Goal: Task Accomplishment & Management: Manage account settings

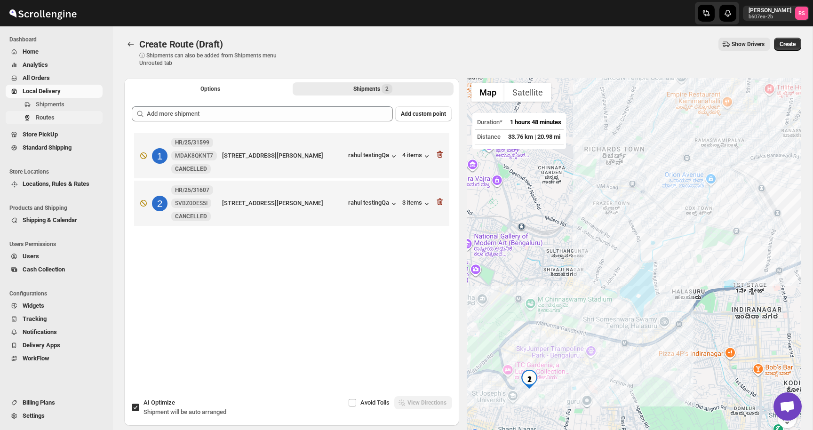
click at [79, 119] on span "Routes" at bounding box center [68, 117] width 65 height 9
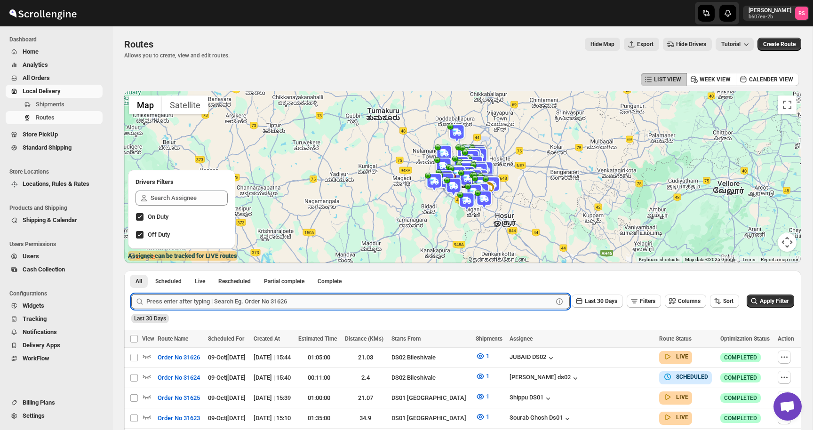
click at [226, 303] on input "text" at bounding box center [349, 301] width 406 height 15
click at [131, 270] on button "Submit" at bounding box center [144, 275] width 27 height 10
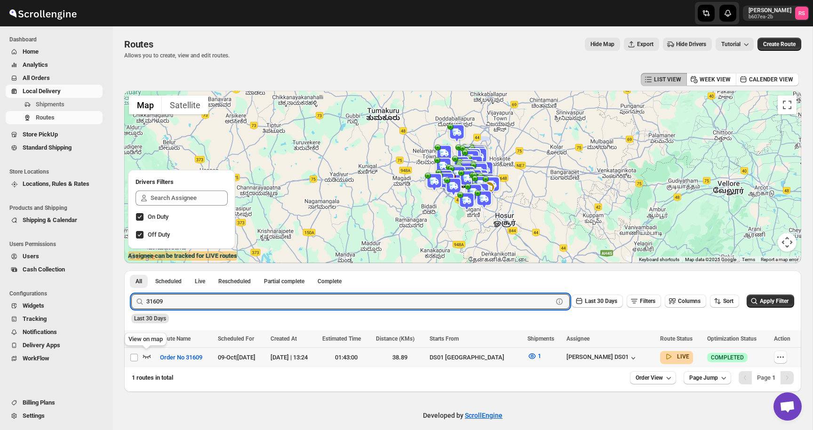
click at [148, 356] on icon "button" at bounding box center [146, 355] width 9 height 9
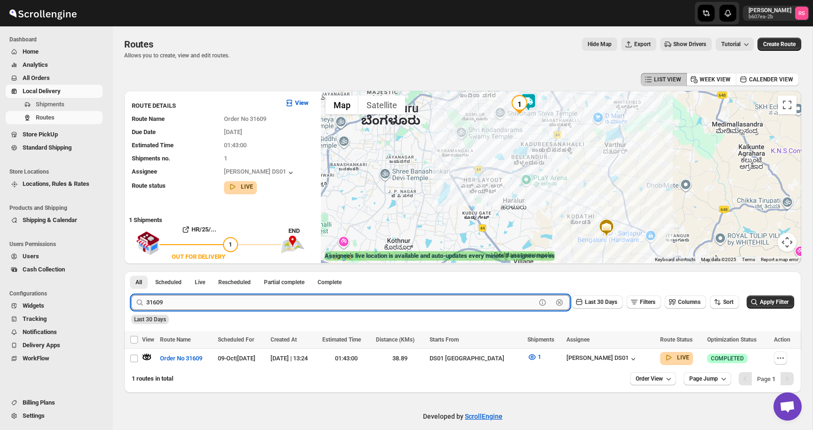
click at [182, 303] on input "31609" at bounding box center [340, 302] width 389 height 15
click at [228, 308] on input "31609" at bounding box center [340, 302] width 389 height 15
click at [131, 271] on button "Submit" at bounding box center [144, 276] width 27 height 10
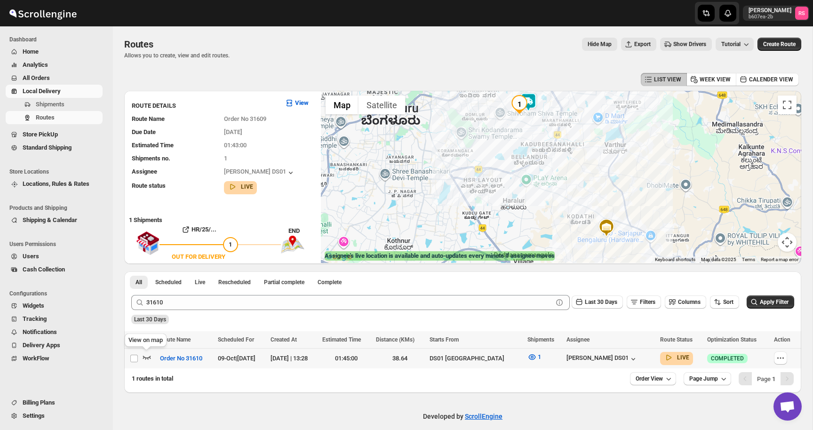
click at [150, 356] on icon "button" at bounding box center [146, 356] width 9 height 9
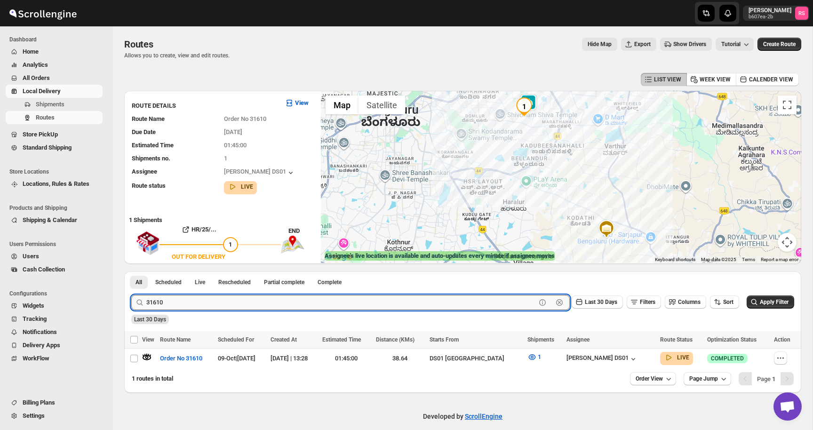
click at [213, 299] on input "31610" at bounding box center [340, 302] width 389 height 15
click at [242, 305] on input "31610" at bounding box center [340, 302] width 389 height 15
click at [131, 271] on button "Submit" at bounding box center [144, 276] width 27 height 10
click at [146, 357] on icon "button" at bounding box center [147, 358] width 8 height 4
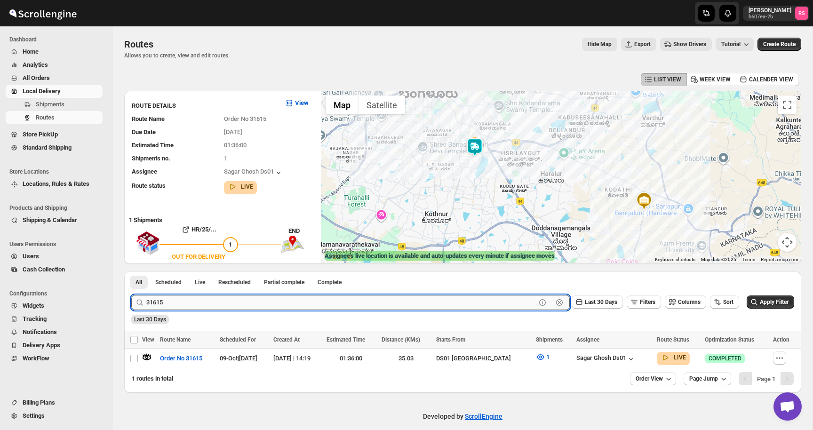
click at [168, 304] on input "31615" at bounding box center [340, 302] width 389 height 15
click at [195, 305] on input "31615" at bounding box center [340, 302] width 389 height 15
type input "31617"
click at [131, 271] on button "Submit" at bounding box center [144, 276] width 27 height 10
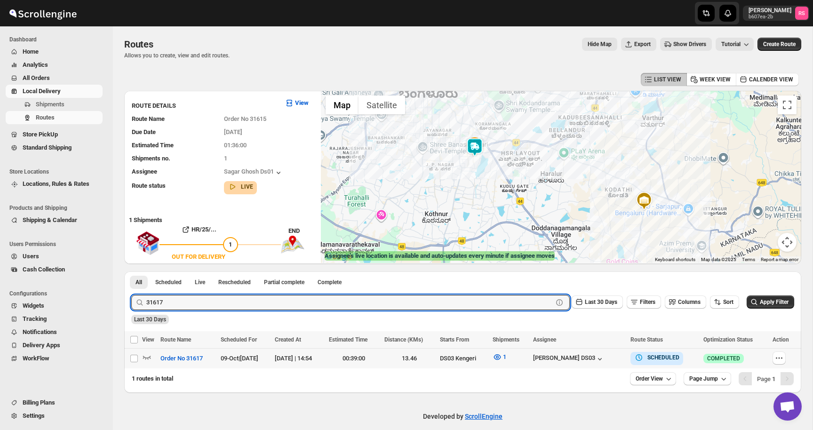
click at [142, 356] on td "Select route" at bounding box center [133, 358] width 18 height 20
checkbox input "true"
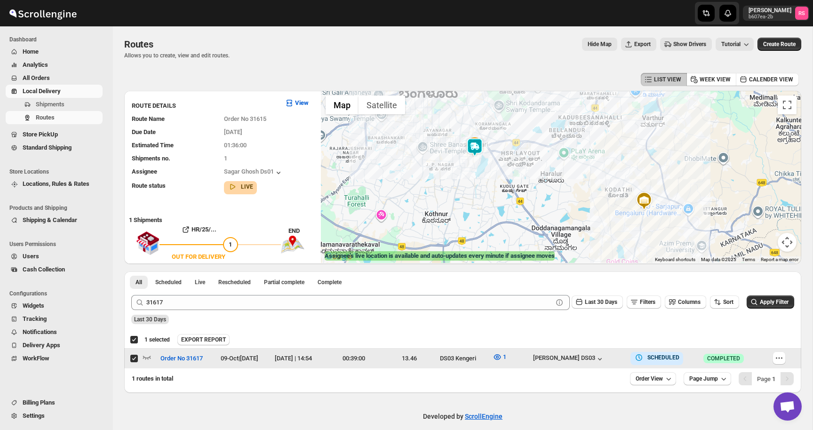
click at [128, 356] on td "Select route" at bounding box center [133, 358] width 18 height 20
checkbox input "false"
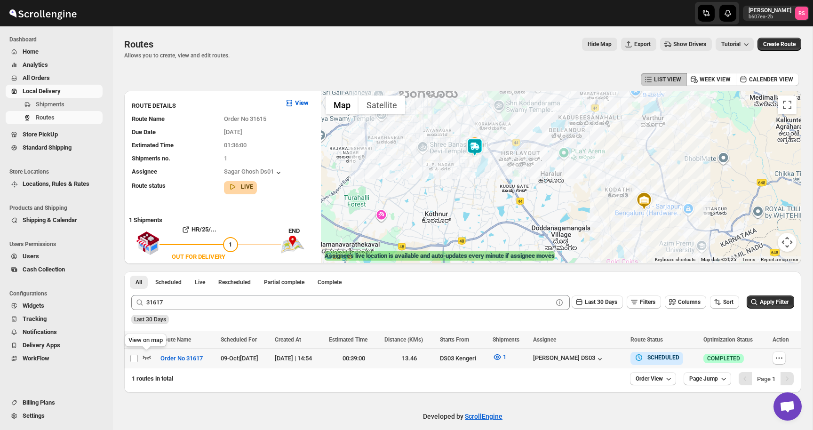
click at [144, 357] on icon "button" at bounding box center [146, 356] width 9 height 9
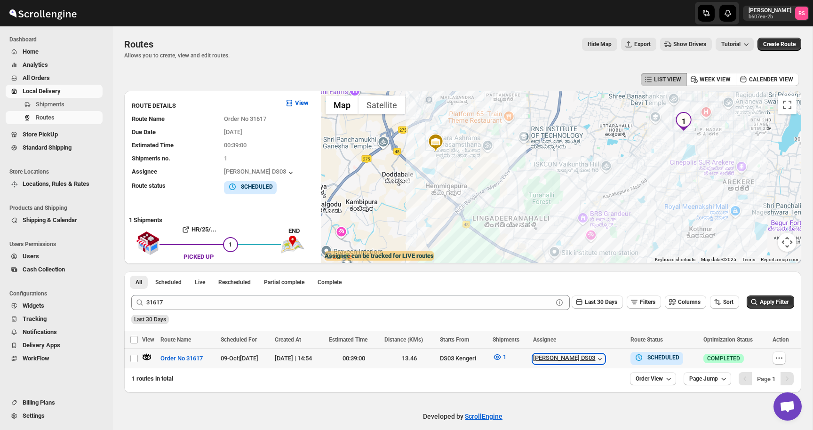
click at [579, 358] on div "[PERSON_NAME] DS03" at bounding box center [568, 358] width 71 height 9
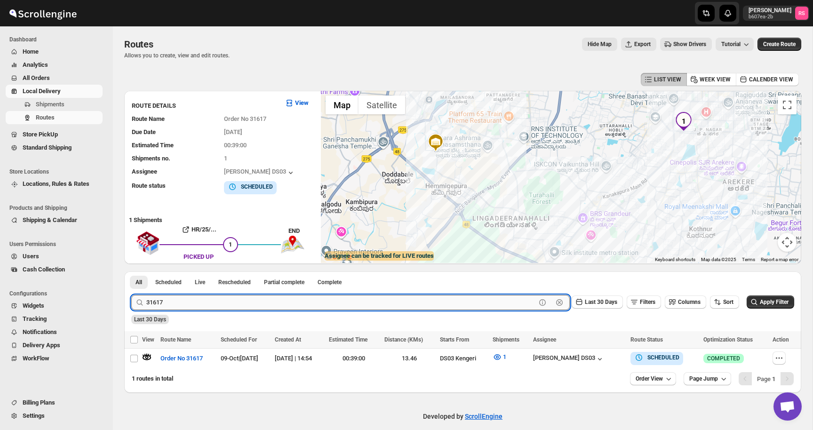
click at [185, 303] on input "31617" at bounding box center [340, 302] width 389 height 15
click at [221, 303] on input "31617" at bounding box center [340, 302] width 389 height 15
click at [131, 271] on button "Submit" at bounding box center [144, 276] width 27 height 10
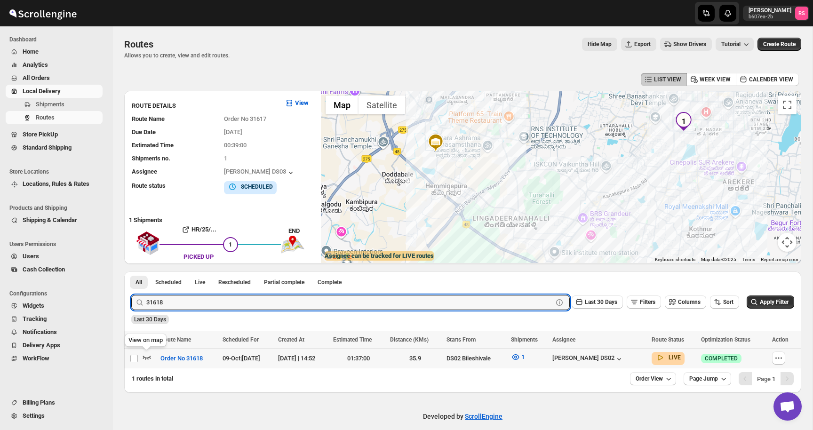
click at [144, 356] on icon "button" at bounding box center [146, 356] width 9 height 9
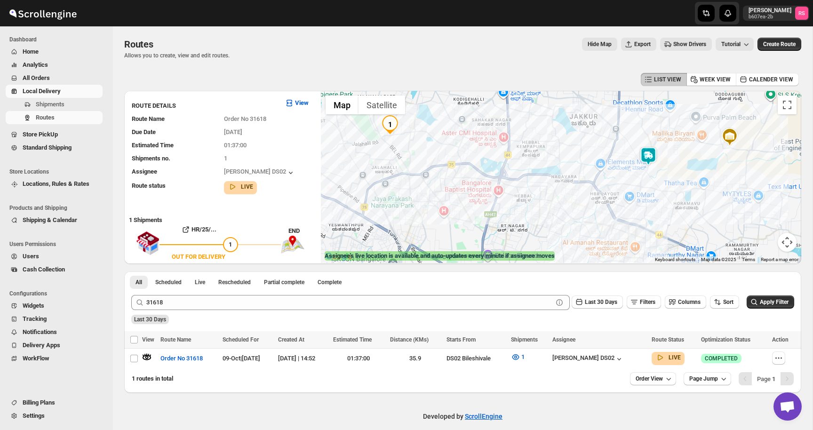
click at [653, 153] on img at bounding box center [648, 156] width 19 height 19
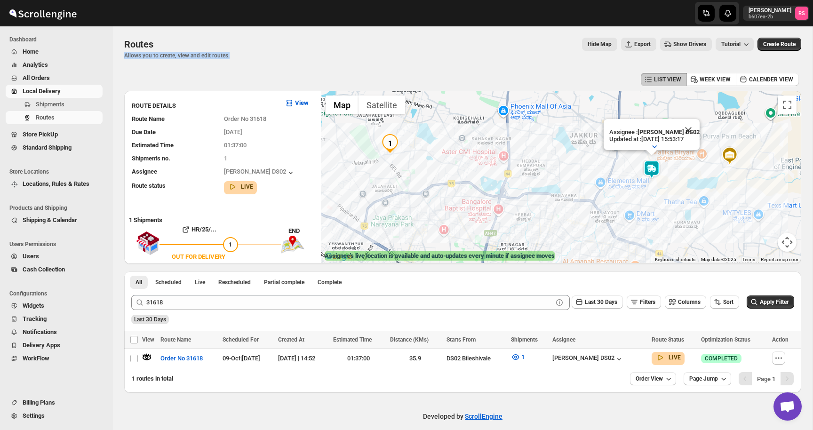
drag, startPoint x: 240, startPoint y: 56, endPoint x: 123, endPoint y: 54, distance: 117.6
click at [123, 54] on div "Routes. This page is ready Routes Allows you to create, view and edit routes. H…" at bounding box center [462, 209] width 699 height 366
drag, startPoint x: 123, startPoint y: 54, endPoint x: 242, endPoint y: 55, distance: 119.5
click at [242, 55] on div "Routes. This page is ready Routes Allows you to create, view and edit routes. H…" at bounding box center [462, 209] width 699 height 366
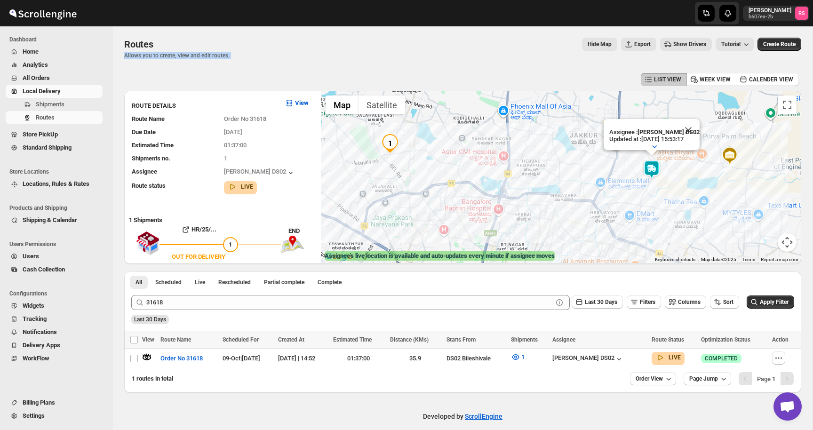
click at [242, 55] on div "Routes Allows you to create, view and edit routes. Hide Map Export Show Drivers…" at bounding box center [462, 49] width 677 height 22
drag, startPoint x: 242, startPoint y: 55, endPoint x: 133, endPoint y: 55, distance: 109.1
click at [133, 55] on div "Routes Allows you to create, view and edit routes. Hide Map Export Show Drivers…" at bounding box center [462, 49] width 677 height 22
click at [133, 55] on p "Allows you to create, view and edit routes." at bounding box center [176, 56] width 105 height 8
drag, startPoint x: 120, startPoint y: 55, endPoint x: 264, endPoint y: 57, distance: 143.5
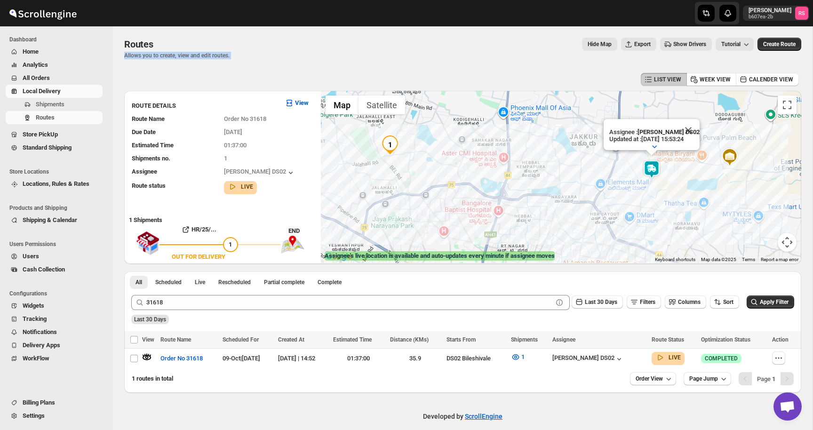
click at [264, 57] on div "Routes. This page is ready Routes Allows you to create, view and edit routes. H…" at bounding box center [462, 209] width 699 height 366
click at [264, 57] on div "Routes Allows you to create, view and edit routes. Hide Map Export Show Drivers…" at bounding box center [462, 49] width 677 height 22
drag, startPoint x: 264, startPoint y: 57, endPoint x: 128, endPoint y: 57, distance: 135.9
click at [128, 57] on div "Routes Allows you to create, view and edit routes. Hide Map Export Show Drivers…" at bounding box center [462, 49] width 677 height 22
click at [128, 57] on p "Allows you to create, view and edit routes." at bounding box center [176, 56] width 105 height 8
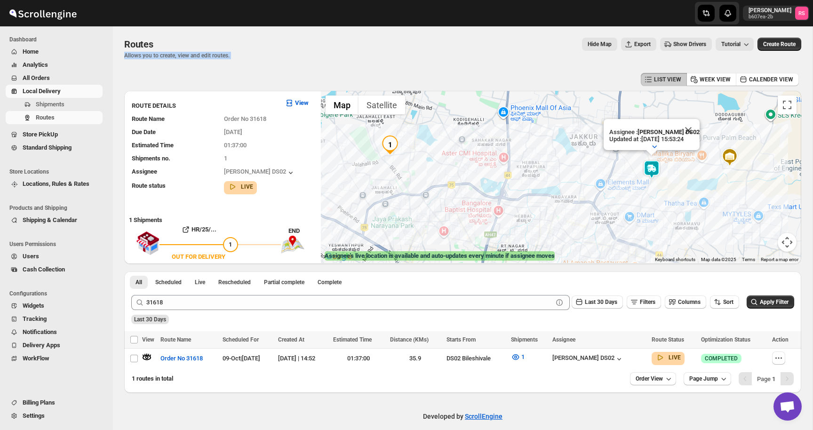
drag, startPoint x: 122, startPoint y: 54, endPoint x: 267, endPoint y: 80, distance: 147.2
click at [267, 80] on div "Routes. This page is ready Routes Allows you to create, view and edit routes. H…" at bounding box center [462, 209] width 699 height 366
click at [267, 80] on div "LIST VIEW WEEK VIEW CALENDER VIEW" at bounding box center [462, 80] width 677 height 18
drag, startPoint x: 248, startPoint y: 62, endPoint x: 126, endPoint y: 55, distance: 122.9
click at [126, 55] on div "Routes. This page is ready Routes Allows you to create, view and edit routes. H…" at bounding box center [462, 48] width 677 height 44
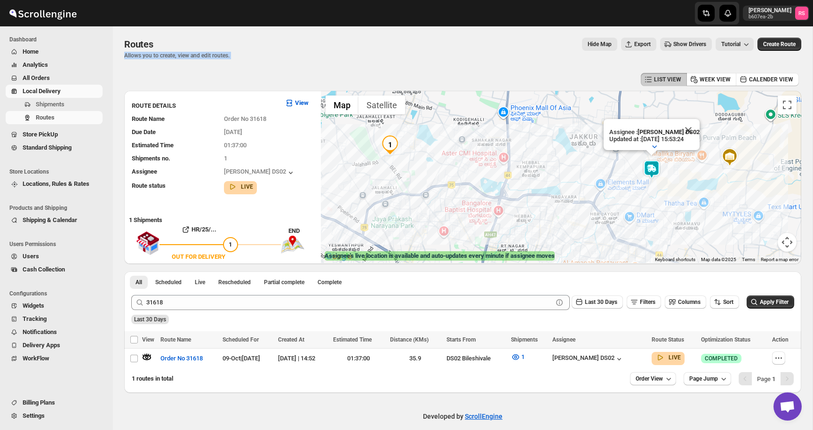
click at [126, 55] on p "Allows you to create, view and edit routes." at bounding box center [176, 56] width 105 height 8
drag, startPoint x: 126, startPoint y: 55, endPoint x: 302, endPoint y: 59, distance: 176.4
click at [302, 59] on div "Routes Allows you to create, view and edit routes. Hide Map Export Show Drivers…" at bounding box center [462, 49] width 677 height 22
click at [229, 55] on p "Allows you to create, view and edit routes." at bounding box center [176, 56] width 105 height 8
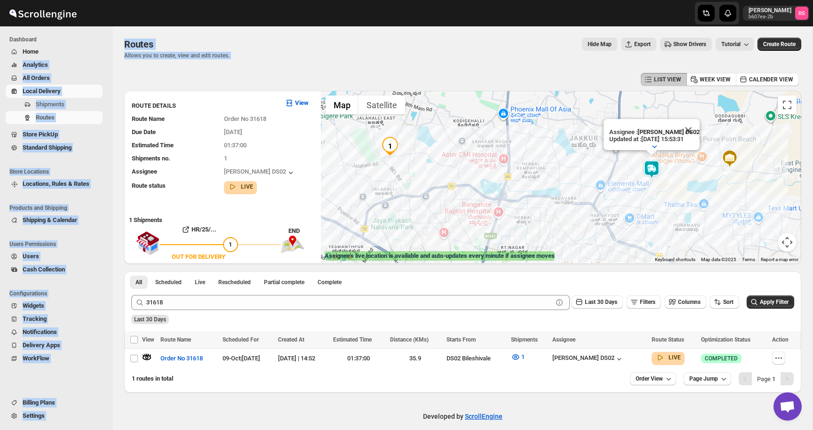
drag, startPoint x: 246, startPoint y: 57, endPoint x: 107, endPoint y: 58, distance: 138.7
click at [107, 58] on div "Skip to content Romil Seth b607ea-2b RS Dashboard Home Analytics All Orders Loc…" at bounding box center [406, 220] width 813 height 440
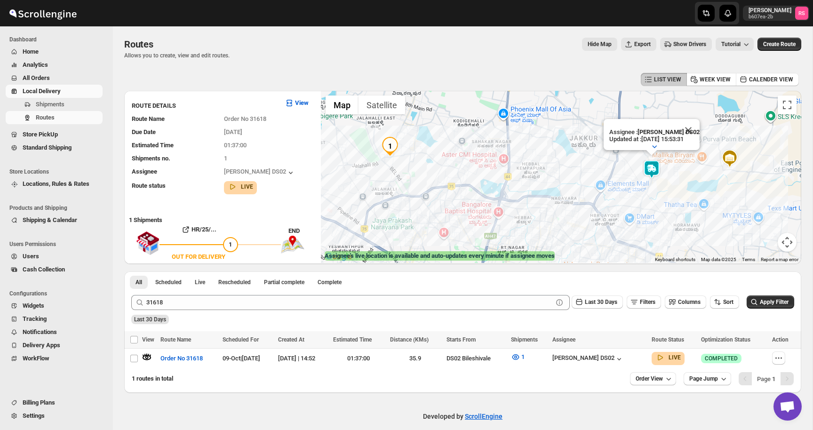
click at [131, 56] on p "Allows you to create, view and edit routes." at bounding box center [176, 56] width 105 height 8
click at [591, 358] on div "[PERSON_NAME] DS02" at bounding box center [587, 358] width 71 height 9
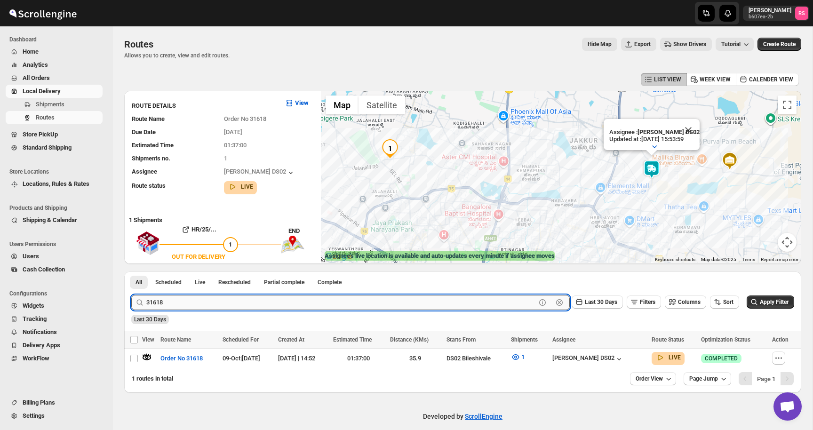
click at [178, 303] on input "31618" at bounding box center [340, 302] width 389 height 15
click at [210, 301] on input "31618" at bounding box center [340, 302] width 389 height 15
click at [131, 271] on button "Submit" at bounding box center [144, 276] width 27 height 10
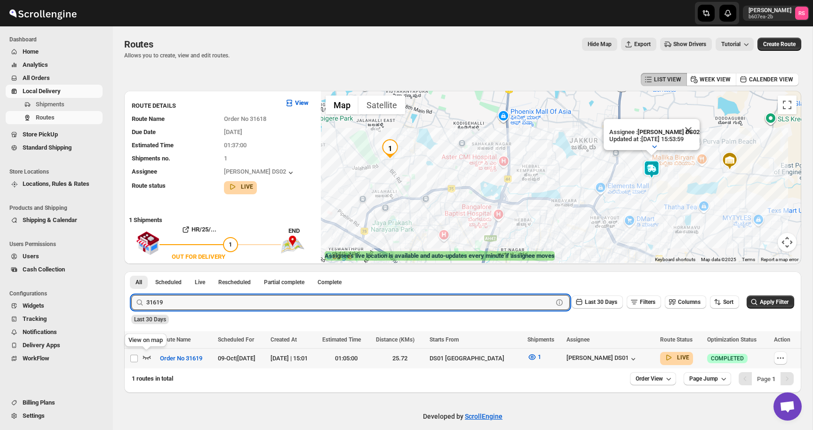
click at [145, 357] on icon "button" at bounding box center [147, 358] width 8 height 4
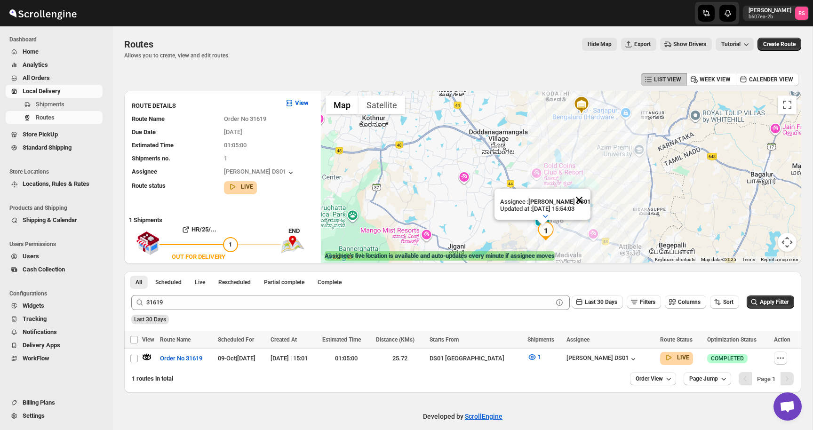
click at [582, 205] on button "Close" at bounding box center [579, 200] width 23 height 23
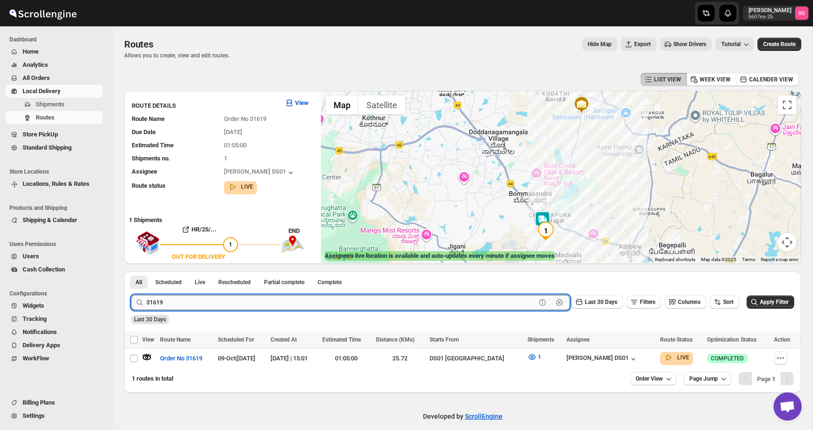
click at [193, 304] on input "31619" at bounding box center [340, 302] width 389 height 15
click at [253, 301] on input "31619" at bounding box center [340, 302] width 389 height 15
click at [131, 271] on button "Submit" at bounding box center [144, 276] width 27 height 10
click at [149, 355] on icon "button" at bounding box center [146, 356] width 9 height 9
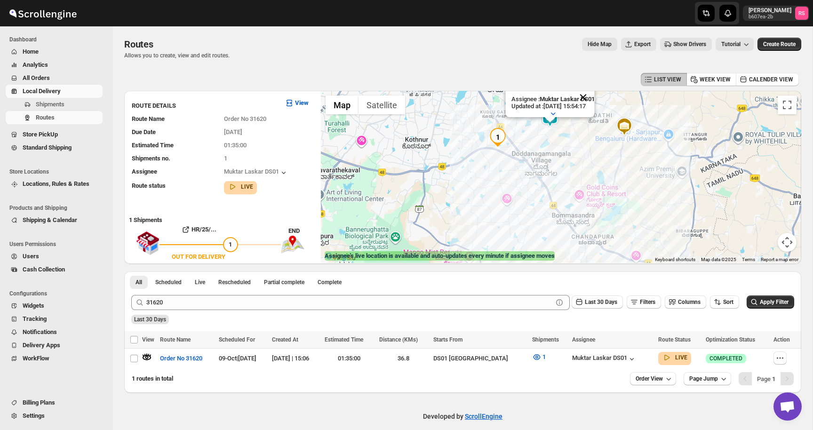
click at [594, 94] on button "Close" at bounding box center [582, 97] width 23 height 23
drag, startPoint x: 524, startPoint y: 191, endPoint x: 506, endPoint y: 203, distance: 21.8
click at [506, 203] on div at bounding box center [561, 177] width 480 height 172
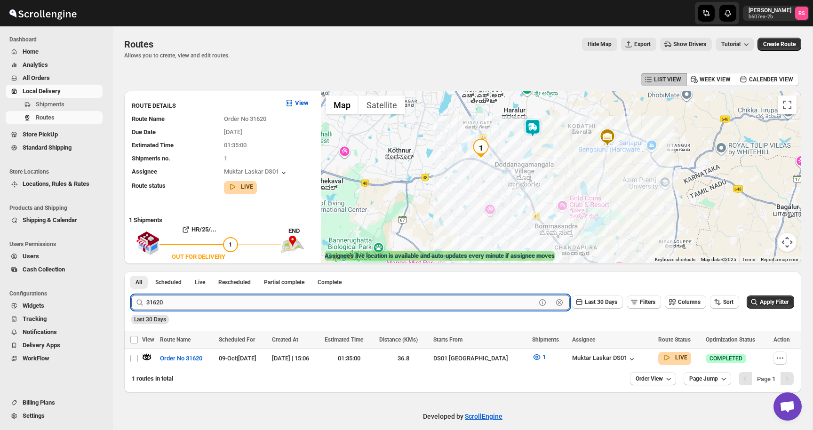
click at [173, 305] on input "31620" at bounding box center [340, 302] width 389 height 15
click at [223, 303] on input "31620" at bounding box center [340, 302] width 389 height 15
click at [131, 271] on button "Submit" at bounding box center [144, 276] width 27 height 10
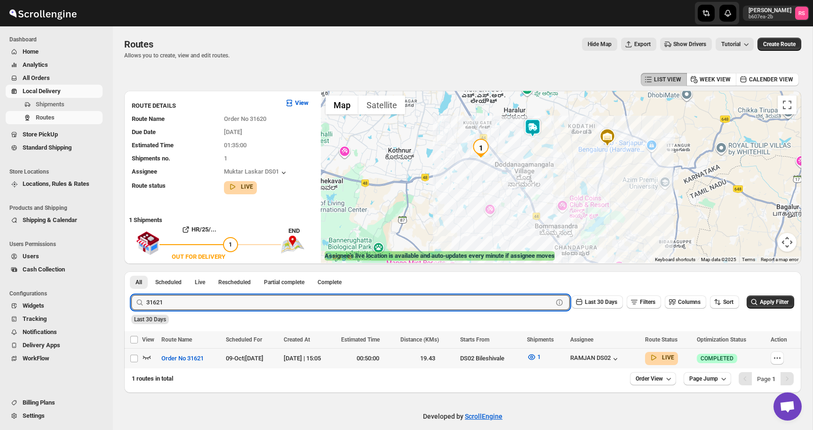
click at [143, 354] on icon "button" at bounding box center [146, 356] width 9 height 9
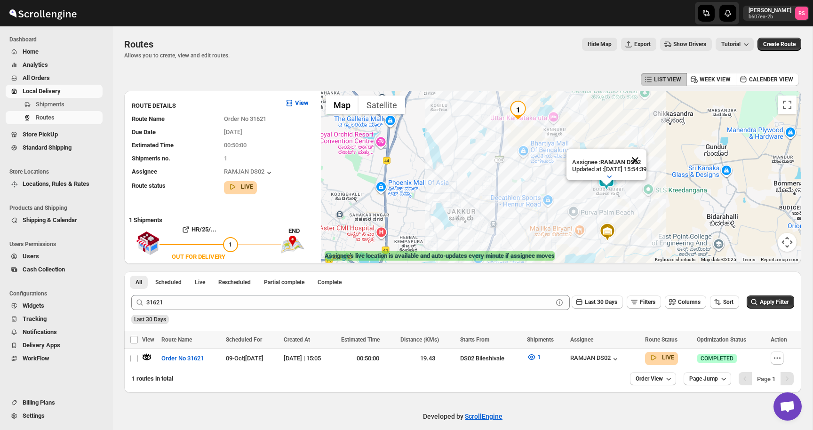
click at [646, 159] on button "Close" at bounding box center [635, 160] width 23 height 23
click at [536, 356] on icon "button" at bounding box center [531, 356] width 9 height 9
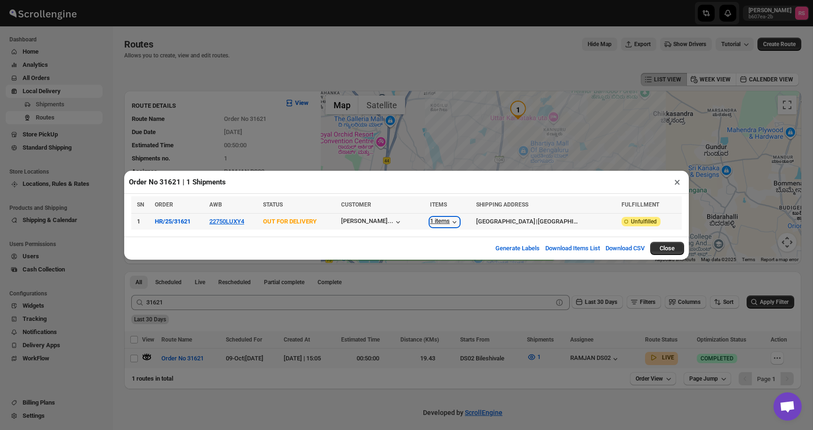
click at [430, 219] on div "1 items" at bounding box center [444, 221] width 29 height 9
click at [673, 182] on button "×" at bounding box center [677, 181] width 14 height 13
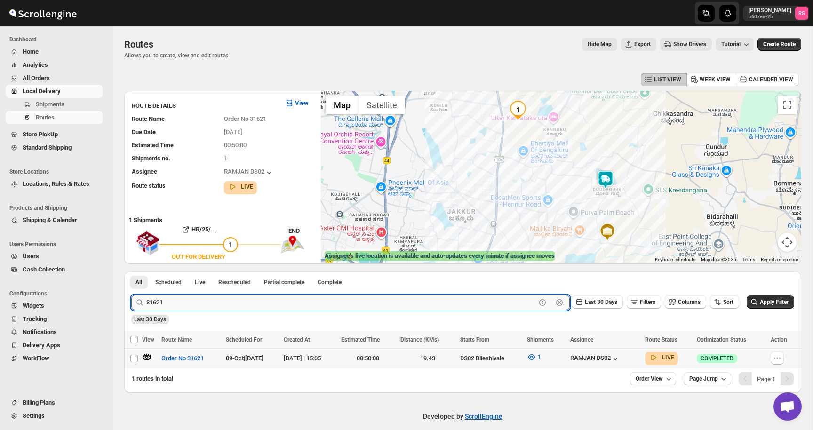
click at [198, 303] on input "31621" at bounding box center [340, 302] width 389 height 15
click at [223, 300] on input "31621" at bounding box center [340, 302] width 389 height 15
click at [131, 271] on button "Submit" at bounding box center [144, 276] width 27 height 10
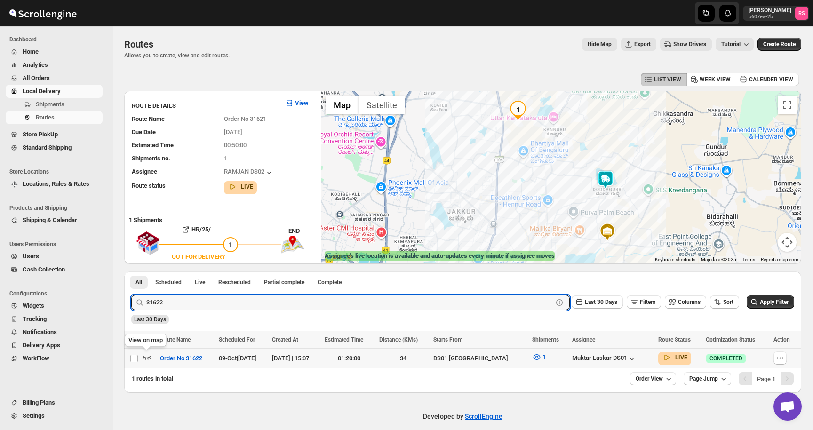
click at [149, 356] on icon "button" at bounding box center [146, 356] width 9 height 9
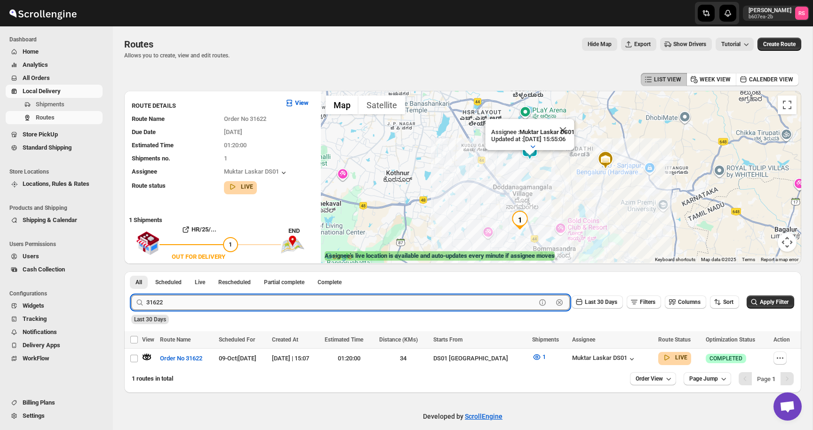
click at [189, 302] on input "31622" at bounding box center [340, 302] width 389 height 15
click at [211, 301] on input "31622" at bounding box center [340, 302] width 389 height 15
click at [131, 271] on button "Submit" at bounding box center [144, 276] width 27 height 10
click at [148, 356] on icon "button" at bounding box center [146, 356] width 9 height 9
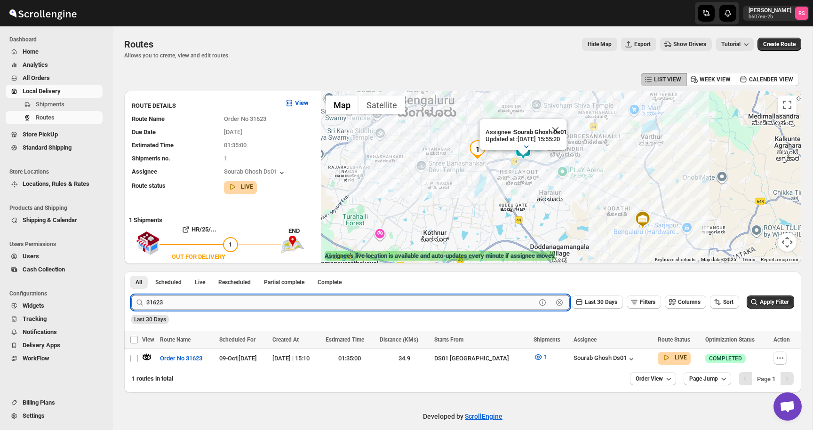
click at [205, 301] on input "31623" at bounding box center [340, 302] width 389 height 15
click at [225, 300] on input "31623" at bounding box center [340, 302] width 389 height 15
click at [131, 271] on button "Submit" at bounding box center [144, 276] width 27 height 10
drag, startPoint x: 146, startPoint y: 370, endPoint x: 147, endPoint y: 356, distance: 13.2
click at [147, 356] on icon "button" at bounding box center [146, 356] width 9 height 9
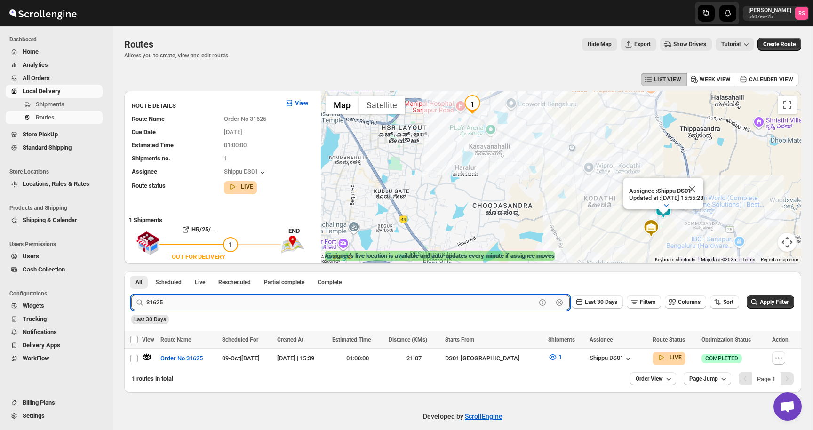
click at [193, 303] on input "31625" at bounding box center [340, 302] width 389 height 15
click at [235, 299] on input "31625" at bounding box center [340, 302] width 389 height 15
click at [131, 271] on button "Submit" at bounding box center [144, 276] width 27 height 10
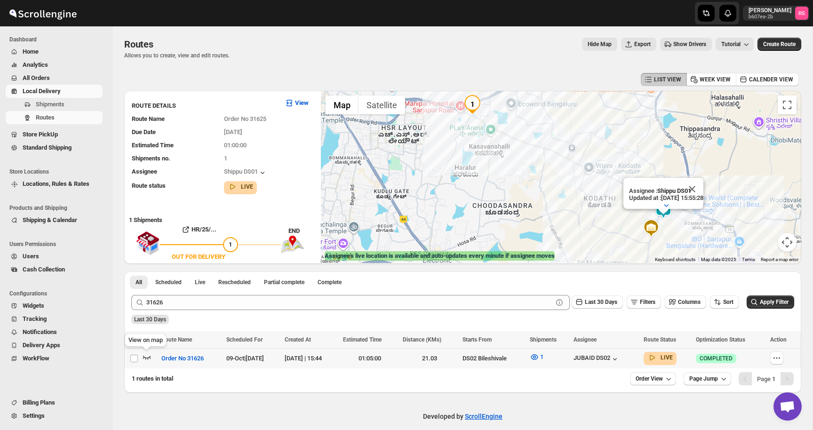
click at [149, 356] on icon "button" at bounding box center [146, 356] width 9 height 9
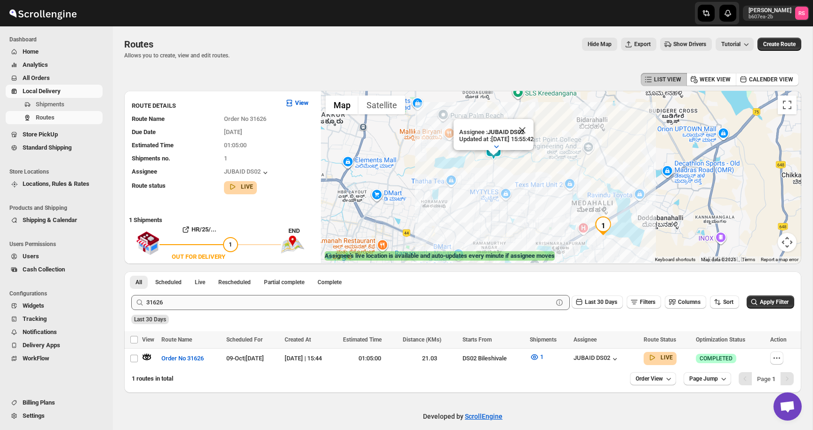
scroll to position [9, 0]
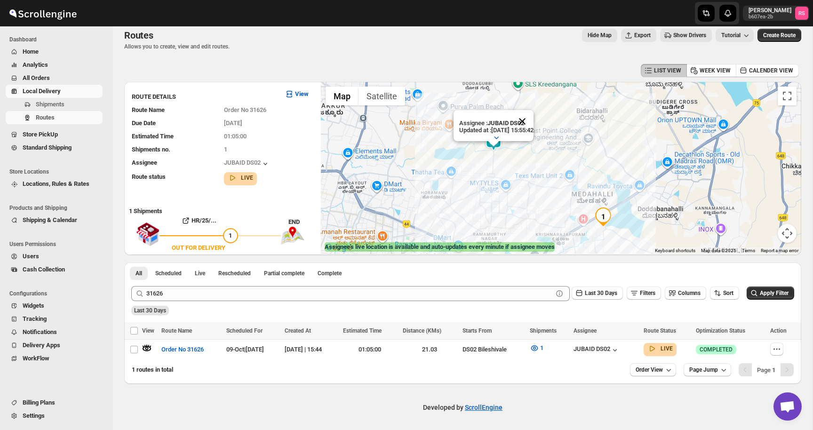
click at [533, 124] on button "Close" at bounding box center [522, 121] width 23 height 23
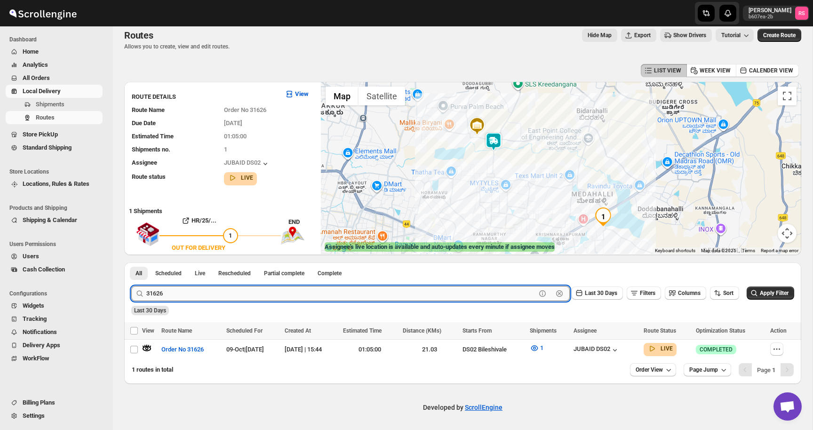
click at [427, 296] on input "31626" at bounding box center [340, 293] width 389 height 15
click at [457, 291] on input "31626" at bounding box center [340, 293] width 389 height 15
click at [131, 262] on button "Submit" at bounding box center [144, 267] width 27 height 10
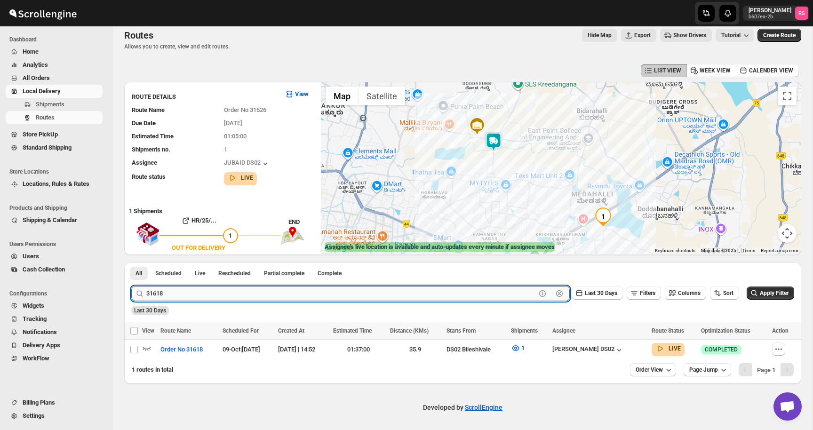
click at [189, 295] on input "31618" at bounding box center [340, 293] width 389 height 15
click at [131, 262] on button "Submit" at bounding box center [144, 267] width 27 height 10
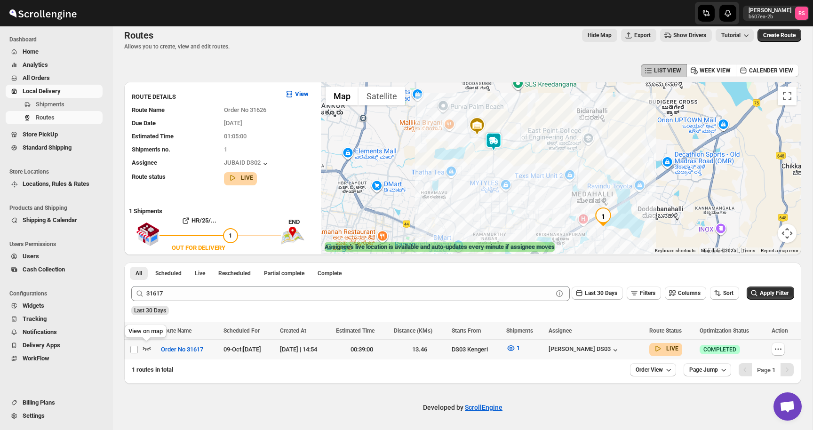
click at [145, 347] on icon "button" at bounding box center [146, 347] width 9 height 9
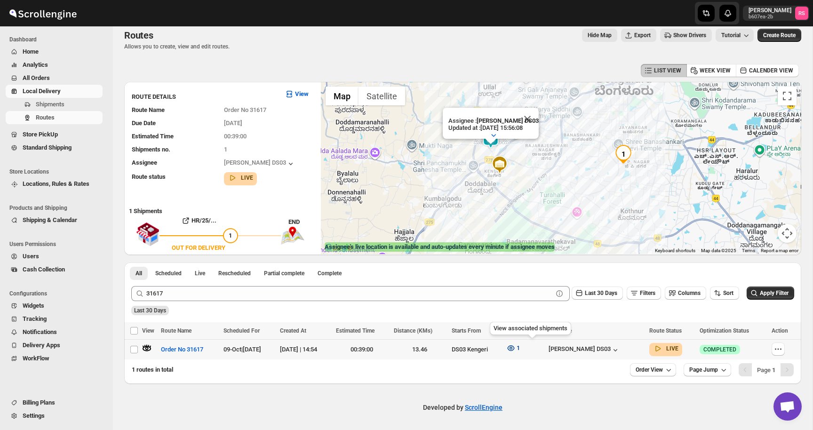
click at [525, 348] on button "1" at bounding box center [512, 347] width 25 height 15
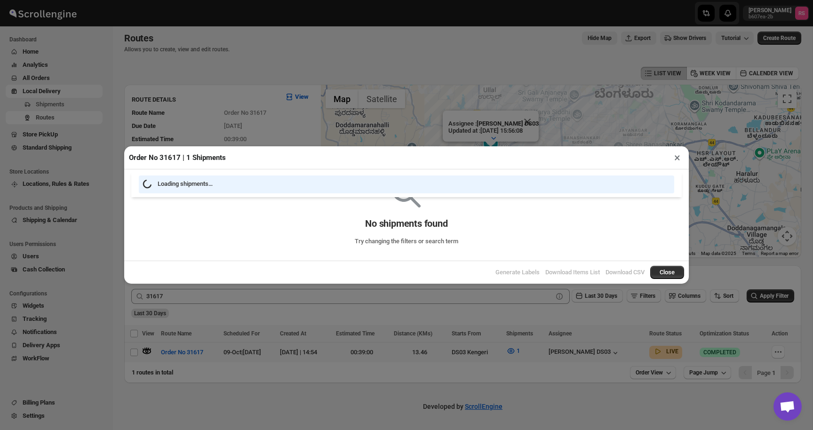
scroll to position [5, 0]
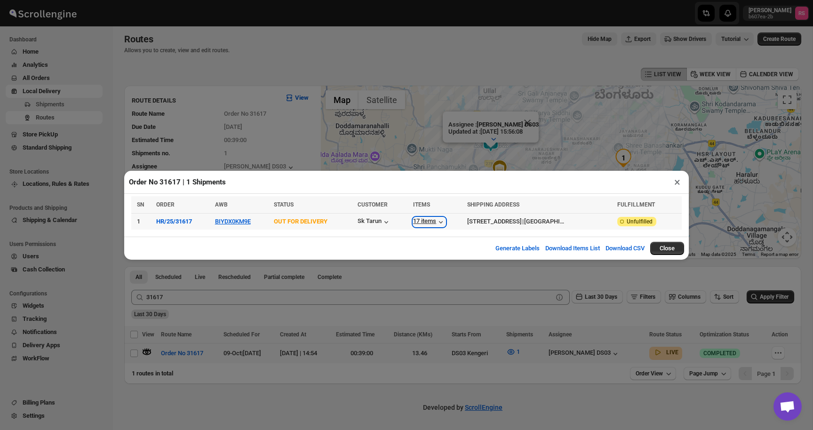
click at [419, 224] on div "17 items" at bounding box center [429, 221] width 32 height 9
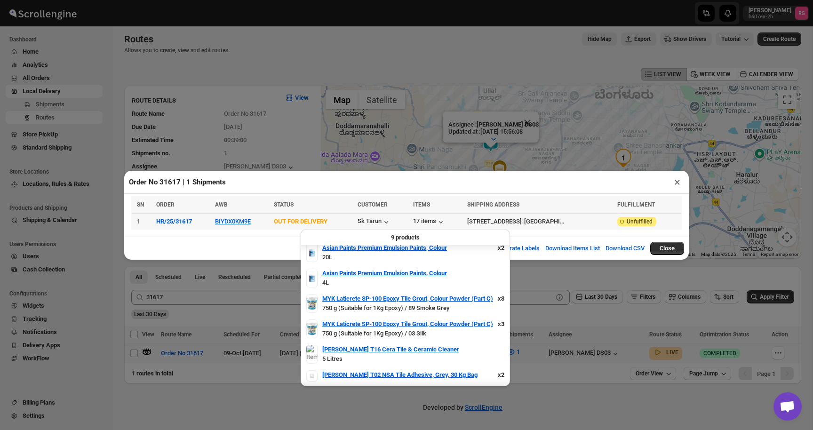
scroll to position [64, 0]
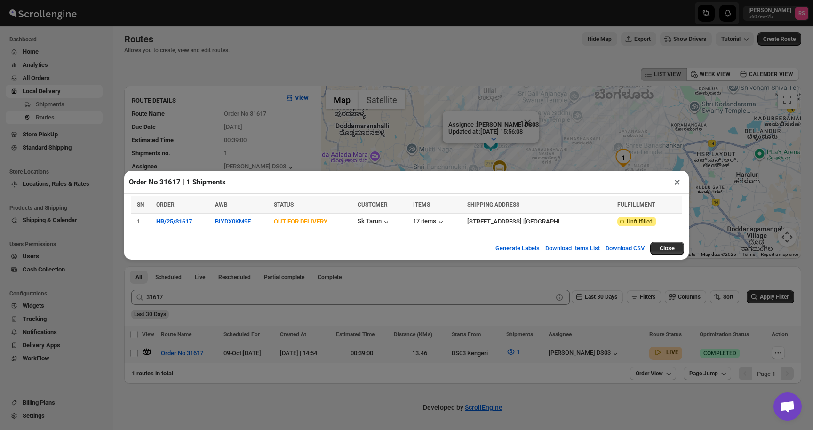
click at [678, 182] on button "×" at bounding box center [677, 181] width 14 height 13
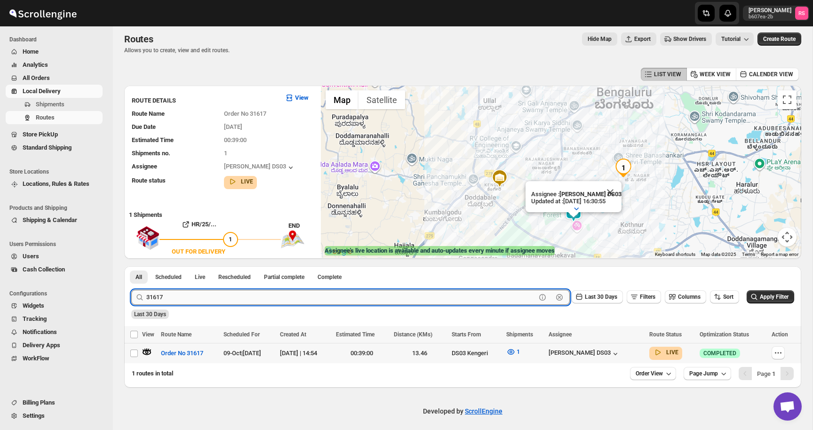
click at [201, 300] on input "31617" at bounding box center [340, 297] width 389 height 15
click at [131, 266] on button "Submit" at bounding box center [144, 271] width 27 height 10
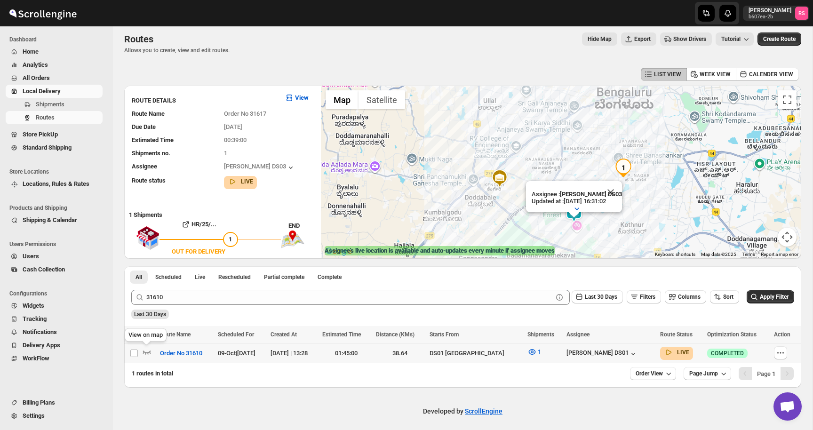
click at [146, 351] on icon "button" at bounding box center [146, 351] width 9 height 9
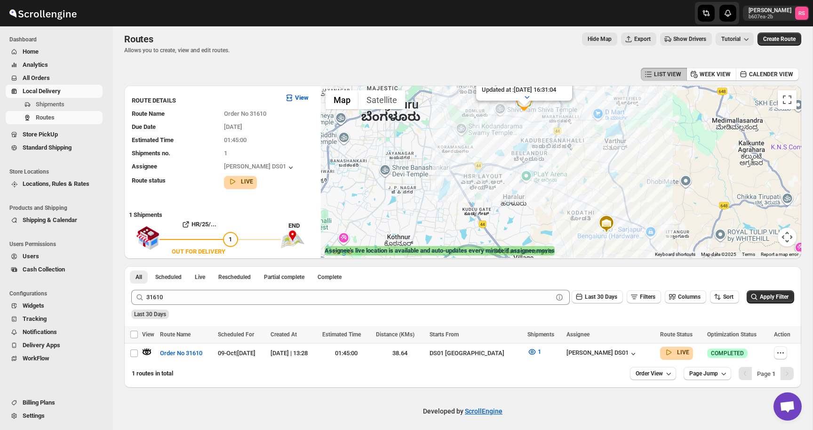
drag, startPoint x: 555, startPoint y: 112, endPoint x: 554, endPoint y: 152, distance: 39.5
click at [554, 152] on div "Assignee : Jahir Hussain DS01 Updated at : 09/10/2025, 16:31:04 Duty mode Enabl…" at bounding box center [561, 172] width 480 height 172
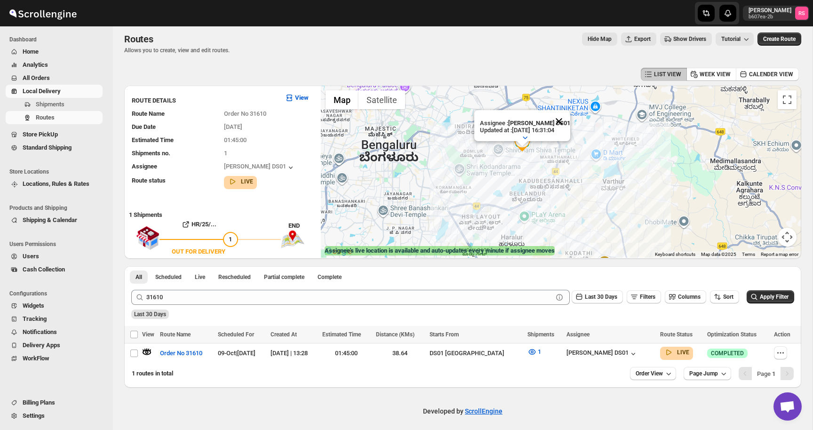
click at [561, 120] on button "Close" at bounding box center [558, 121] width 23 height 23
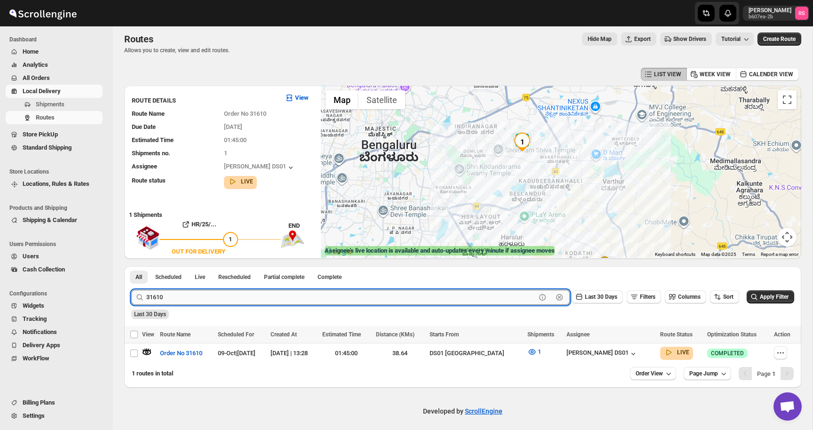
click at [183, 293] on input "31610" at bounding box center [340, 297] width 389 height 15
click at [207, 298] on input "316" at bounding box center [340, 297] width 389 height 15
type input "31617"
click at [131, 266] on button "Submit" at bounding box center [144, 271] width 27 height 10
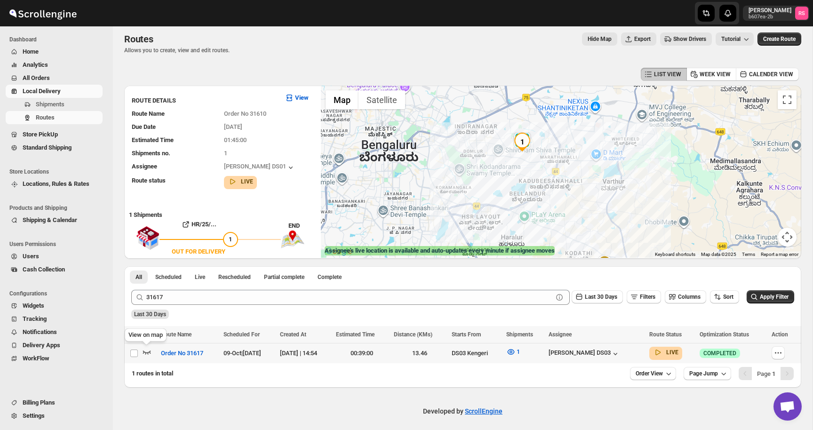
click at [149, 351] on icon "button" at bounding box center [146, 351] width 9 height 9
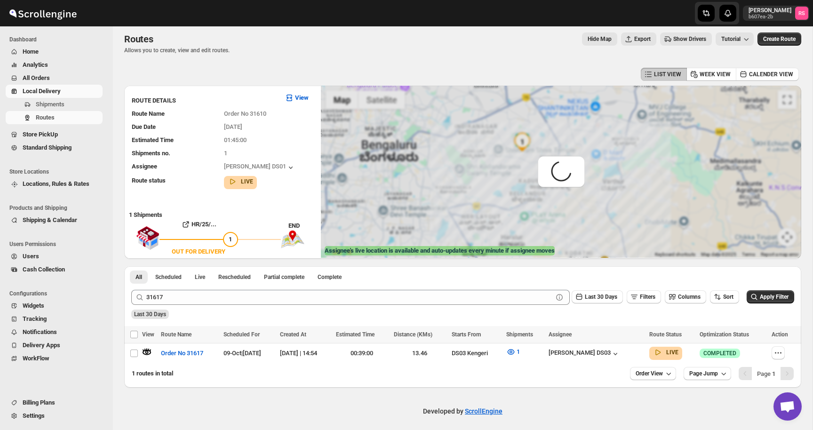
scroll to position [0, 0]
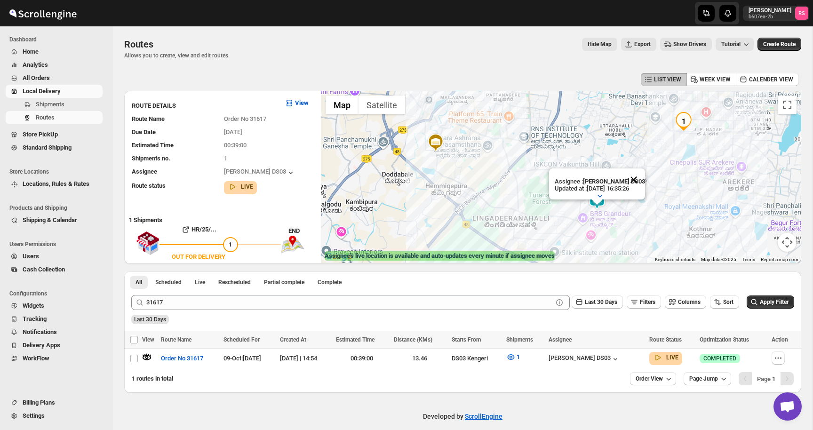
click at [633, 179] on button "Close" at bounding box center [633, 179] width 23 height 23
click at [59, 116] on span "Routes" at bounding box center [68, 117] width 65 height 9
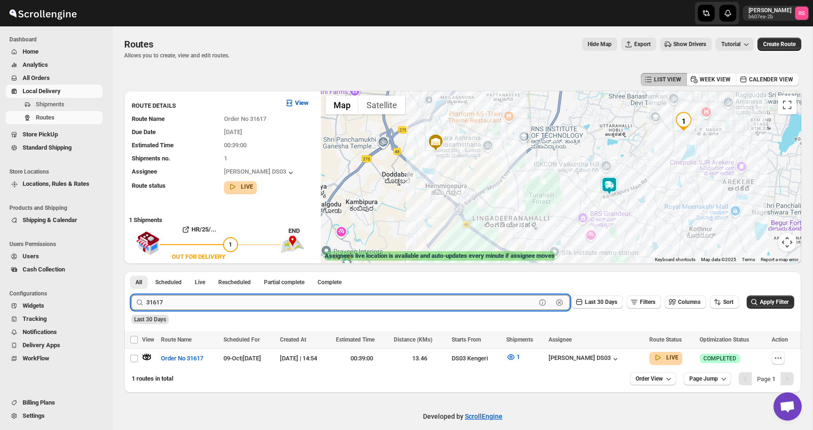
click at [174, 303] on input "31617" at bounding box center [340, 302] width 389 height 15
click at [663, 391] on div "1 routes in total Order View Page Jump Page 1" at bounding box center [462, 380] width 677 height 24
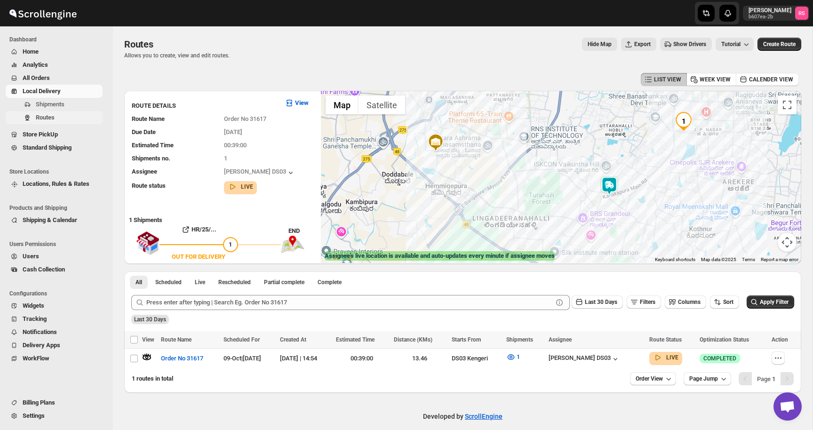
click at [67, 119] on span "Routes" at bounding box center [68, 117] width 65 height 9
click at [33, 51] on span "Home" at bounding box center [31, 51] width 16 height 7
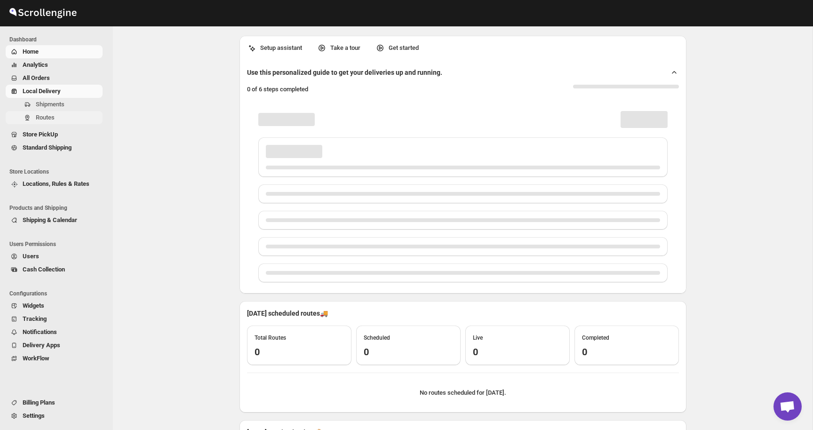
click at [47, 117] on span "Routes" at bounding box center [45, 117] width 19 height 7
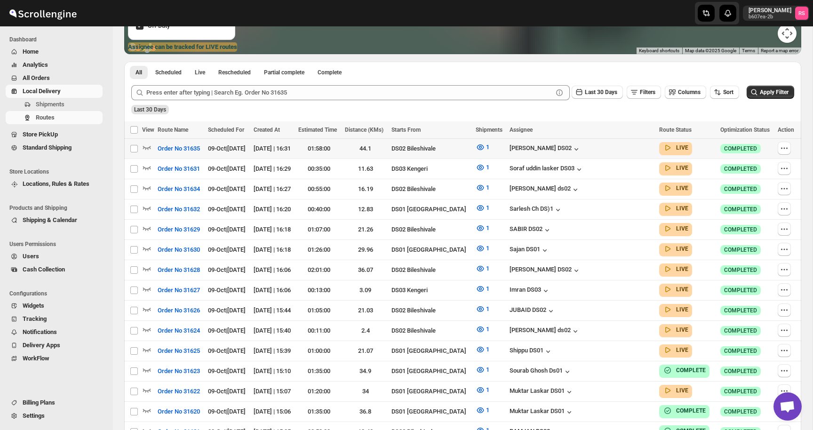
scroll to position [197, 0]
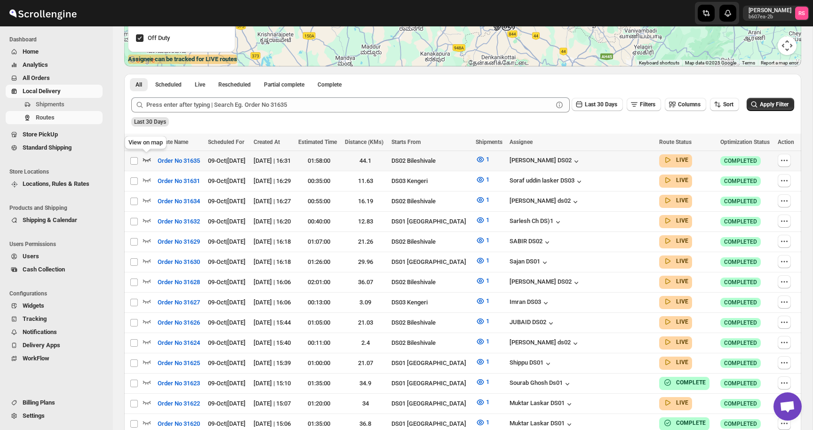
click at [147, 155] on icon "button" at bounding box center [146, 159] width 9 height 9
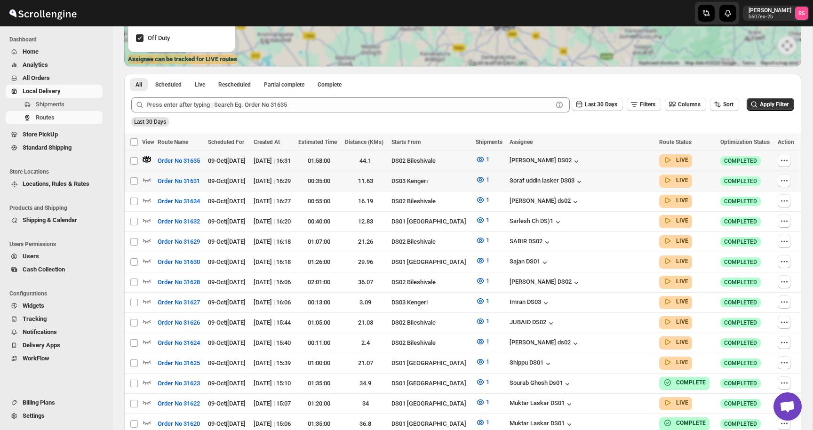
scroll to position [0, 0]
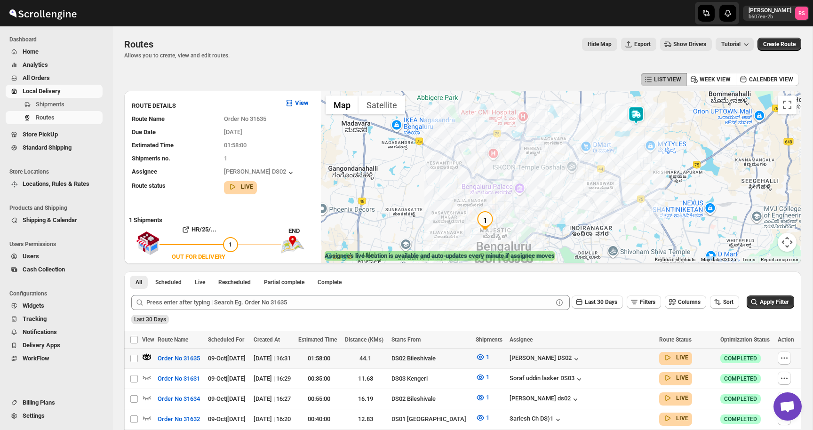
click at [633, 118] on img at bounding box center [635, 115] width 19 height 19
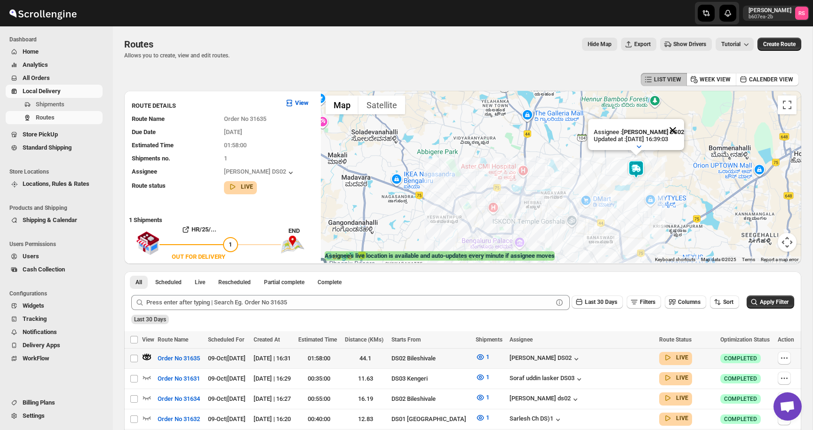
click at [677, 128] on button "Close" at bounding box center [672, 130] width 23 height 23
click at [149, 377] on icon "button" at bounding box center [146, 376] width 9 height 9
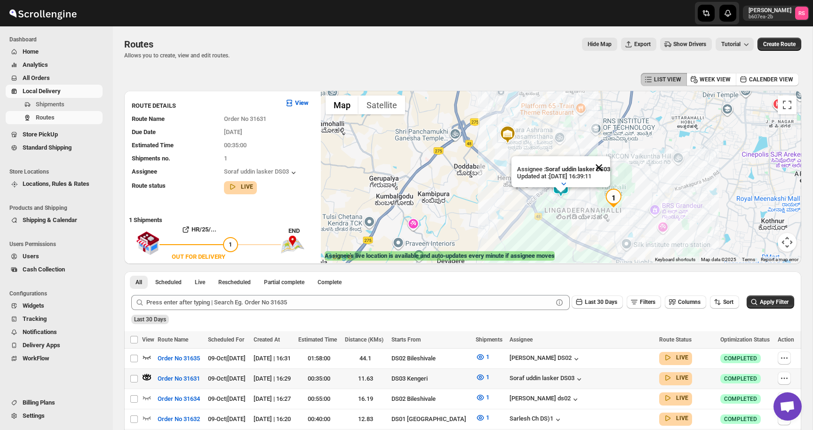
click at [595, 166] on button "Close" at bounding box center [598, 167] width 23 height 23
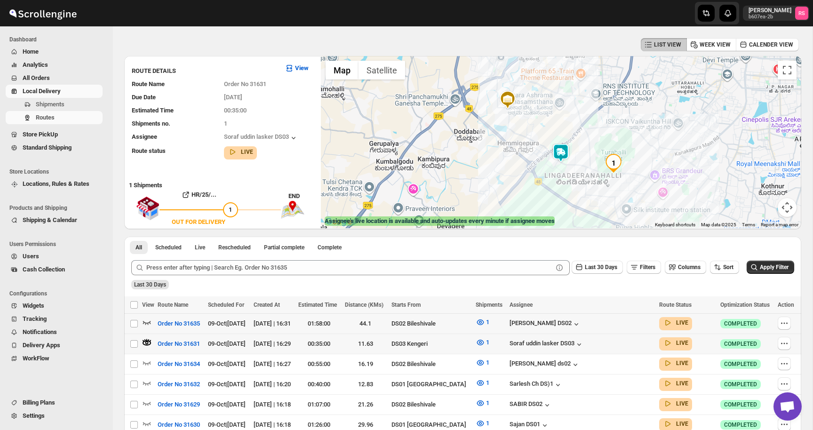
scroll to position [60, 0]
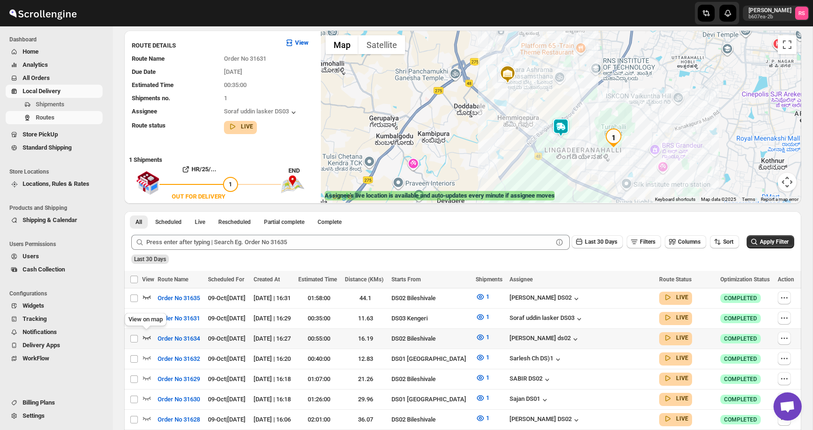
click at [145, 334] on icon "button" at bounding box center [146, 336] width 9 height 9
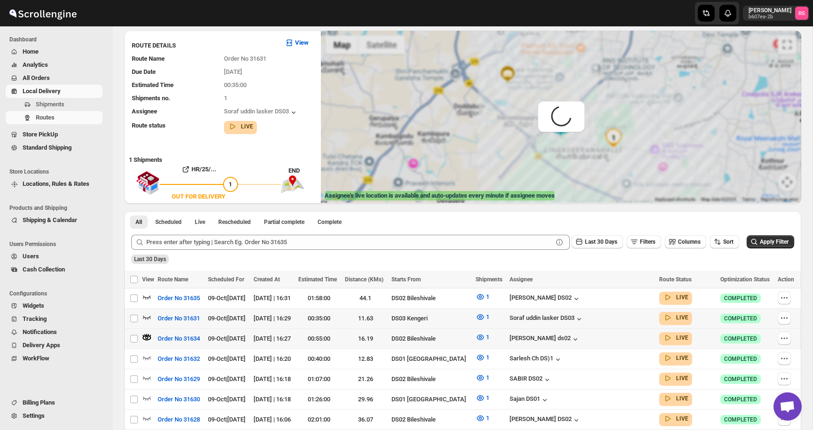
scroll to position [0, 0]
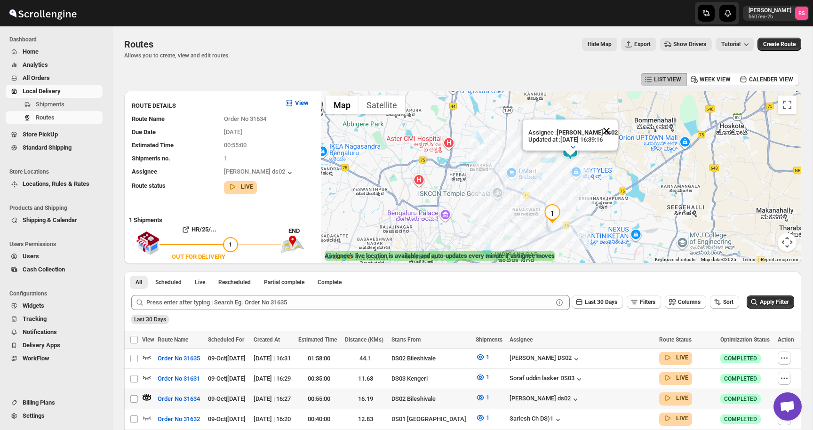
click at [602, 134] on button "Close" at bounding box center [606, 130] width 23 height 23
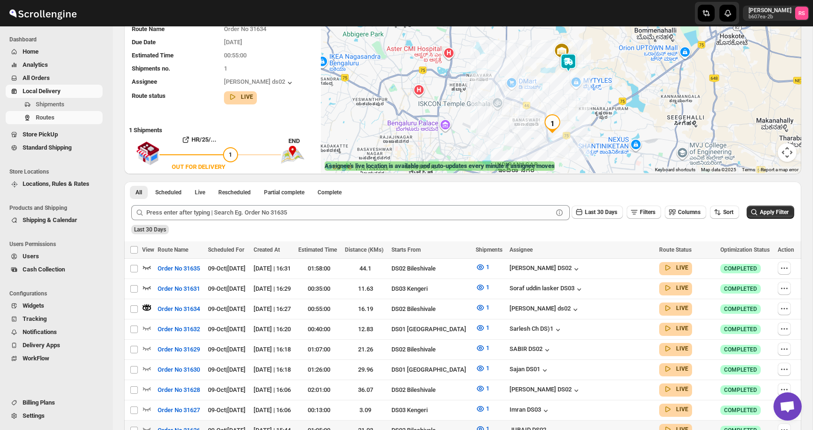
scroll to position [176, 0]
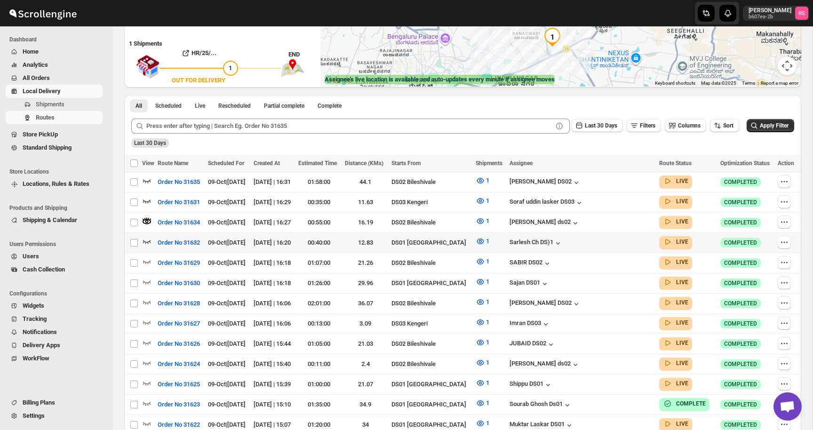
click at [150, 239] on icon "button" at bounding box center [146, 241] width 9 height 9
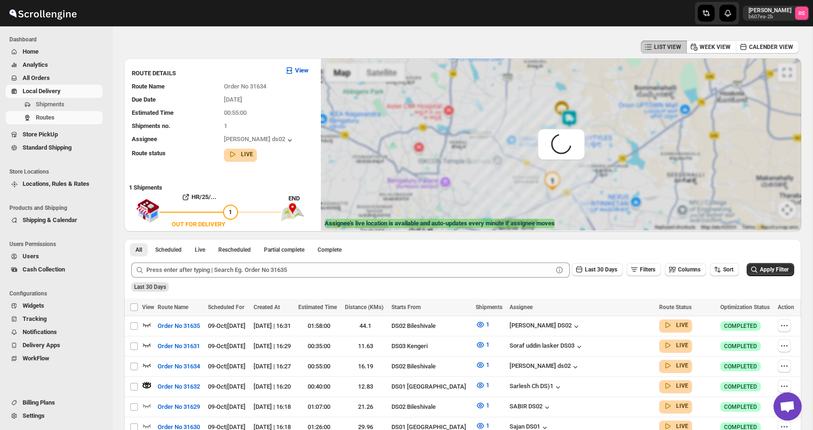
scroll to position [0, 0]
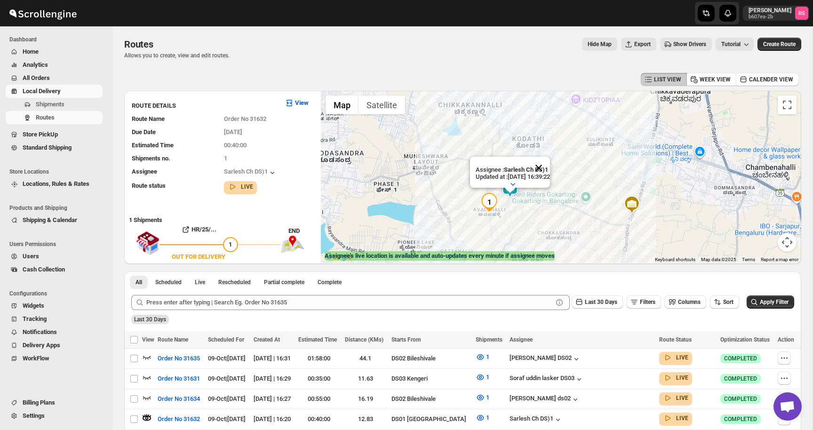
click at [550, 167] on button "Close" at bounding box center [538, 168] width 23 height 23
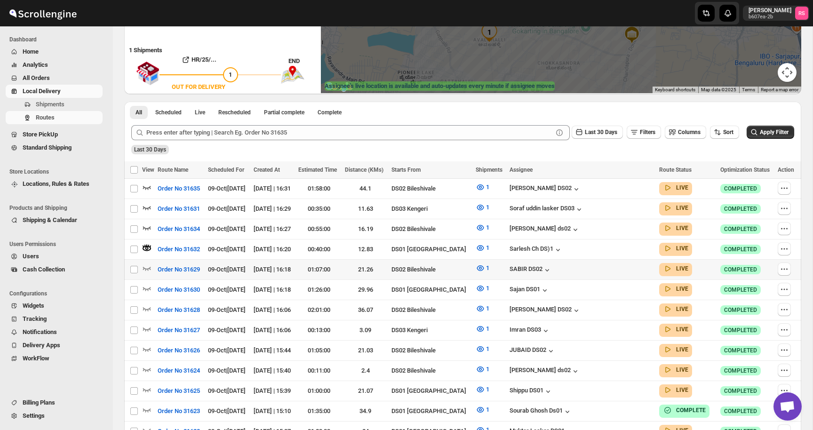
scroll to position [211, 0]
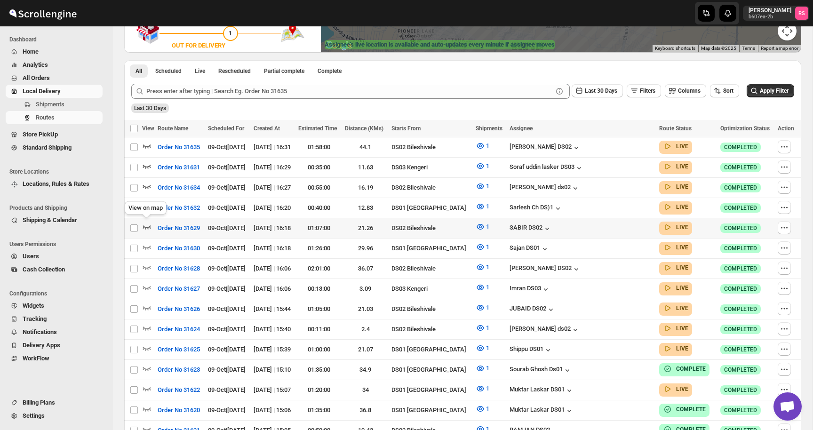
click at [149, 222] on icon "button" at bounding box center [146, 226] width 9 height 9
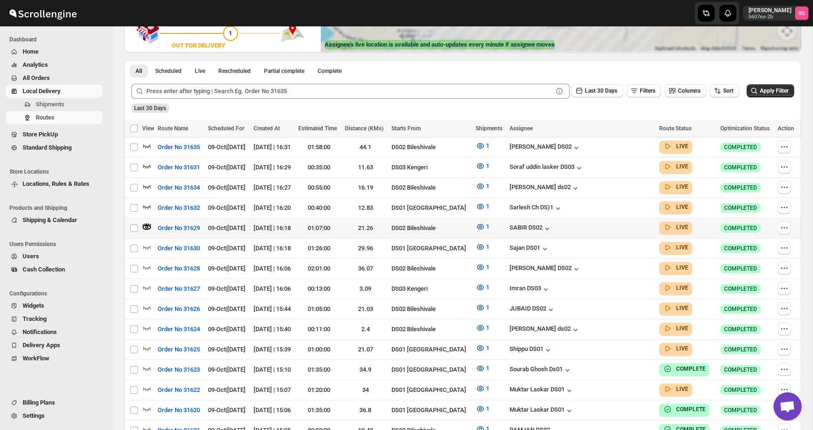
scroll to position [0, 0]
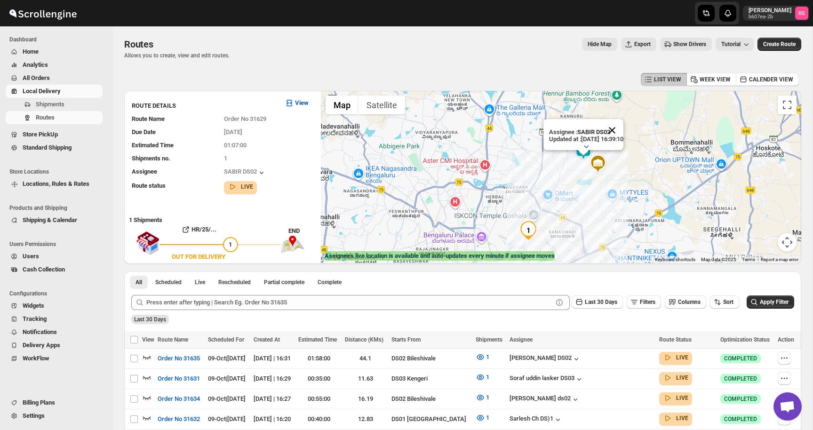
click at [622, 133] on button "Close" at bounding box center [612, 130] width 23 height 23
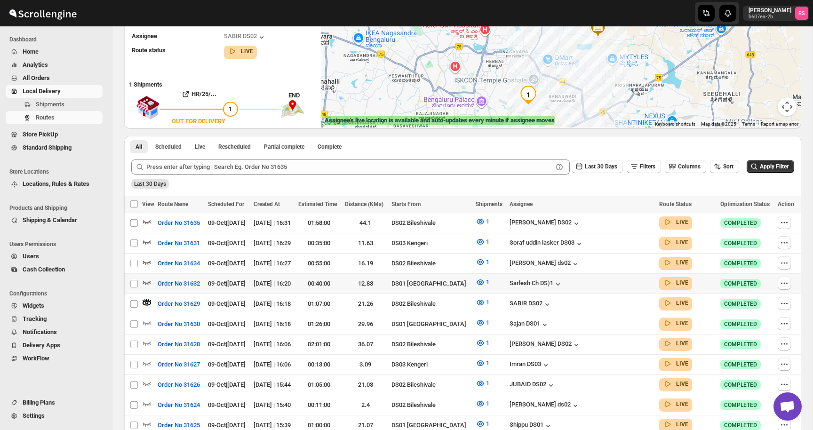
scroll to position [139, 0]
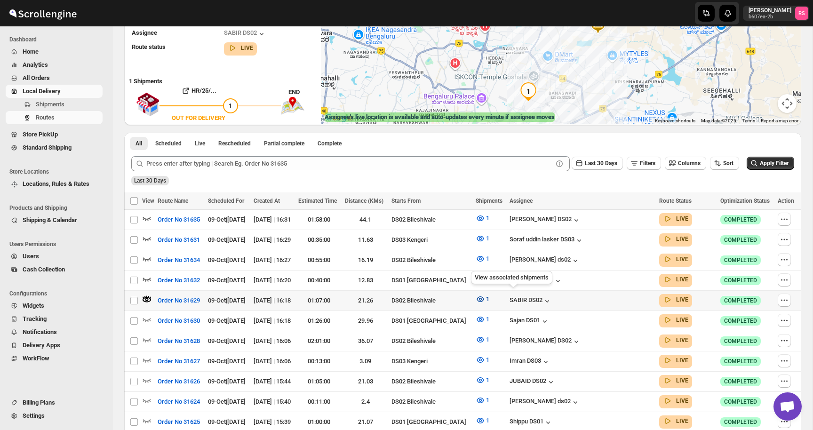
click at [485, 294] on icon "button" at bounding box center [479, 298] width 9 height 9
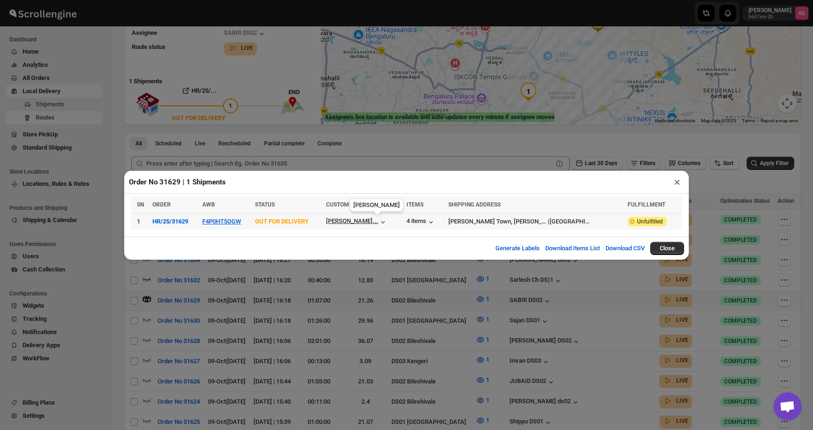
click at [378, 222] on div "Claire Fernande..." at bounding box center [352, 220] width 52 height 7
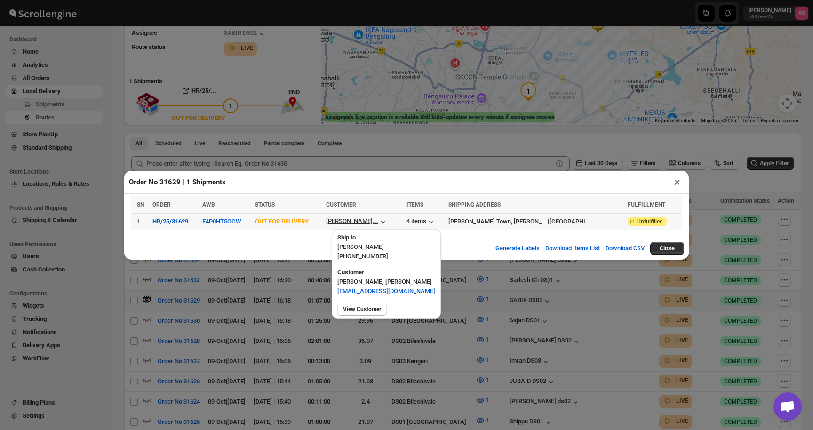
click at [378, 222] on div "Claire Fernande..." at bounding box center [352, 220] width 52 height 7
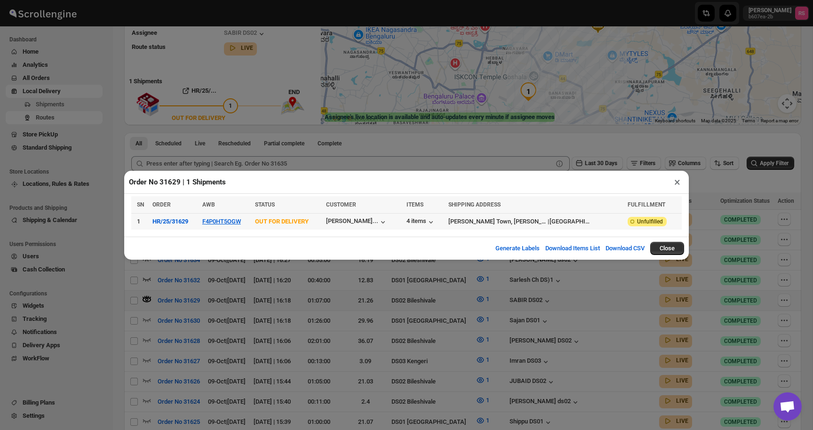
click at [445, 227] on td "4 items" at bounding box center [424, 221] width 42 height 16
click at [435, 223] on div "4 items" at bounding box center [420, 221] width 29 height 9
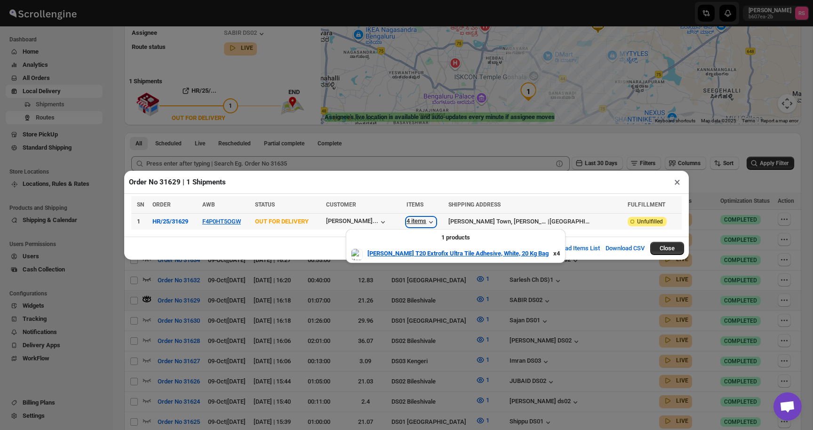
click at [435, 223] on div "4 items" at bounding box center [420, 221] width 29 height 9
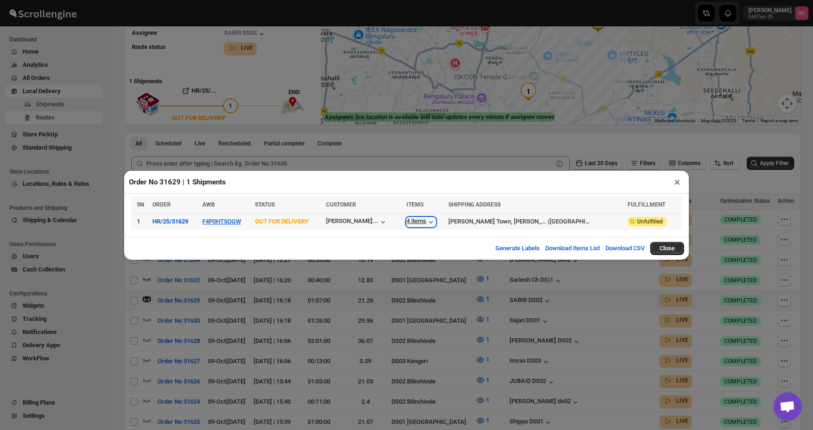
click at [435, 223] on div "4 items" at bounding box center [420, 221] width 29 height 9
click at [673, 182] on button "×" at bounding box center [677, 181] width 14 height 13
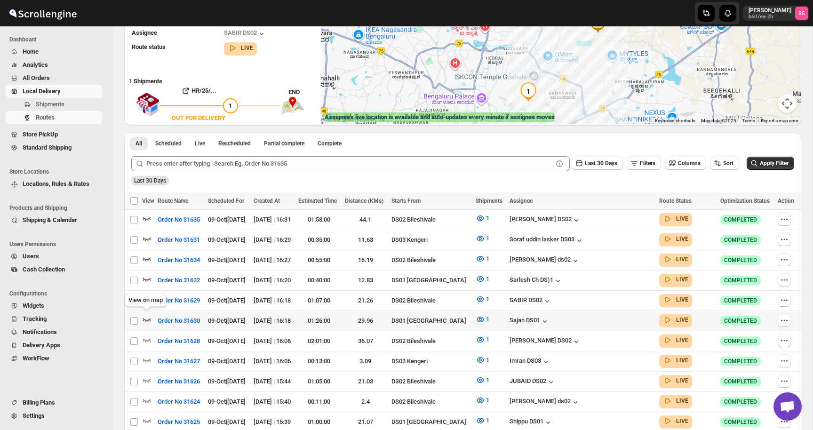
click at [146, 315] on icon "button" at bounding box center [146, 319] width 9 height 9
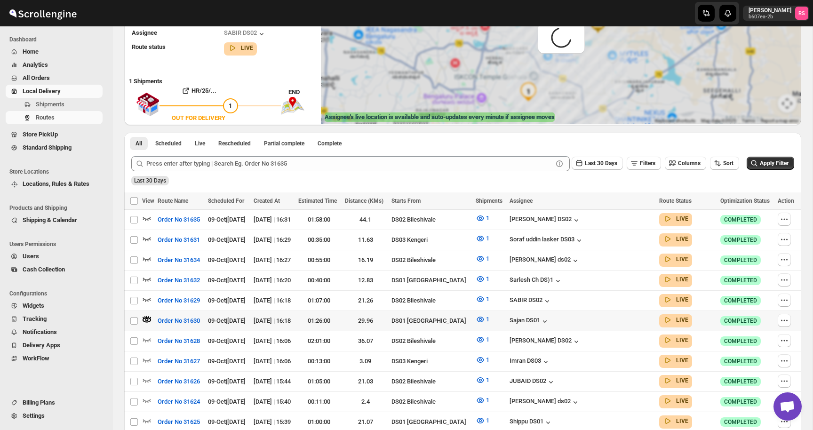
click at [145, 316] on icon "button" at bounding box center [144, 317] width 1 height 2
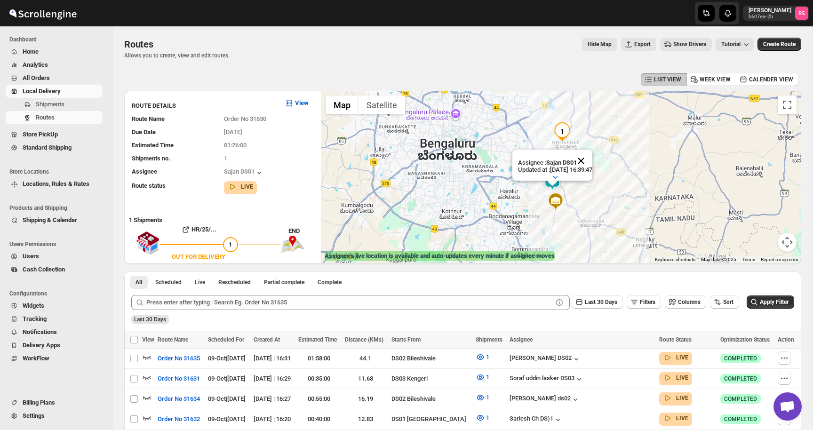
click at [592, 159] on button "Close" at bounding box center [580, 161] width 23 height 23
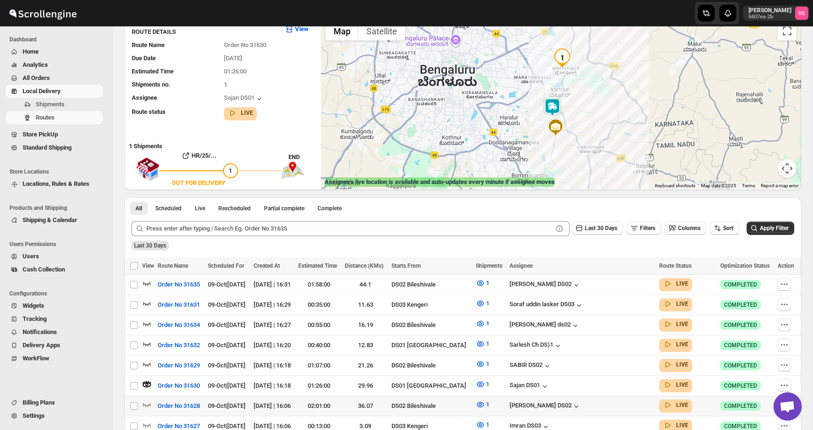
scroll to position [158, 0]
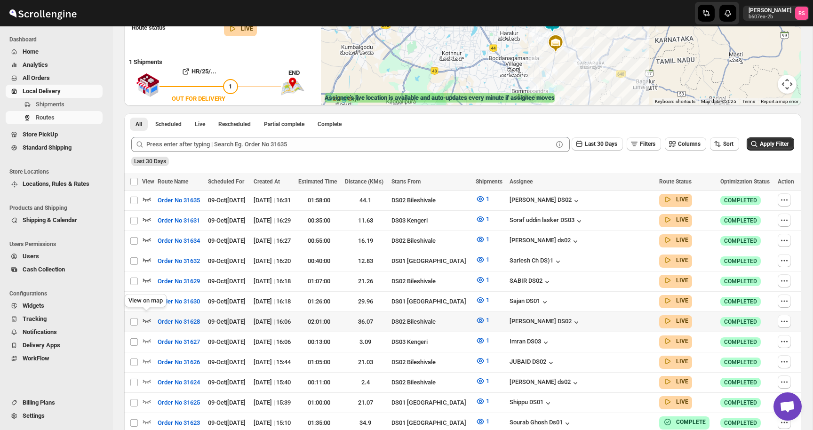
click at [150, 317] on icon "button" at bounding box center [146, 320] width 9 height 9
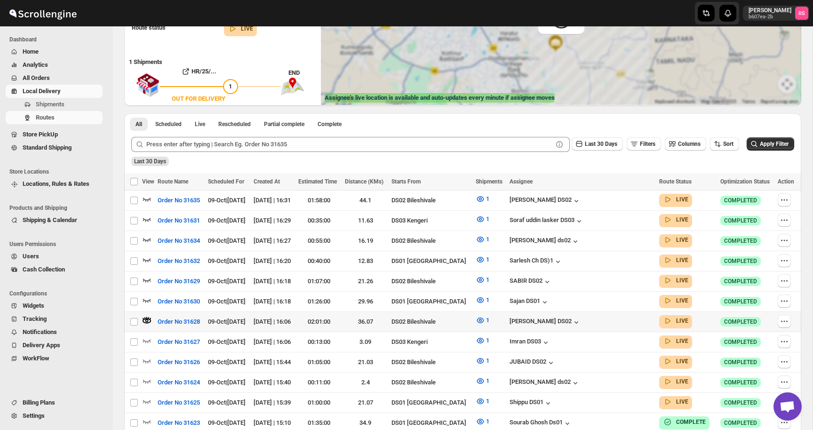
scroll to position [0, 0]
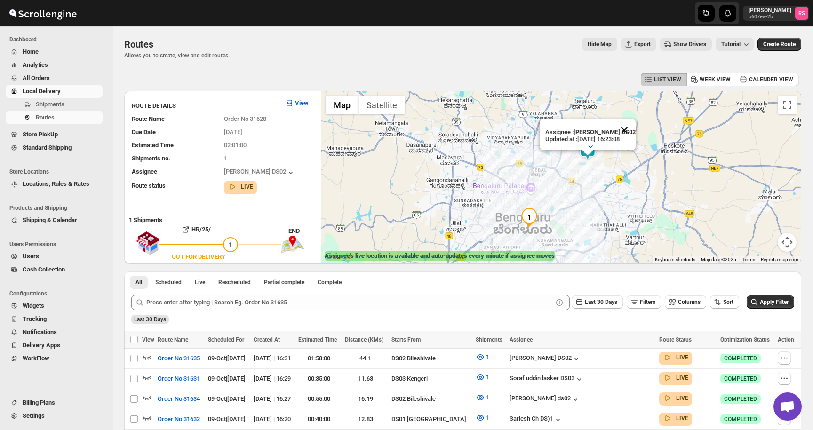
click at [626, 132] on button "Close" at bounding box center [624, 130] width 23 height 23
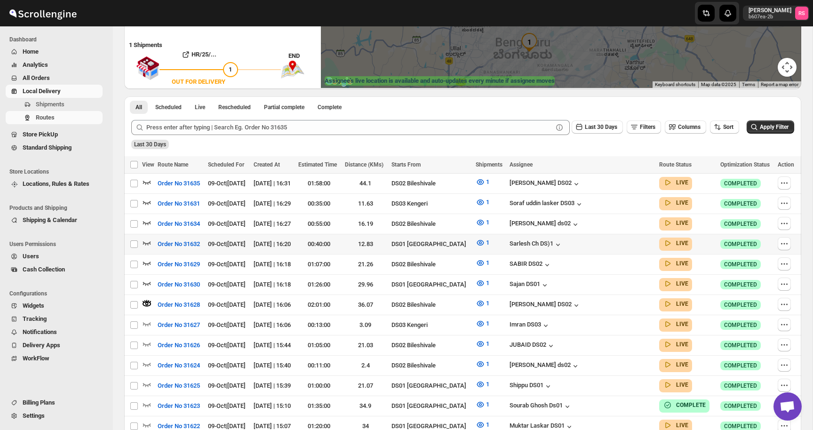
scroll to position [175, 0]
click at [149, 278] on icon "button" at bounding box center [146, 282] width 9 height 9
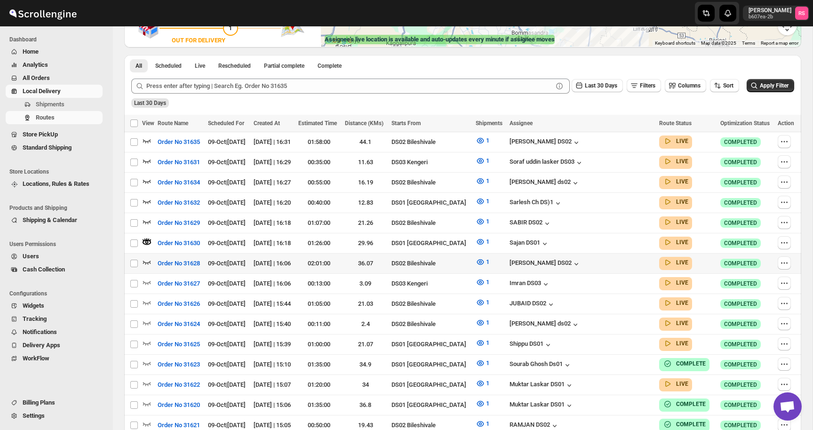
scroll to position [231, 0]
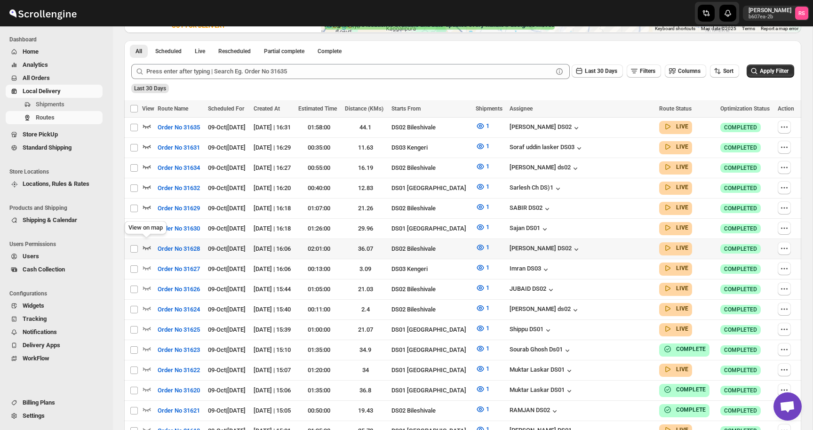
click at [148, 246] on icon "button" at bounding box center [147, 248] width 8 height 4
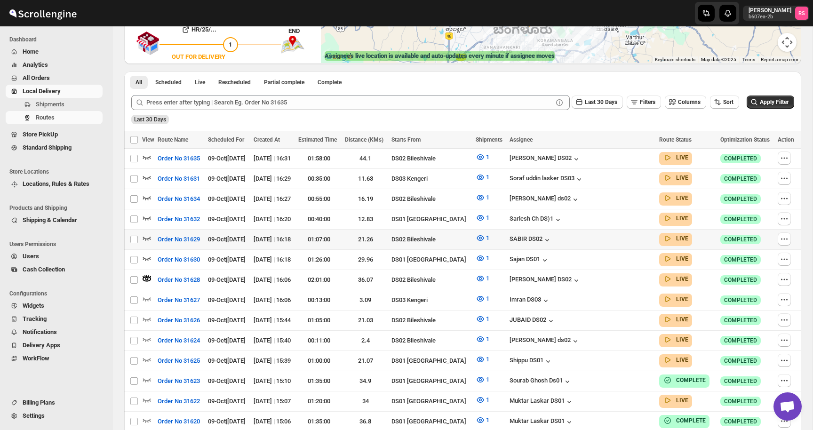
scroll to position [227, 0]
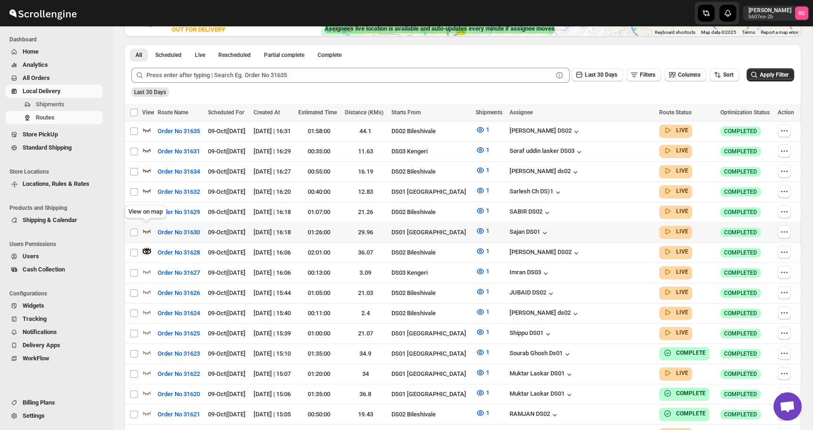
click at [145, 228] on icon "button" at bounding box center [146, 230] width 9 height 9
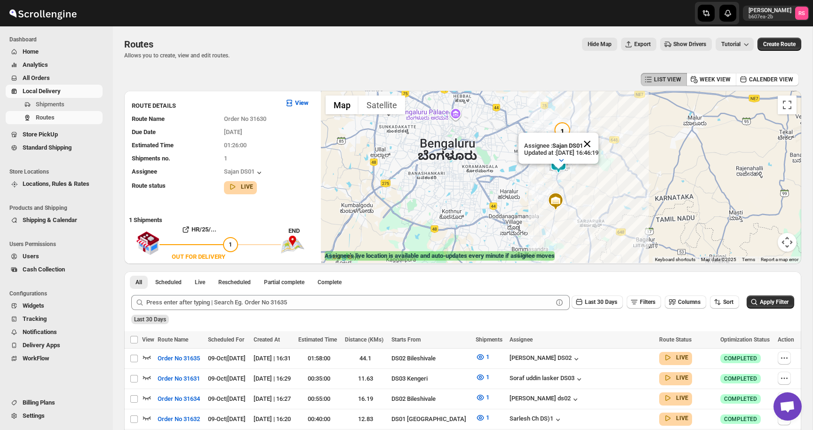
click at [596, 140] on button "Close" at bounding box center [587, 144] width 23 height 23
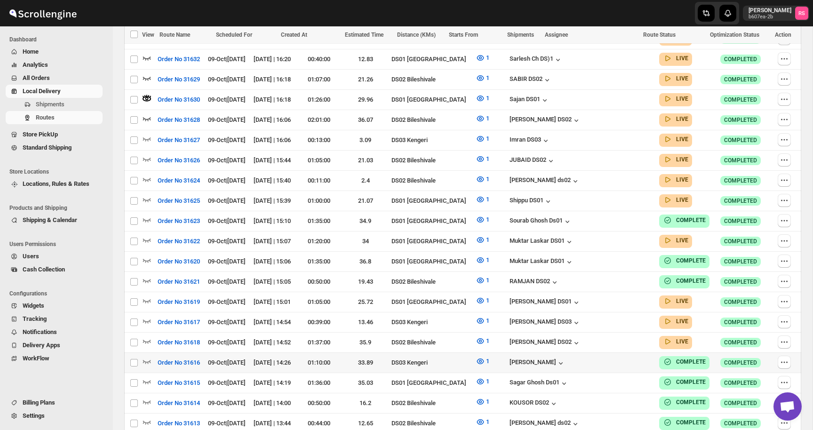
scroll to position [378, 0]
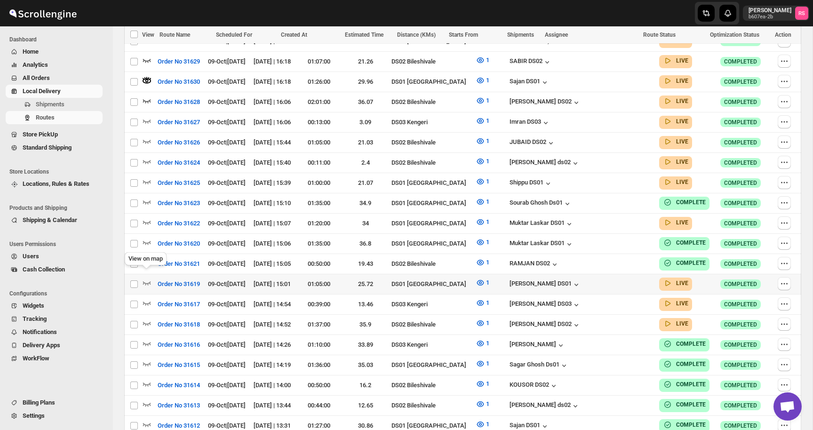
click at [147, 278] on icon "button" at bounding box center [146, 282] width 9 height 9
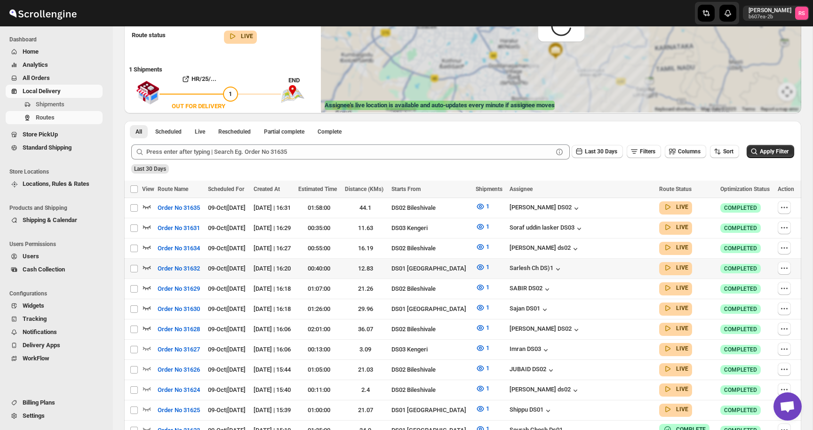
scroll to position [0, 0]
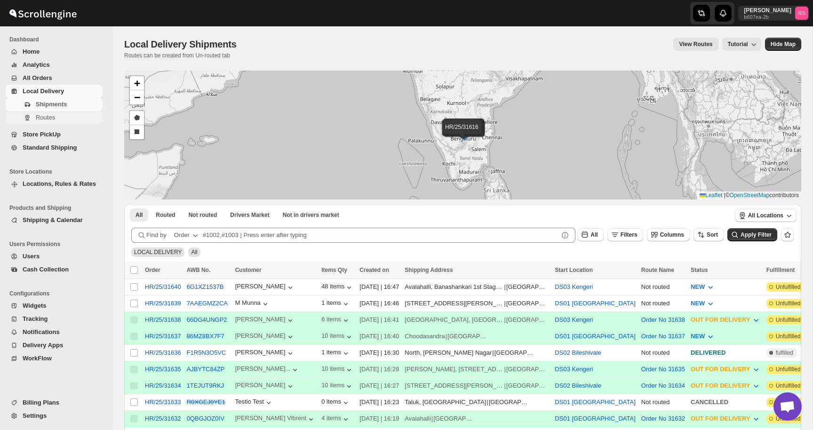
click at [56, 119] on span "Routes" at bounding box center [68, 117] width 65 height 9
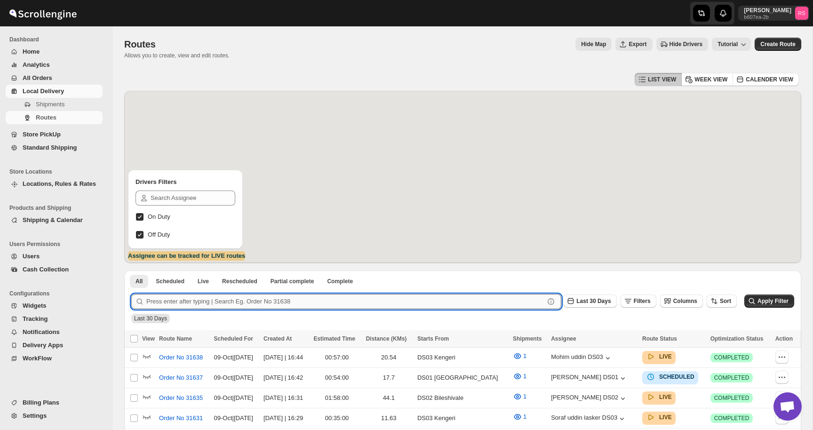
click at [252, 300] on input "text" at bounding box center [345, 301] width 398 height 15
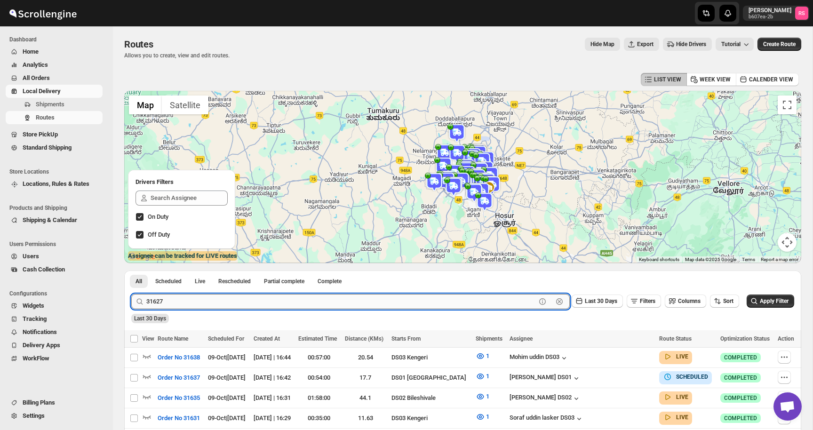
click at [131, 270] on button "Submit" at bounding box center [144, 275] width 27 height 10
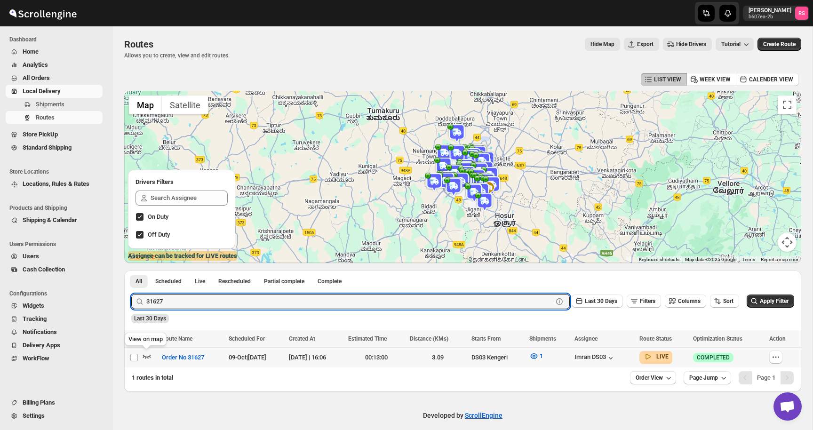
click at [146, 357] on icon "button" at bounding box center [147, 357] width 8 height 4
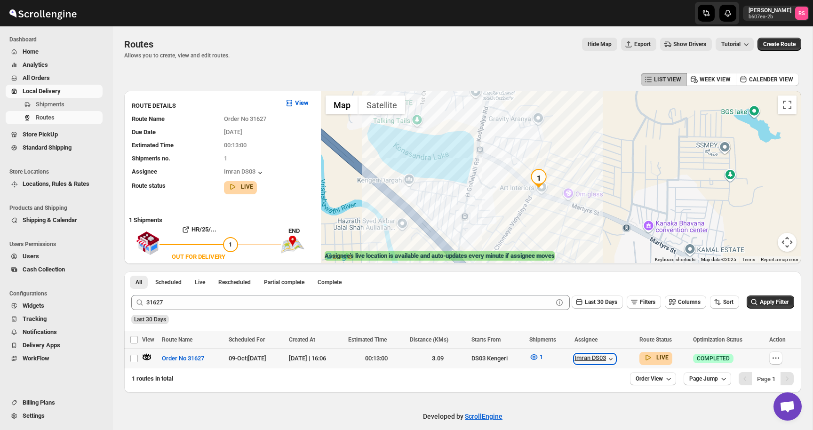
click at [610, 354] on div "Imran DS03" at bounding box center [594, 358] width 41 height 9
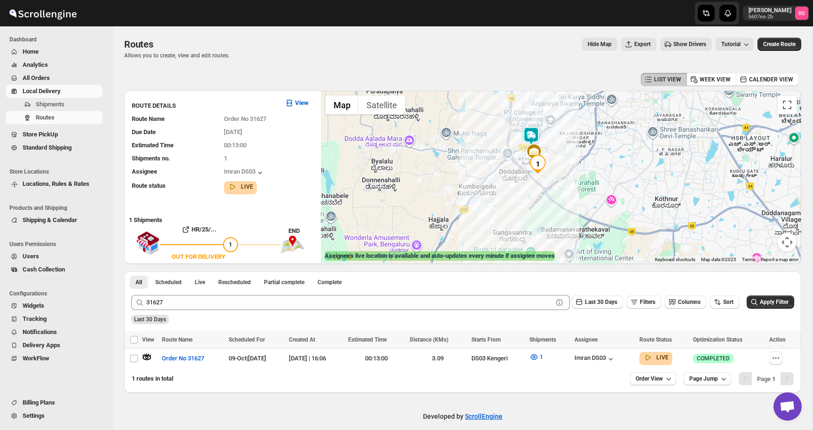
click at [529, 132] on img at bounding box center [531, 136] width 19 height 19
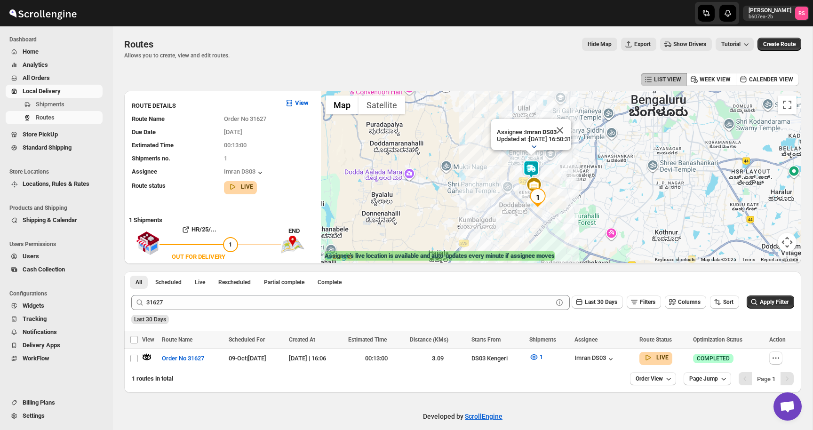
click at [534, 141] on button "button" at bounding box center [533, 146] width 21 height 13
click at [609, 354] on div "Imran DS03" at bounding box center [594, 358] width 41 height 9
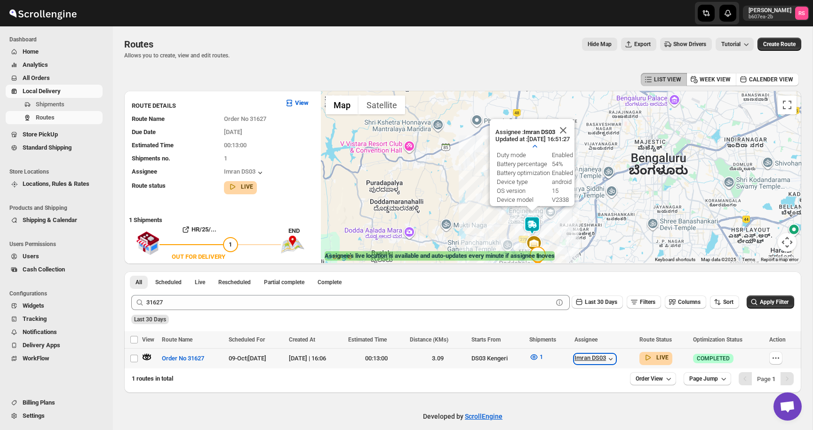
click at [615, 356] on icon "button" at bounding box center [610, 358] width 9 height 9
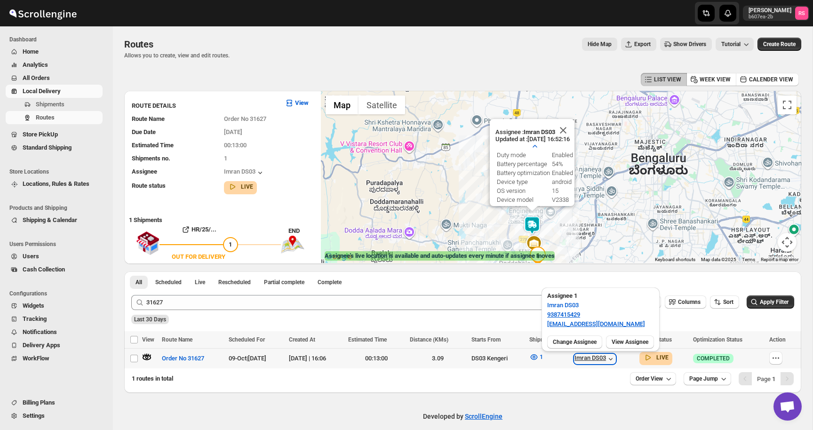
click at [615, 356] on icon "button" at bounding box center [610, 358] width 9 height 9
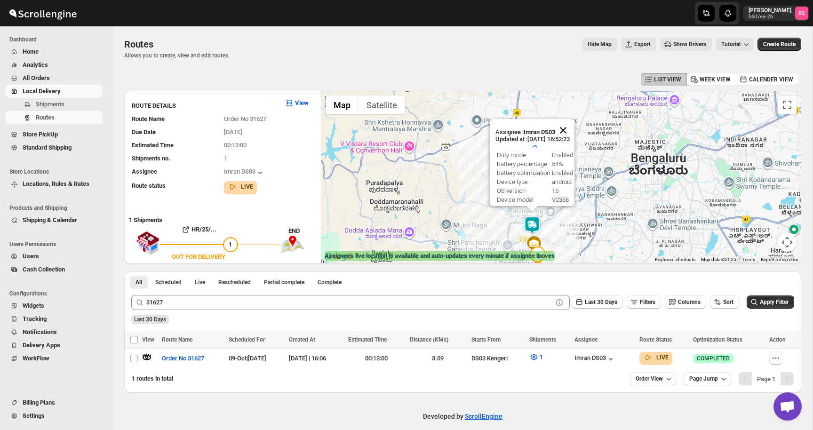
click at [568, 132] on button "Close" at bounding box center [563, 130] width 23 height 23
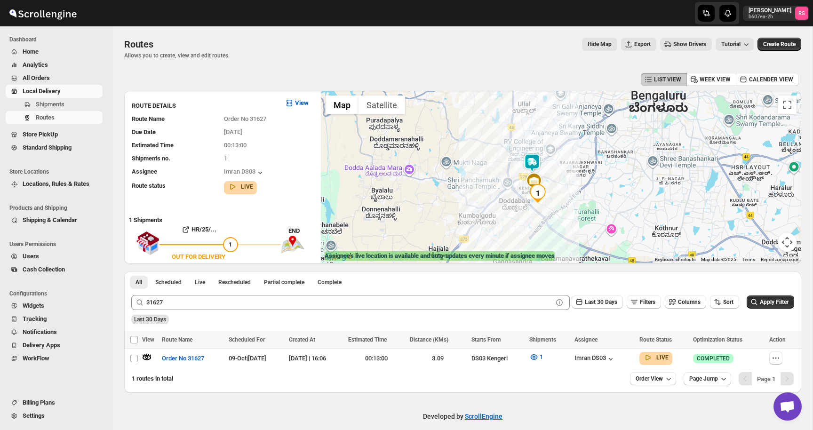
drag, startPoint x: 553, startPoint y: 228, endPoint x: 553, endPoint y: 164, distance: 64.0
click at [553, 164] on div at bounding box center [561, 177] width 480 height 172
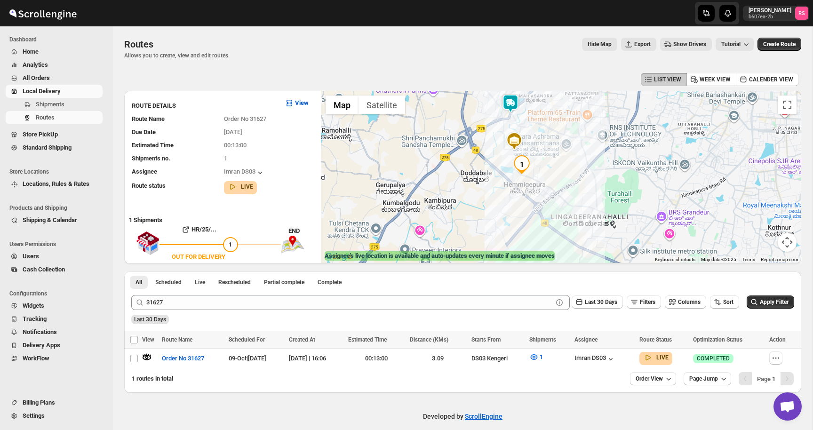
drag, startPoint x: 535, startPoint y: 187, endPoint x: 534, endPoint y: 119, distance: 67.3
click at [534, 119] on div at bounding box center [561, 177] width 480 height 172
drag, startPoint x: 534, startPoint y: 119, endPoint x: 594, endPoint y: 122, distance: 59.8
click at [594, 122] on div at bounding box center [561, 177] width 480 height 172
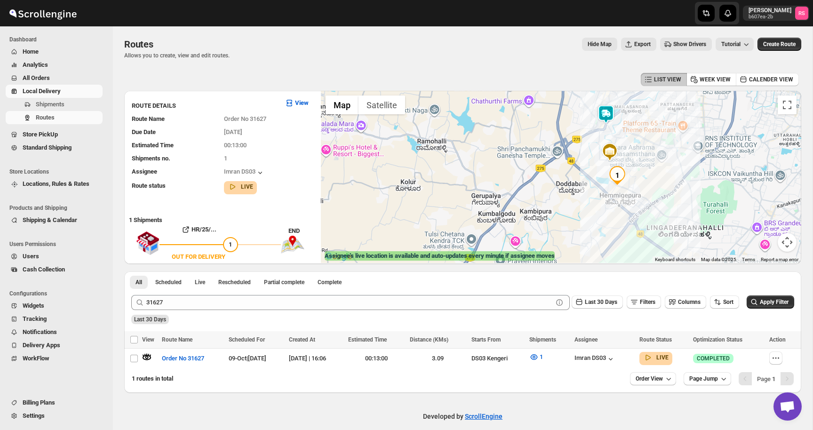
drag, startPoint x: 594, startPoint y: 122, endPoint x: 531, endPoint y: 150, distance: 68.4
click at [531, 150] on div at bounding box center [561, 177] width 480 height 172
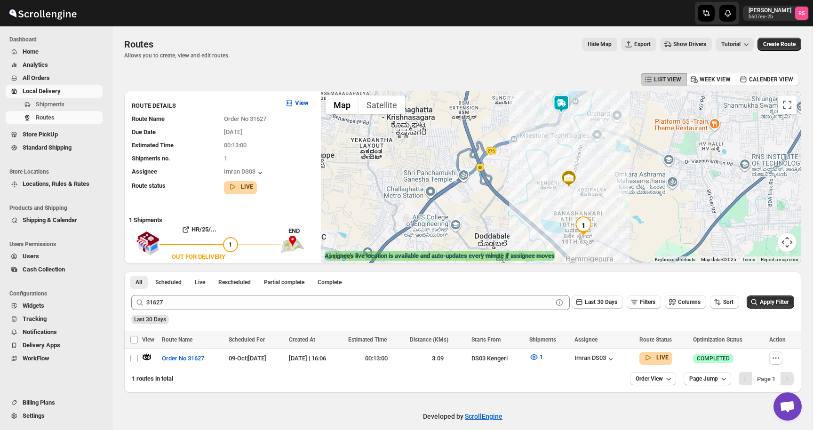
drag, startPoint x: 652, startPoint y: 214, endPoint x: 637, endPoint y: 176, distance: 40.8
click at [637, 176] on div at bounding box center [561, 177] width 480 height 172
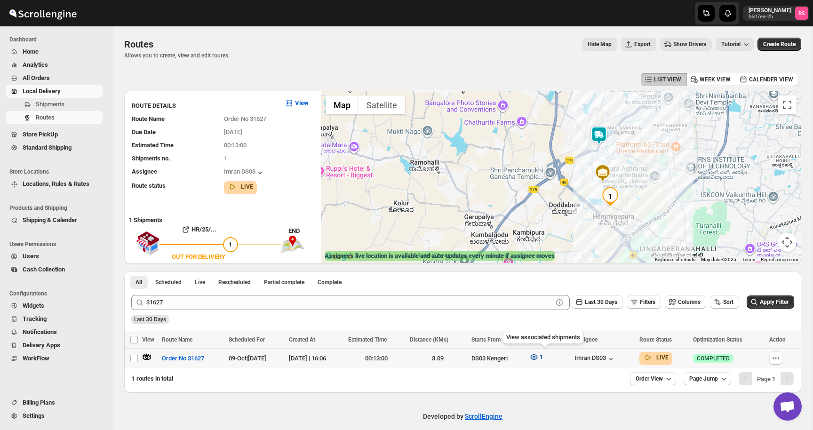
click at [543, 356] on span "1" at bounding box center [540, 356] width 3 height 7
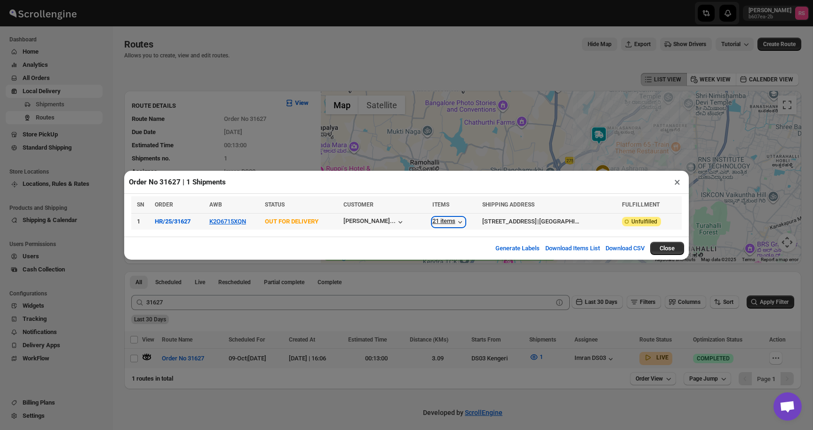
click at [435, 221] on div "21 items" at bounding box center [448, 221] width 32 height 9
click at [672, 178] on button "×" at bounding box center [677, 181] width 14 height 13
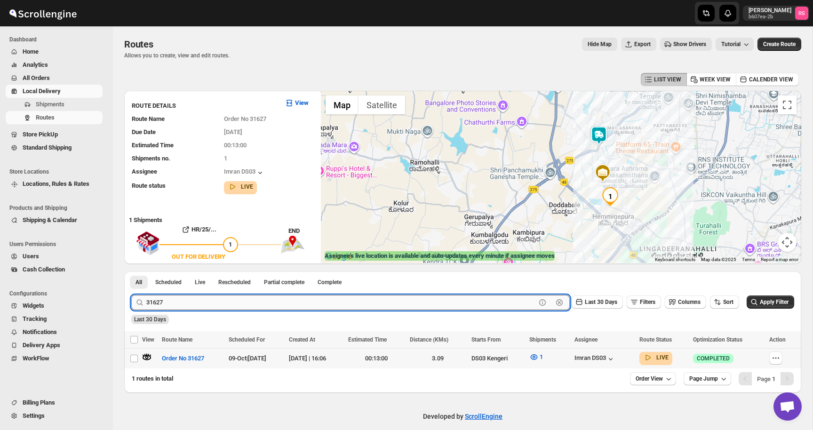
click at [311, 300] on input "31627" at bounding box center [340, 302] width 389 height 15
type input "31638"
click at [131, 271] on button "Submit" at bounding box center [144, 276] width 27 height 10
click at [149, 356] on icon "button" at bounding box center [146, 356] width 9 height 9
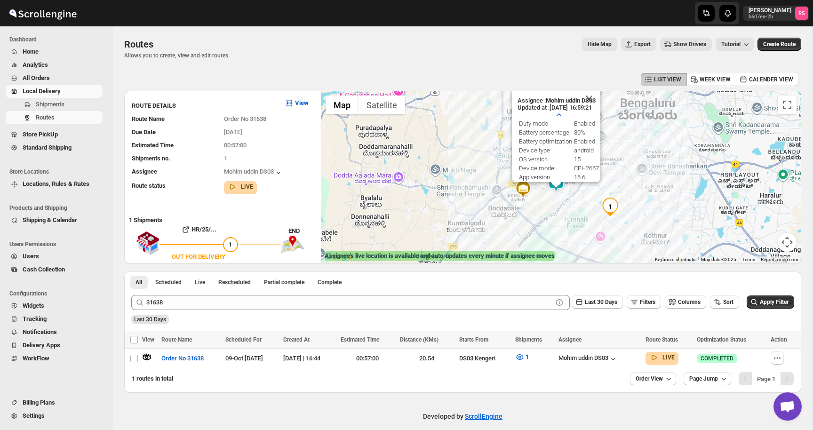
drag, startPoint x: 607, startPoint y: 110, endPoint x: 605, endPoint y: 184, distance: 74.8
click at [605, 184] on div "Assignee : Mohim uddin DS03 Updated at : 09/10/2025, 16:59:21 Duty mode Enabled…" at bounding box center [561, 177] width 480 height 172
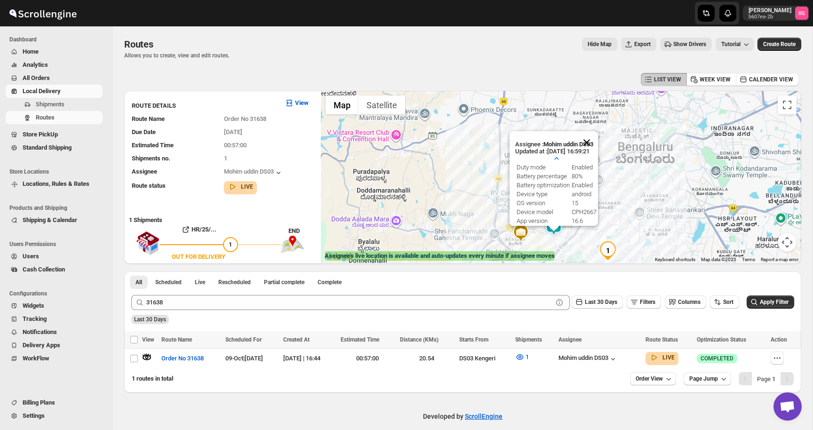
click at [595, 140] on button "Close" at bounding box center [586, 142] width 23 height 23
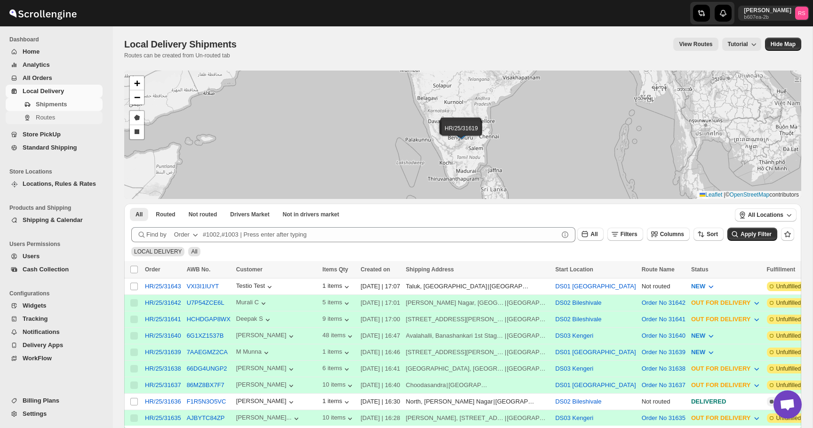
click at [73, 117] on span "Routes" at bounding box center [68, 117] width 65 height 9
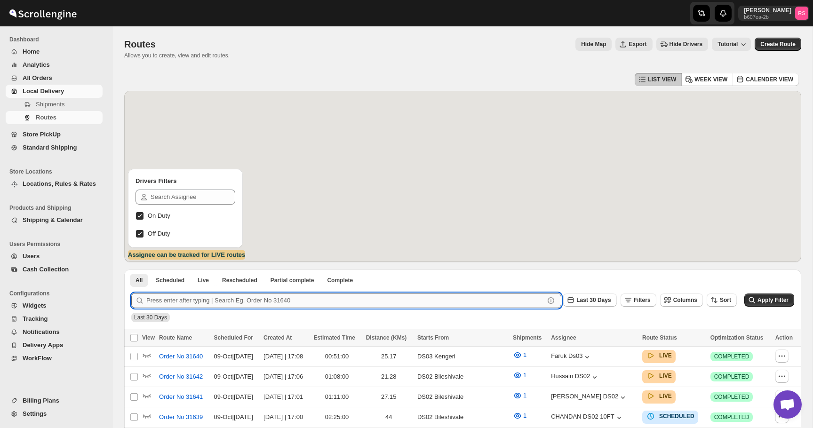
click at [226, 298] on input "text" at bounding box center [345, 300] width 398 height 15
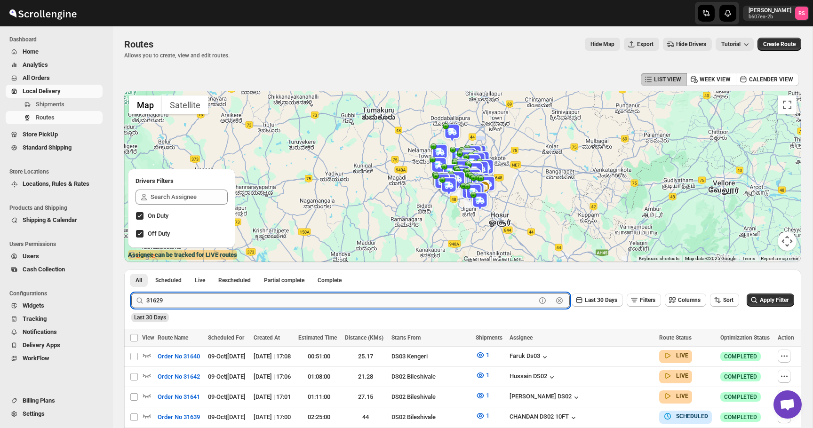
type input "31629"
click at [131, 269] on button "Submit" at bounding box center [144, 274] width 27 height 10
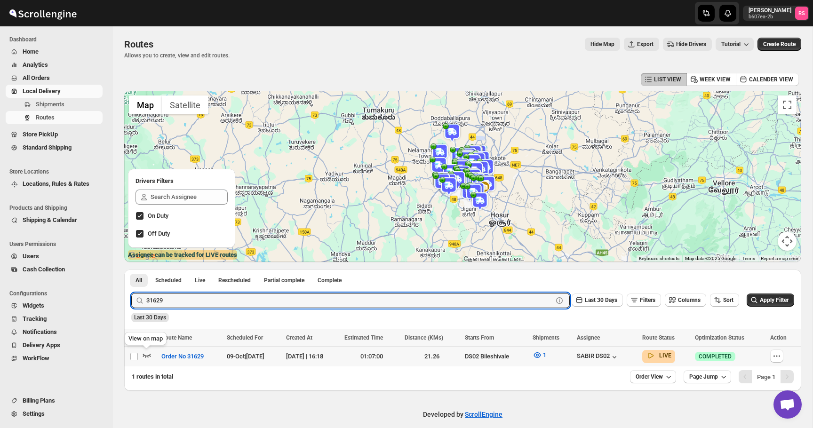
click at [145, 354] on icon "button" at bounding box center [146, 354] width 9 height 9
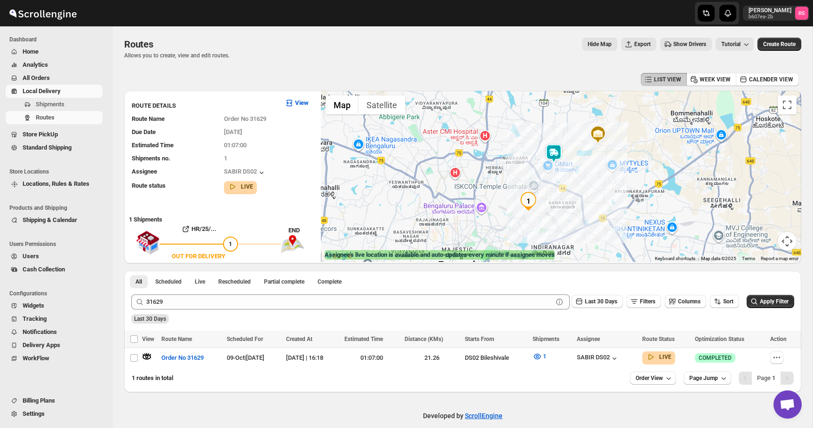
click at [559, 156] on img at bounding box center [553, 153] width 19 height 19
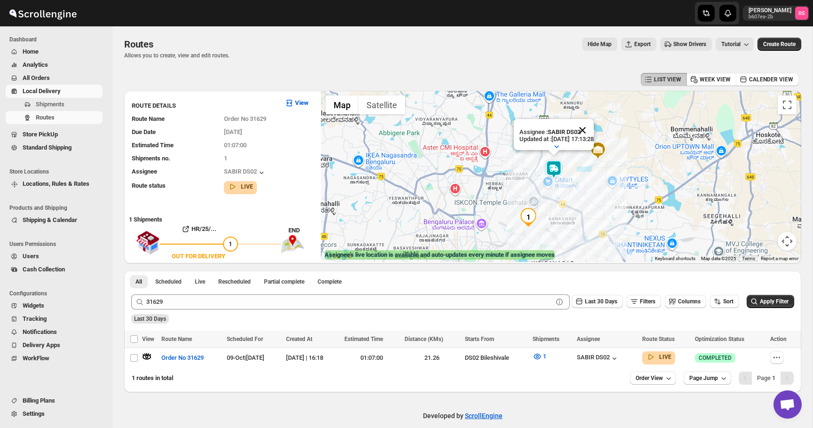
click at [590, 129] on button "Close" at bounding box center [582, 130] width 23 height 23
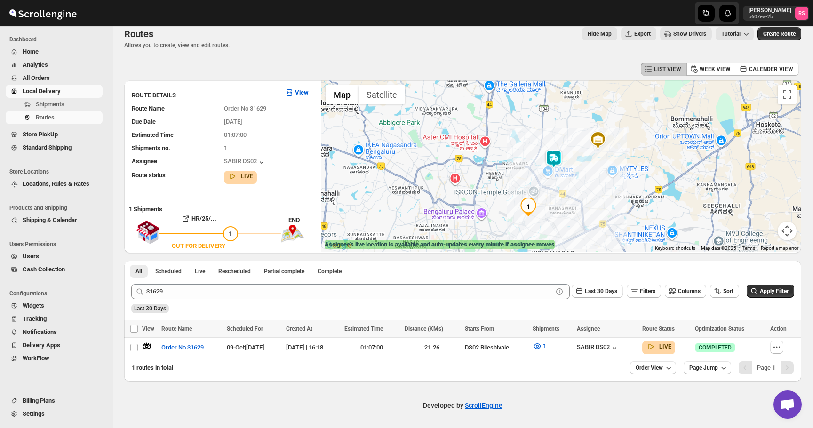
click at [555, 162] on img at bounding box center [553, 159] width 19 height 19
click at [555, 153] on img at bounding box center [553, 159] width 19 height 19
click at [593, 116] on button "Close" at bounding box center [582, 120] width 23 height 23
drag, startPoint x: 430, startPoint y: 350, endPoint x: 468, endPoint y: 350, distance: 38.1
click at [459, 350] on div "21.26" at bounding box center [431, 347] width 55 height 9
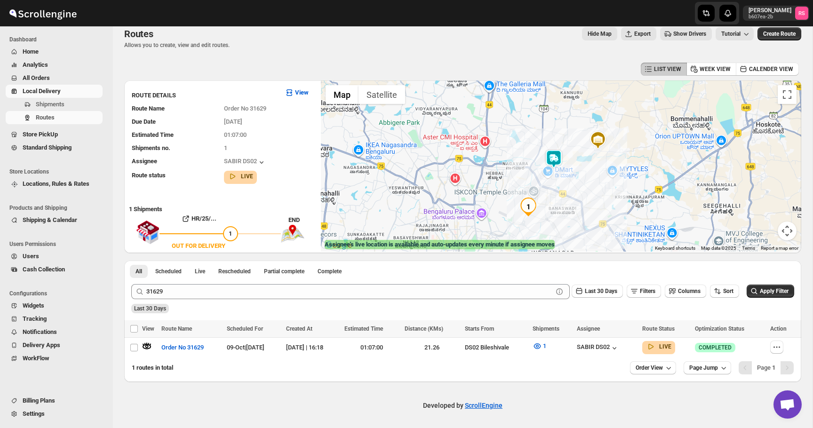
click at [459, 363] on div "1 routes in total" at bounding box center [377, 367] width 490 height 9
click at [608, 347] on div "SABIR DS02" at bounding box center [598, 347] width 42 height 9
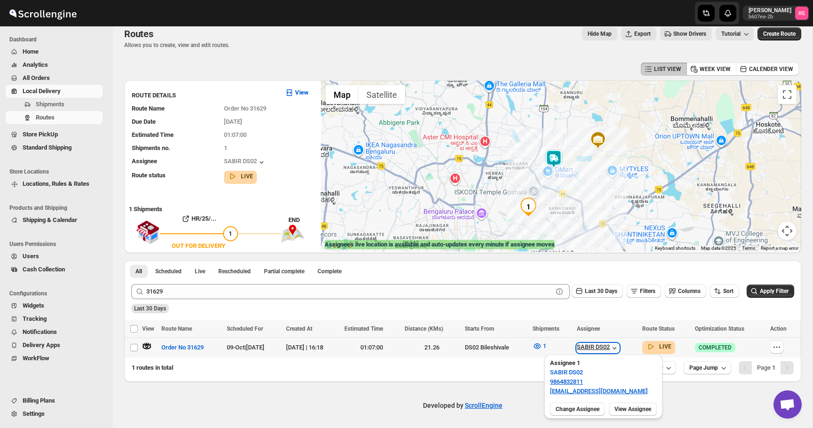
click at [608, 347] on div "SABIR DS02" at bounding box center [598, 347] width 42 height 9
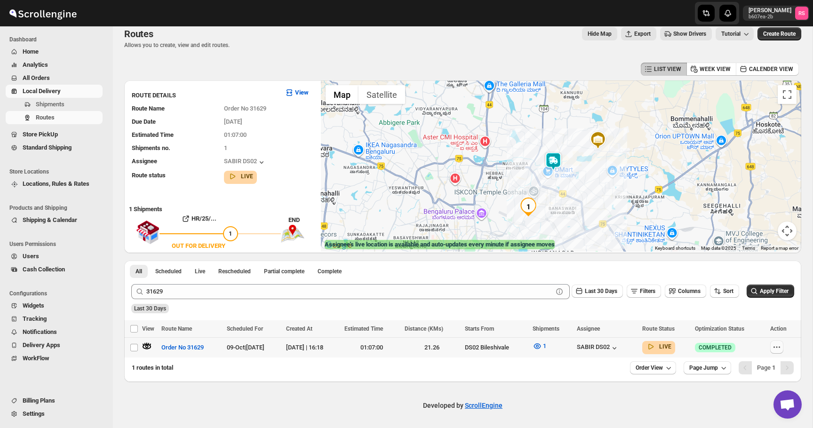
click at [781, 349] on icon "button" at bounding box center [776, 346] width 9 height 9
checkbox input "true"
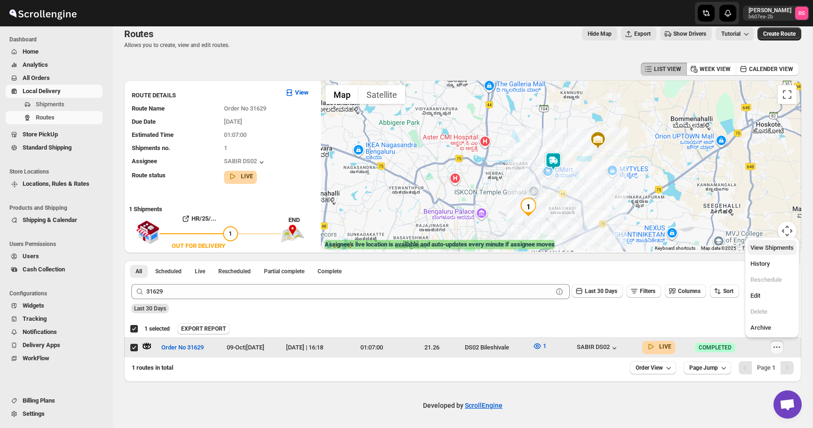
click at [773, 245] on span "View Shipments" at bounding box center [771, 247] width 43 height 7
checkbox input "false"
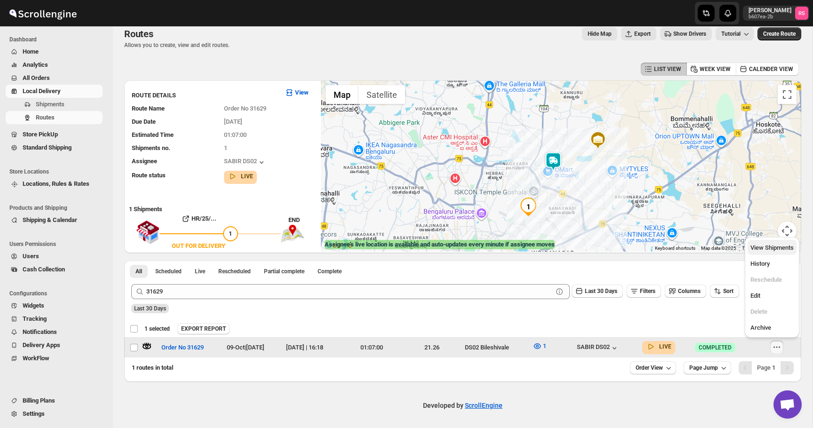
scroll to position [7, 0]
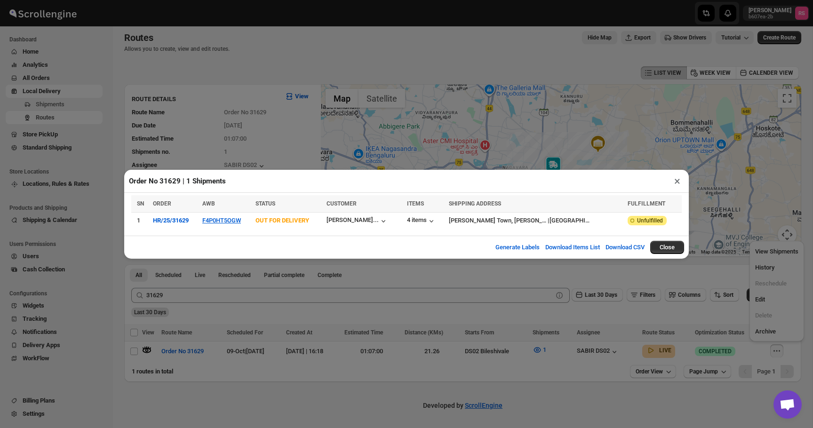
click at [678, 182] on button "×" at bounding box center [677, 180] width 14 height 13
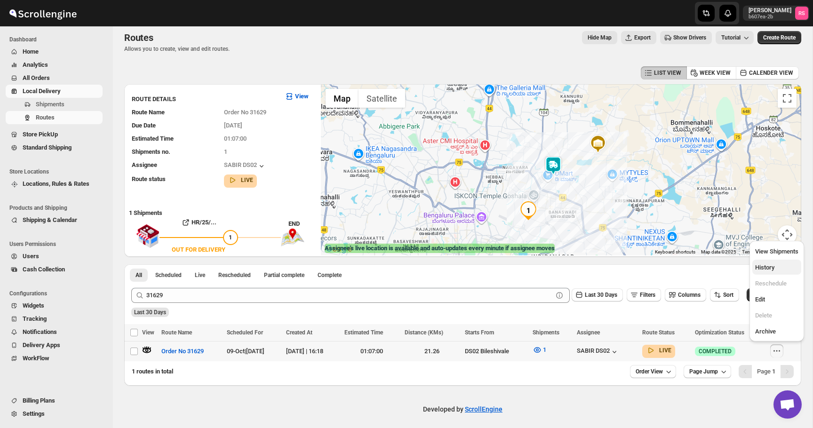
click at [759, 266] on span "History" at bounding box center [764, 267] width 19 height 7
checkbox input "true"
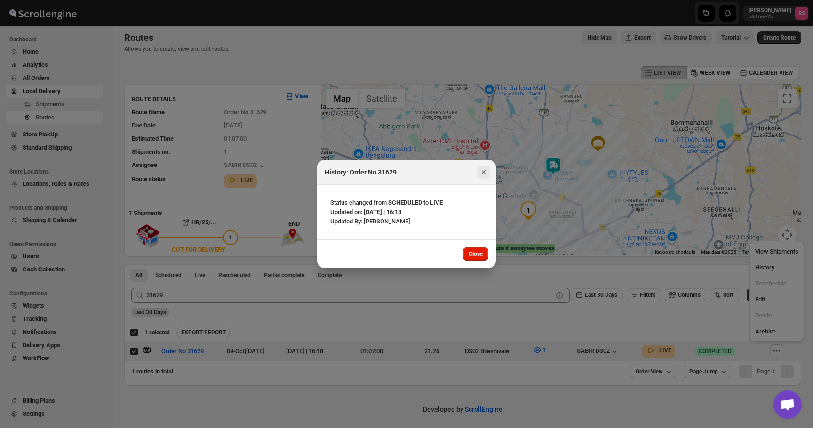
click at [487, 167] on icon "Close" at bounding box center [483, 171] width 9 height 9
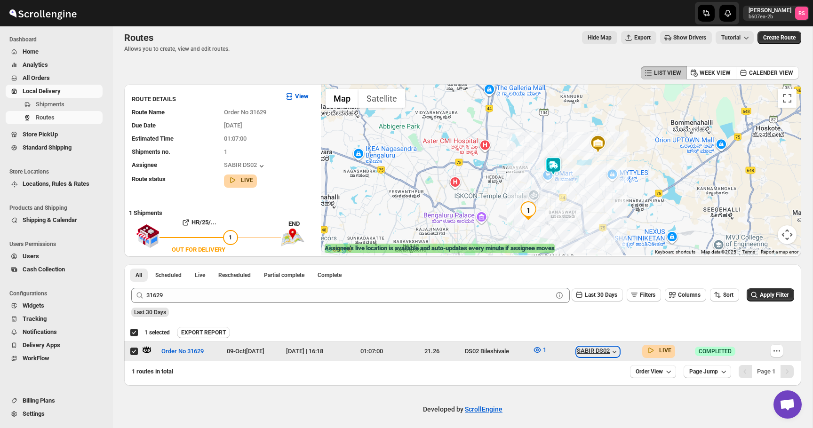
click at [614, 350] on div "SABIR DS02" at bounding box center [598, 351] width 42 height 9
click at [781, 351] on icon "button" at bounding box center [776, 350] width 9 height 9
checkbox input "false"
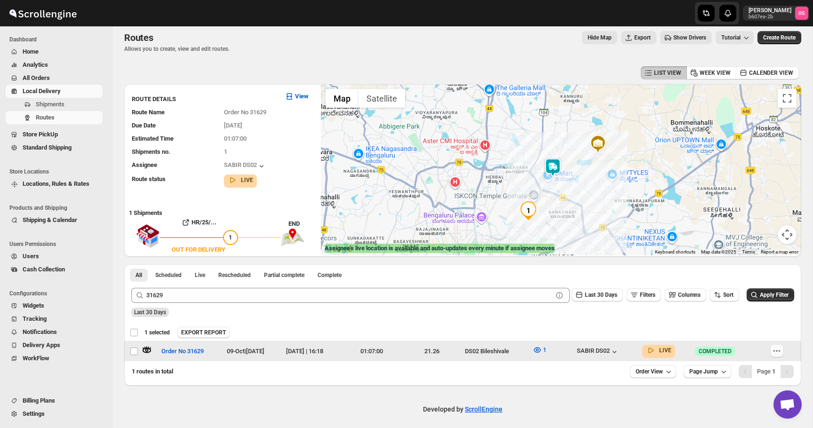
checkbox input "false"
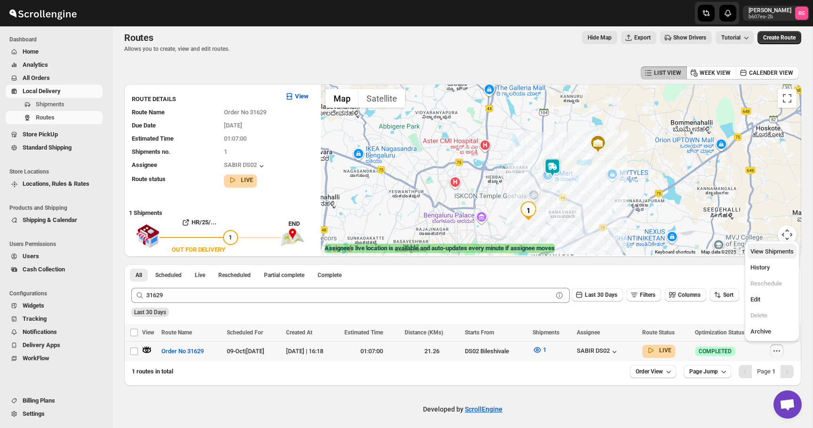
click at [768, 252] on span "View Shipments" at bounding box center [771, 251] width 43 height 7
checkbox input "true"
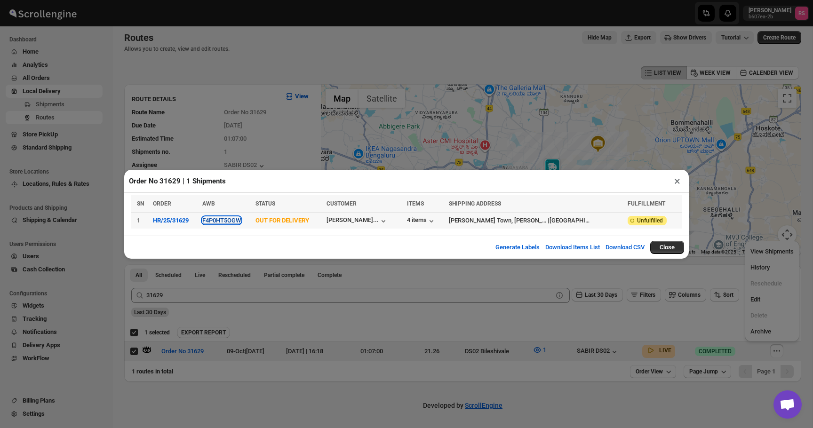
click at [237, 220] on button "F4P0HT5OGW" at bounding box center [221, 220] width 39 height 7
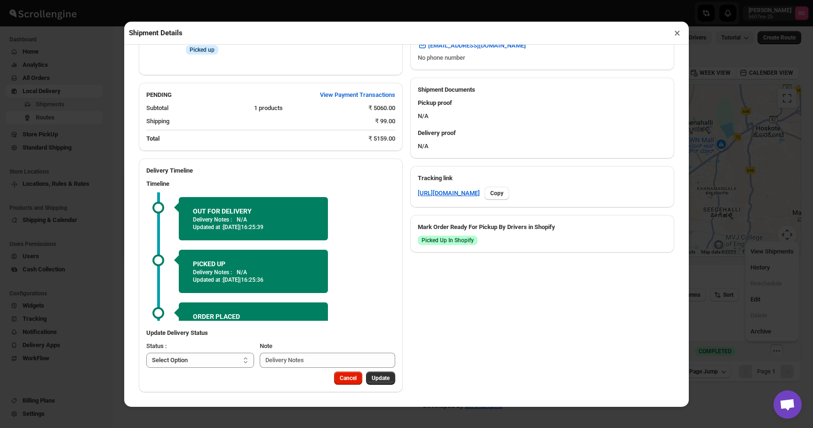
scroll to position [386, 0]
drag, startPoint x: 261, startPoint y: 240, endPoint x: 318, endPoint y: 241, distance: 57.4
click at [318, 240] on div "OUT FOR DELIVERY Delivery Notes : N/A Updated at : 09/10/2025 | 16:25:39" at bounding box center [253, 218] width 149 height 43
click at [674, 32] on button "×" at bounding box center [677, 32] width 14 height 13
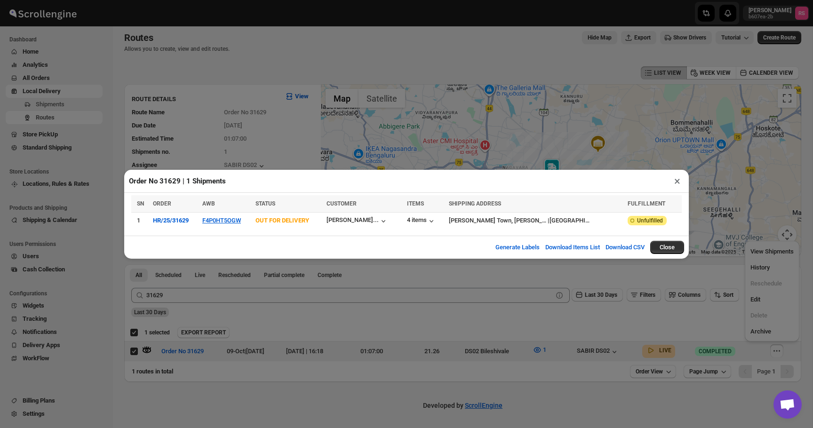
click at [678, 177] on button "×" at bounding box center [677, 180] width 14 height 13
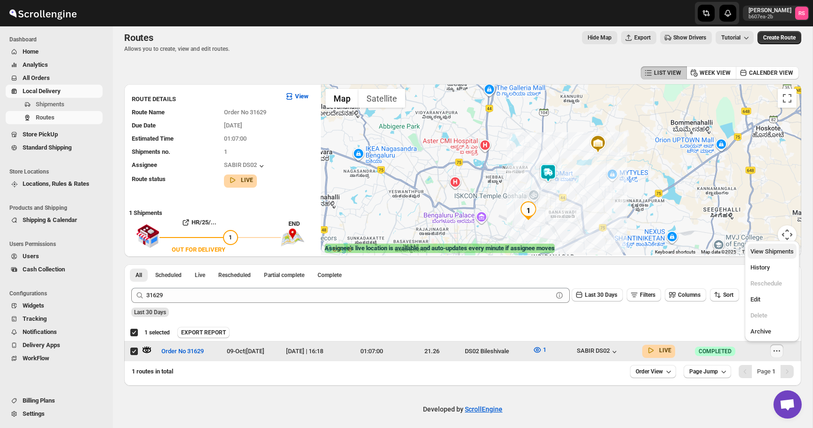
click at [775, 252] on span "View Shipments" at bounding box center [771, 251] width 43 height 7
checkbox input "false"
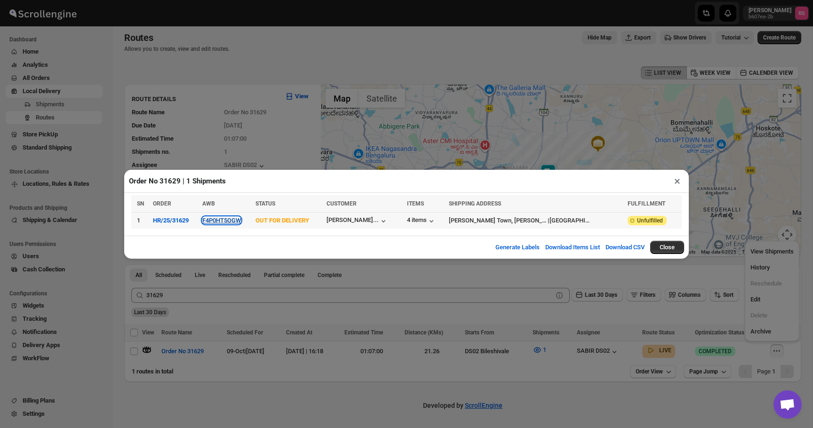
click at [235, 221] on button "F4P0HT5OGW" at bounding box center [221, 220] width 39 height 7
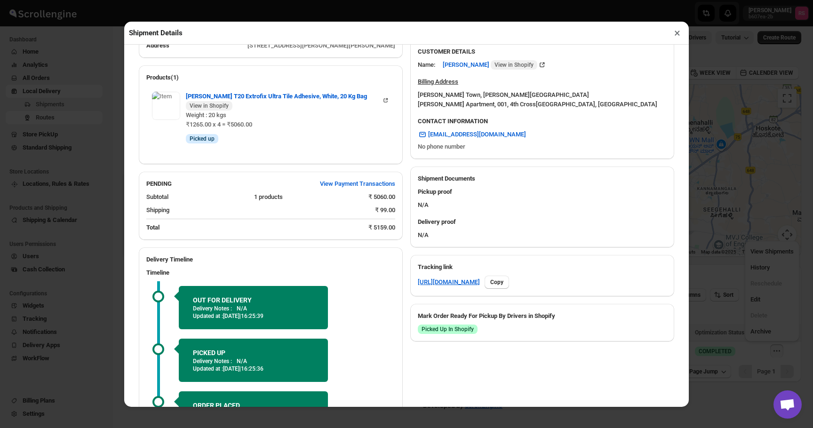
scroll to position [398, 0]
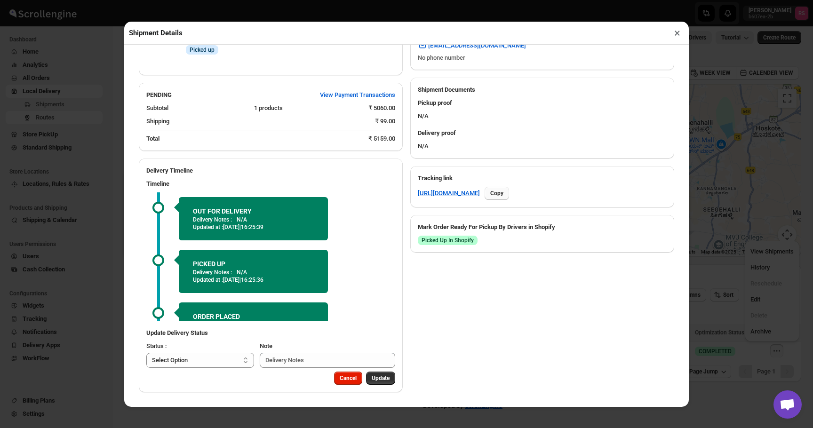
click at [503, 190] on span "Copy" at bounding box center [496, 194] width 13 height 8
click at [675, 34] on button "×" at bounding box center [677, 32] width 14 height 13
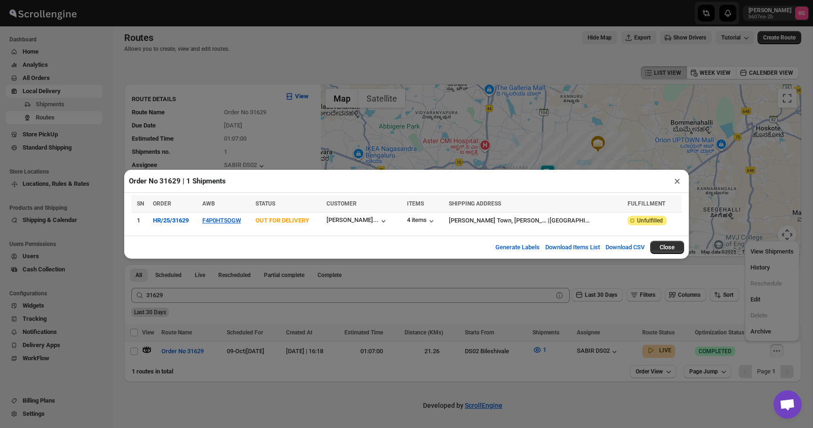
click at [670, 185] on button "×" at bounding box center [677, 180] width 14 height 13
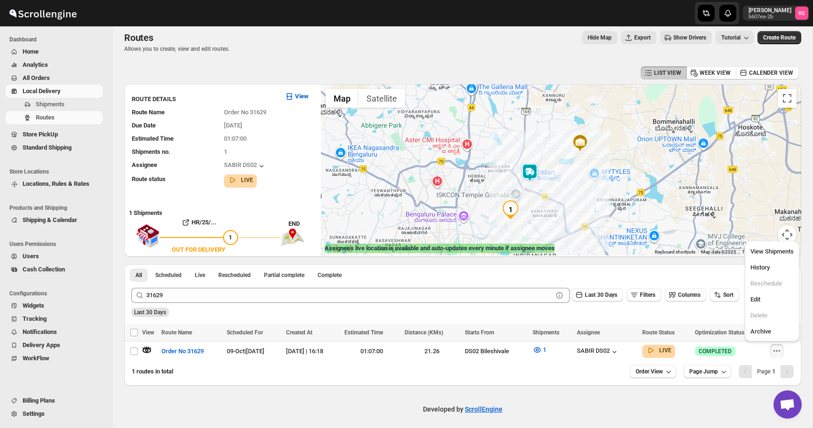
drag, startPoint x: 524, startPoint y: 202, endPoint x: 498, endPoint y: 196, distance: 26.6
click at [501, 200] on img "1" at bounding box center [510, 209] width 19 height 19
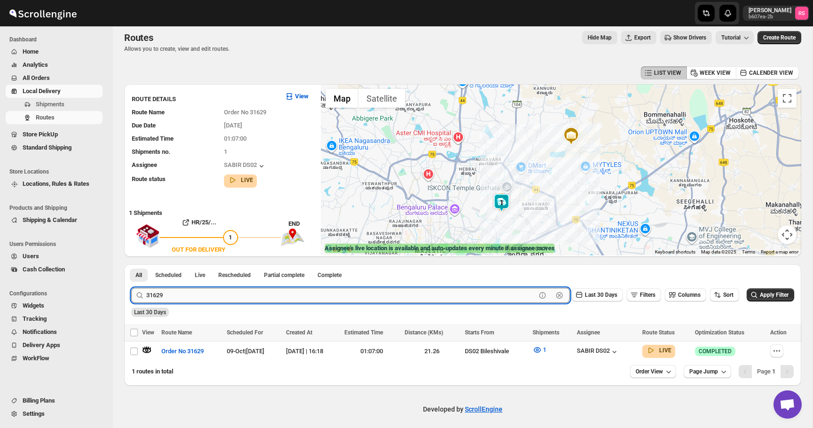
click at [168, 294] on input "31629" at bounding box center [340, 295] width 389 height 15
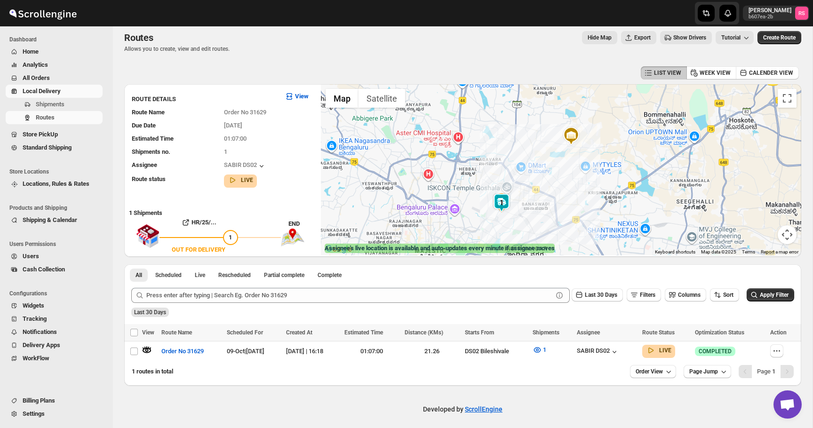
click at [41, 75] on span "All Orders" at bounding box center [36, 77] width 27 height 7
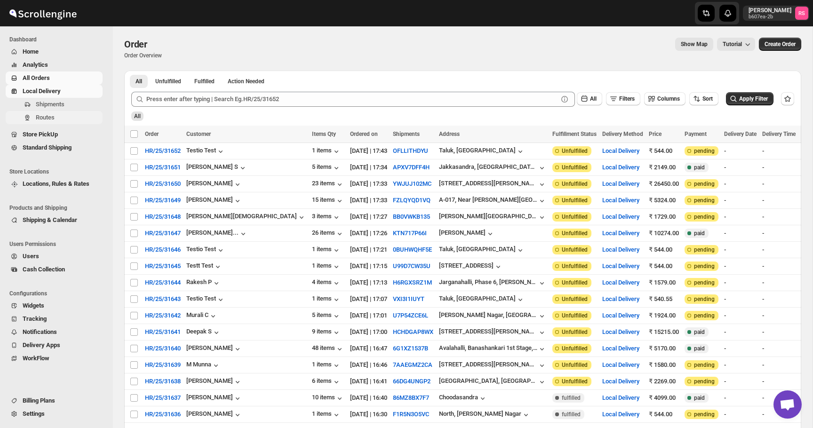
click at [50, 113] on span "Routes" at bounding box center [68, 117] width 65 height 9
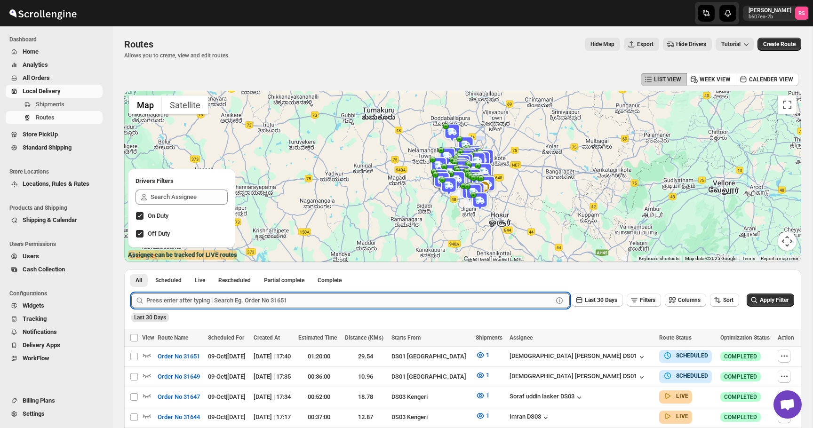
click at [275, 302] on input "text" at bounding box center [349, 300] width 406 height 15
type input "31642"
click at [131, 269] on button "Submit" at bounding box center [144, 274] width 27 height 10
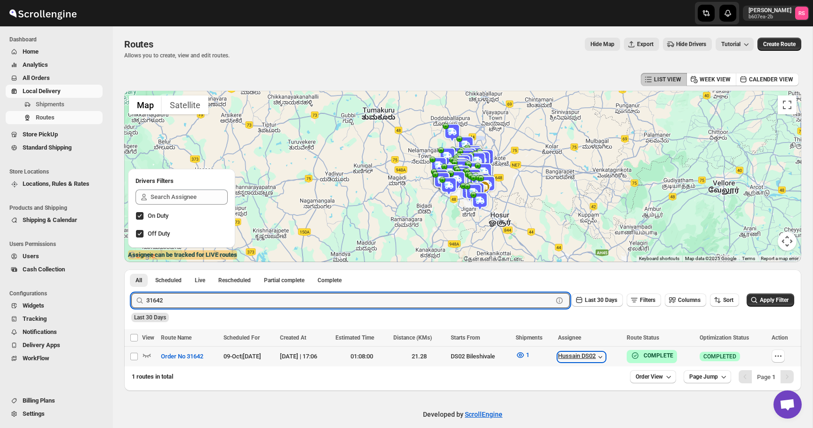
click at [589, 357] on div "Hussain DS02" at bounding box center [581, 356] width 47 height 9
click at [186, 296] on input "31642" at bounding box center [340, 300] width 389 height 15
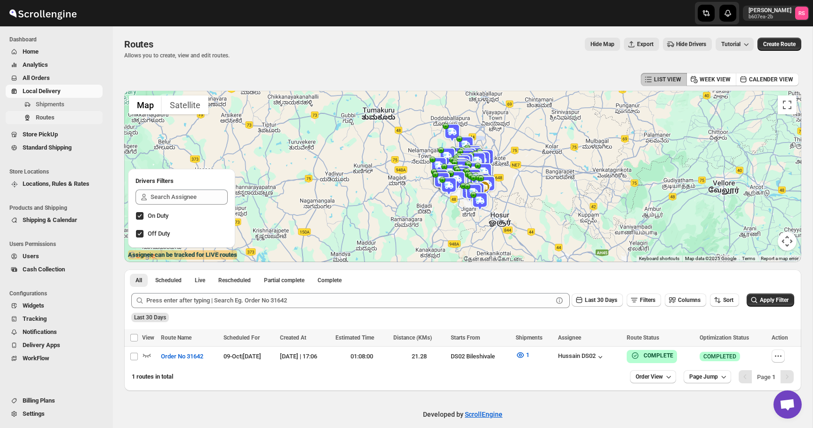
click at [65, 120] on span "Routes" at bounding box center [68, 117] width 65 height 9
click at [52, 79] on span "All Orders" at bounding box center [62, 77] width 78 height 9
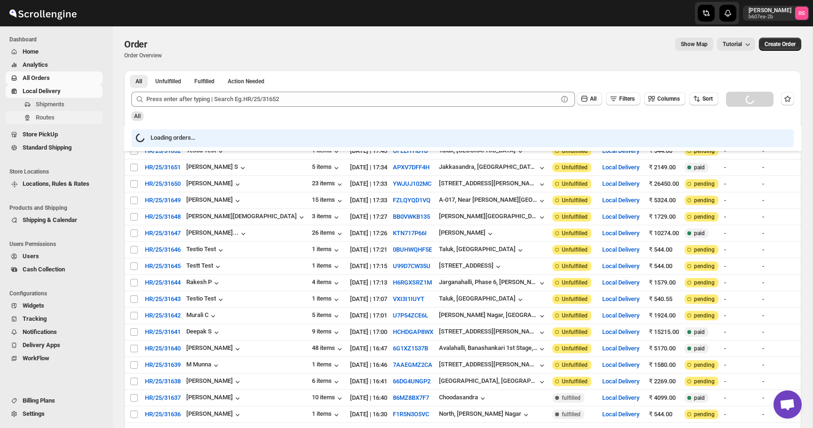
click at [53, 118] on span "Routes" at bounding box center [45, 117] width 19 height 7
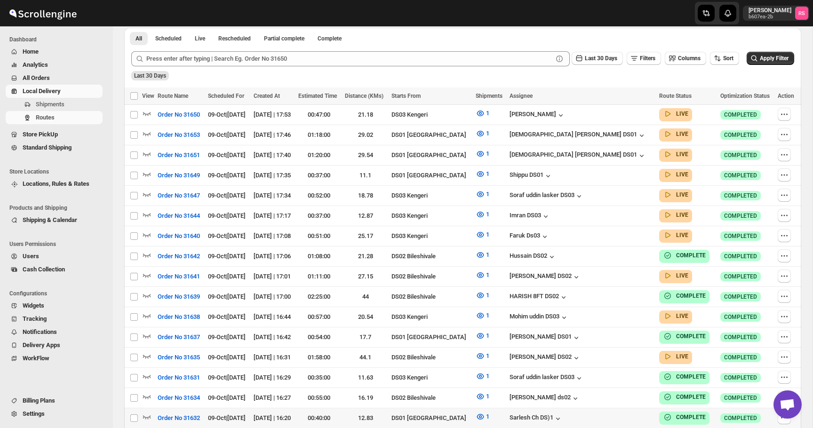
scroll to position [248, 0]
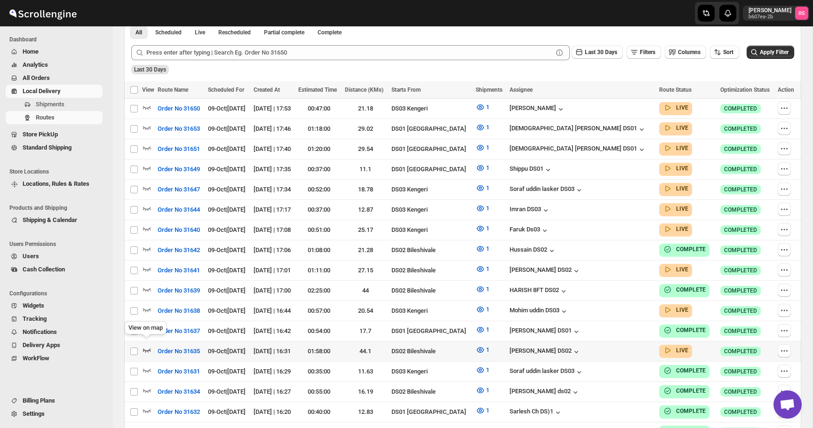
click at [147, 345] on icon "button" at bounding box center [146, 349] width 9 height 9
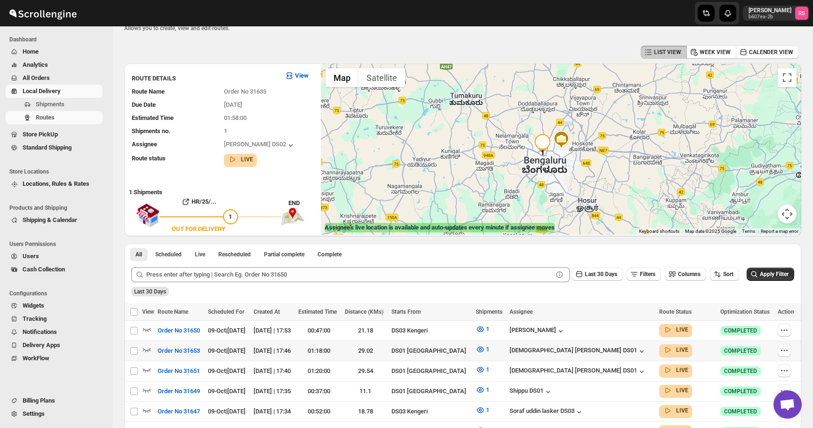
scroll to position [0, 0]
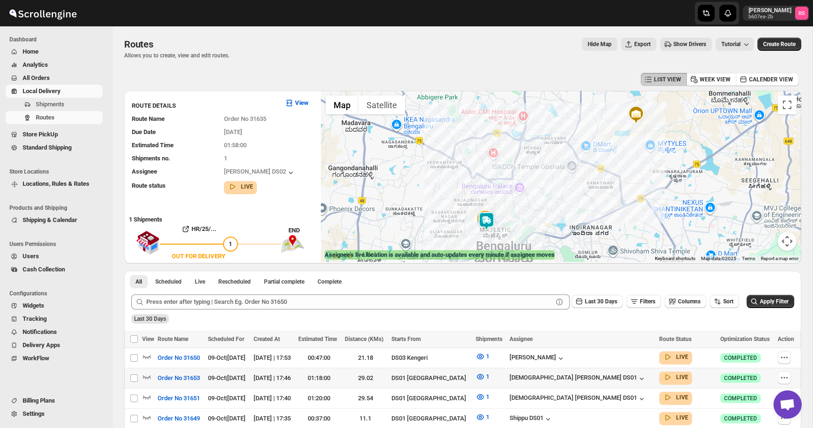
click at [486, 221] on img at bounding box center [486, 221] width 19 height 19
click at [522, 182] on button "Close" at bounding box center [523, 182] width 23 height 23
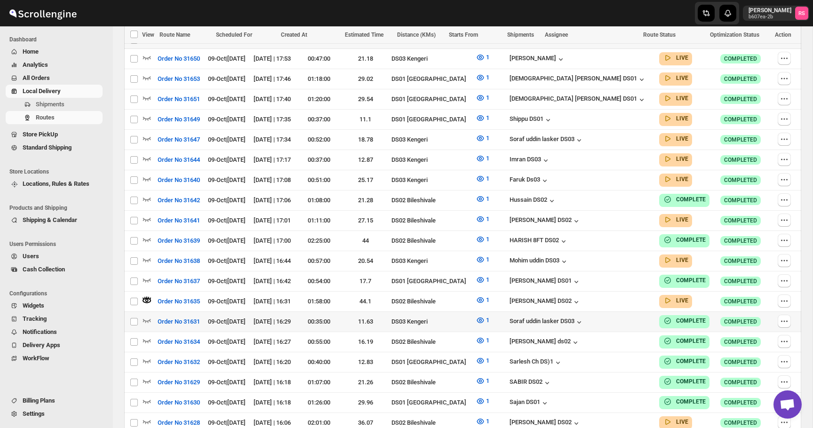
scroll to position [305, 0]
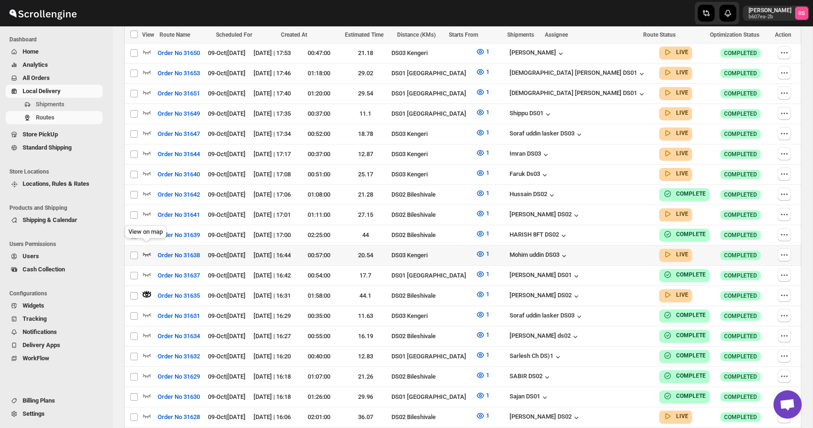
click at [145, 253] on icon "button" at bounding box center [147, 255] width 8 height 4
click at [150, 252] on icon "button" at bounding box center [146, 254] width 8 height 5
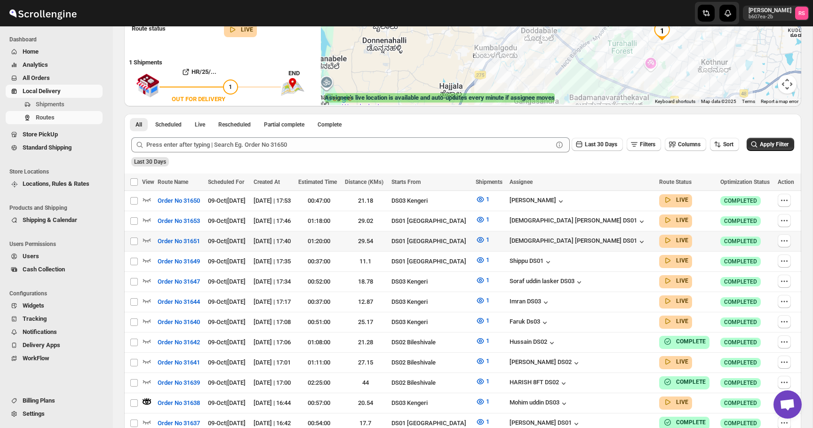
scroll to position [0, 0]
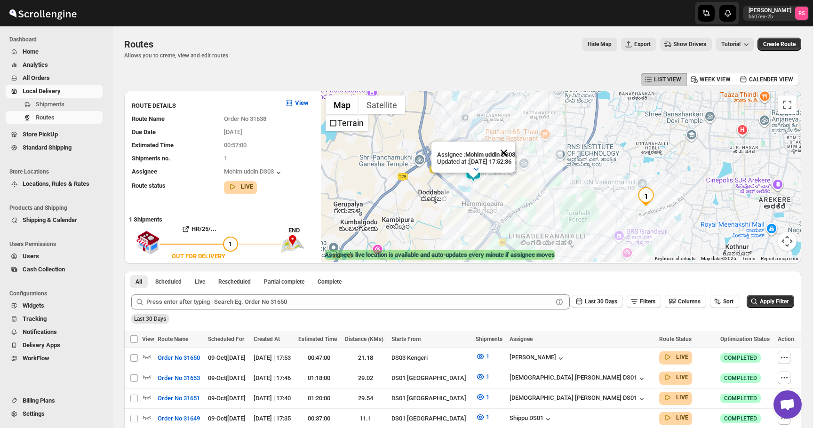
click at [512, 154] on button "Close" at bounding box center [503, 153] width 23 height 23
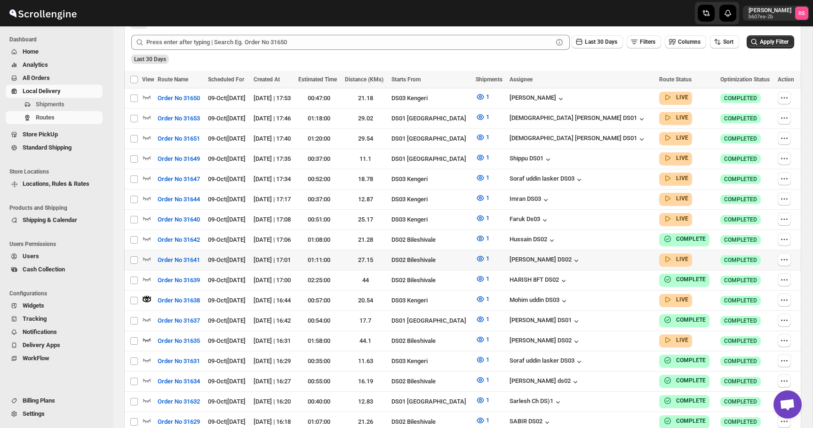
scroll to position [269, 0]
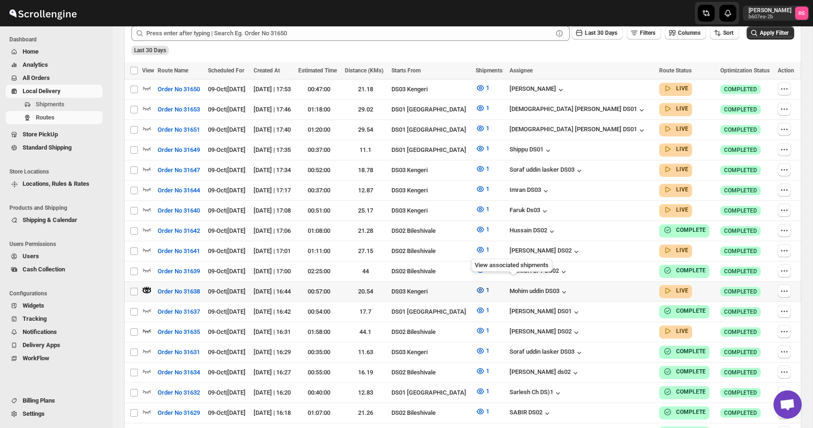
click at [485, 285] on icon "button" at bounding box center [479, 289] width 9 height 9
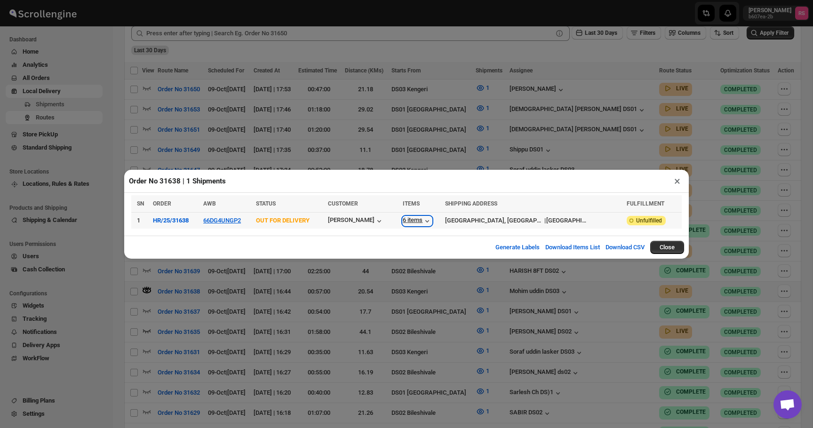
click at [432, 217] on icon "button" at bounding box center [426, 220] width 9 height 9
click at [676, 179] on button "×" at bounding box center [677, 180] width 14 height 13
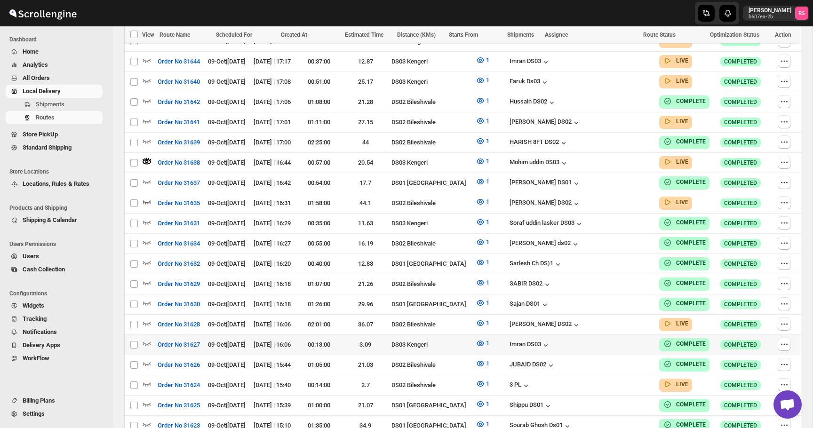
scroll to position [415, 0]
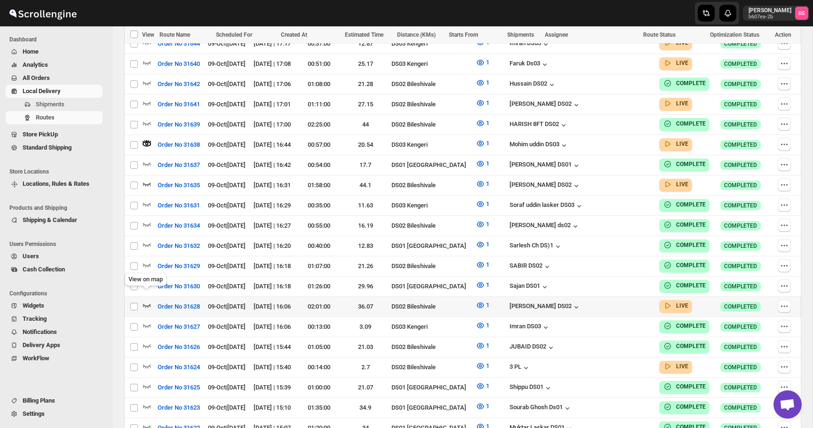
click at [145, 301] on icon "button" at bounding box center [146, 305] width 9 height 9
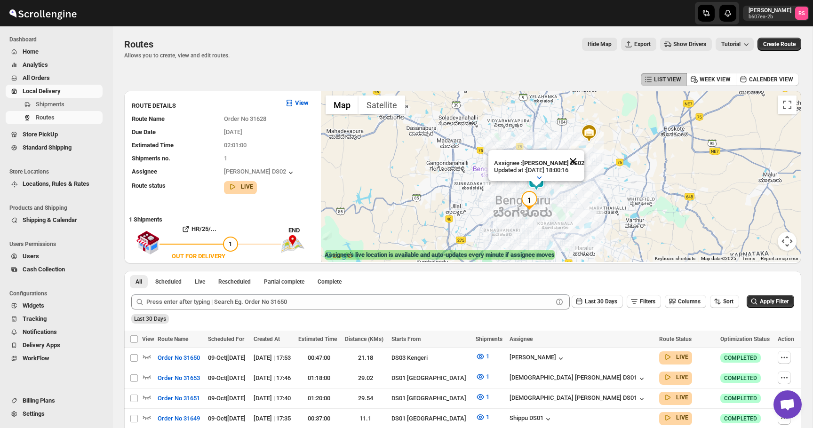
click at [569, 159] on button "Close" at bounding box center [573, 161] width 23 height 23
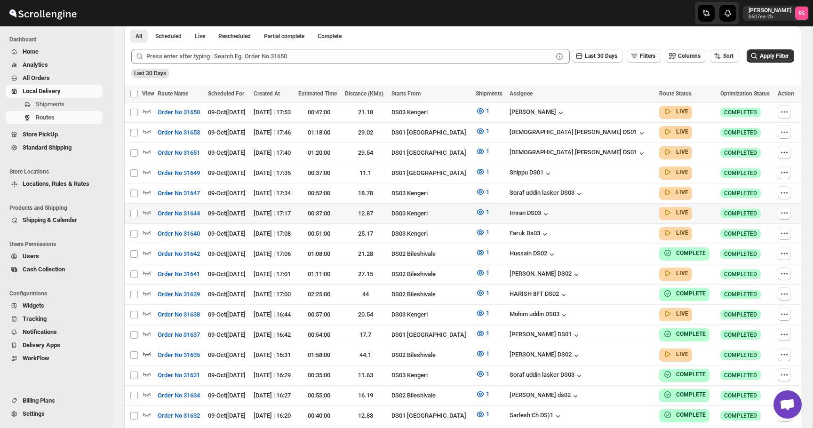
scroll to position [243, 0]
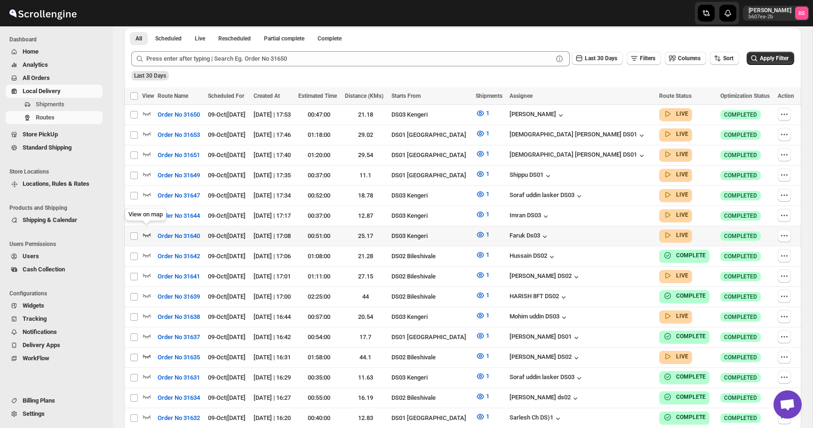
click at [150, 231] on icon "button" at bounding box center [146, 234] width 9 height 9
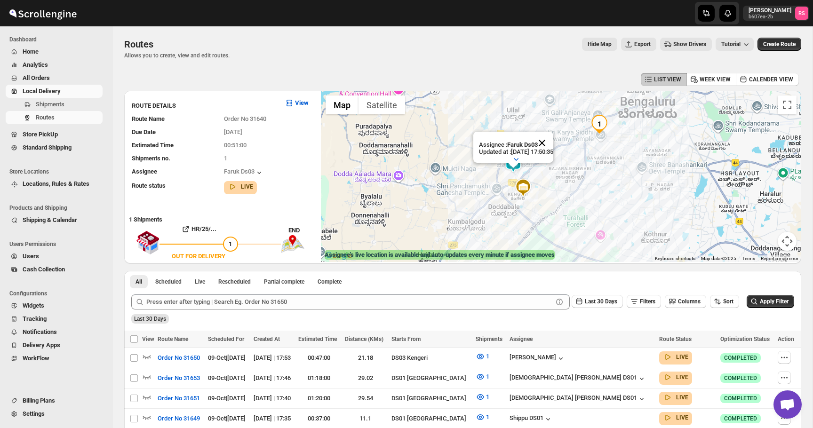
click at [553, 134] on button "Close" at bounding box center [541, 143] width 23 height 23
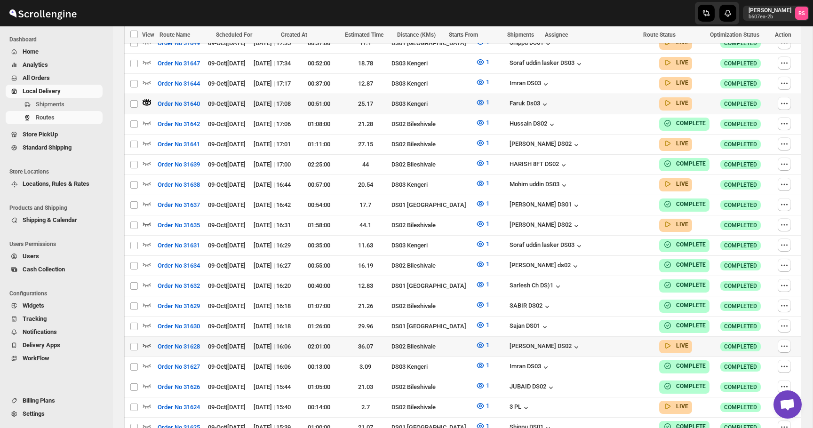
scroll to position [363, 0]
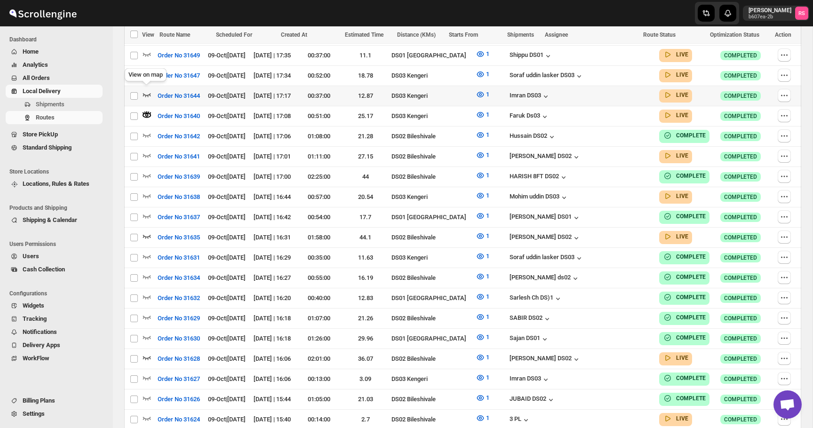
click at [147, 91] on icon "button" at bounding box center [146, 94] width 9 height 9
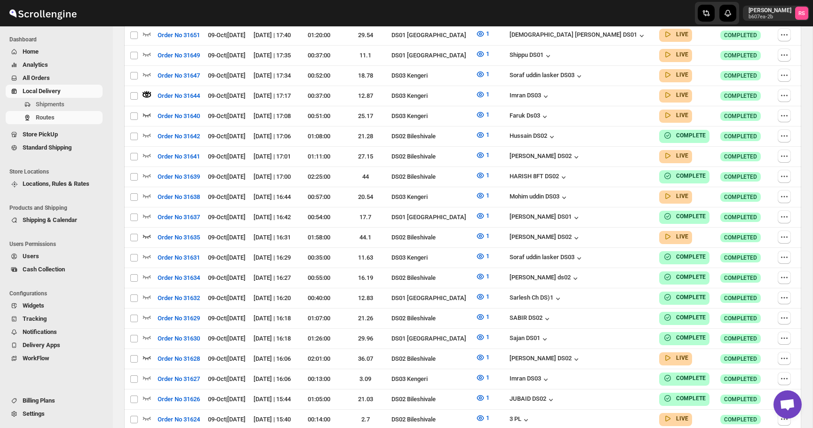
scroll to position [0, 0]
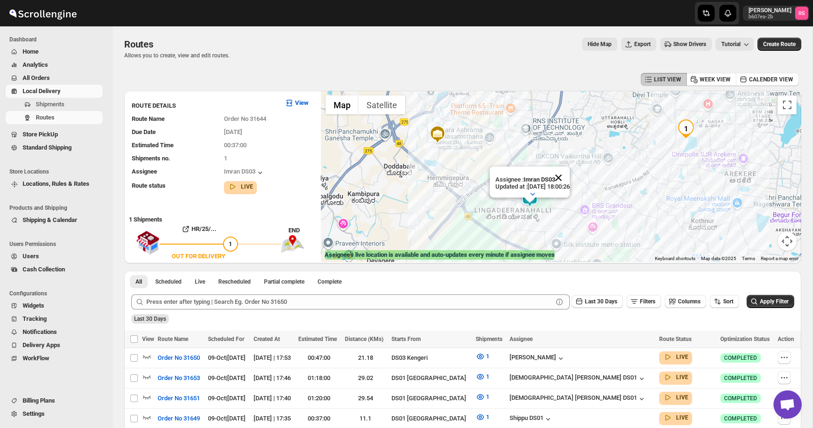
click at [569, 180] on button "Close" at bounding box center [558, 177] width 23 height 23
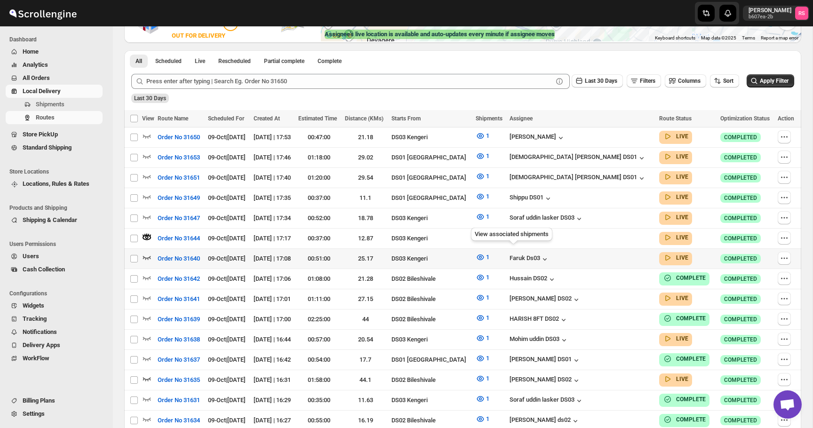
scroll to position [236, 0]
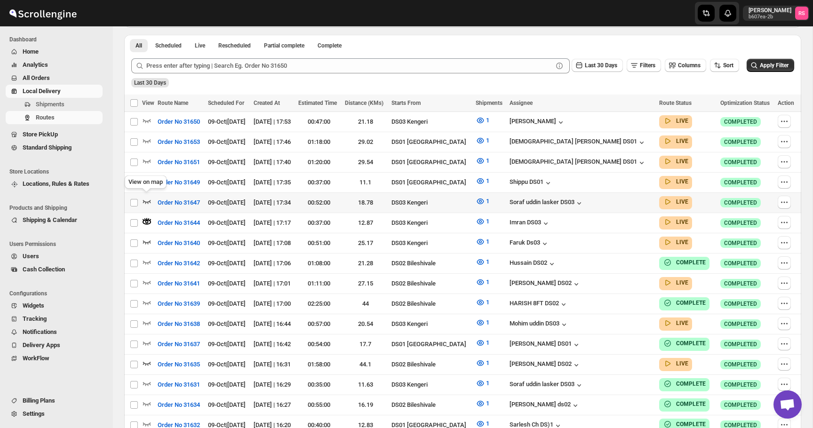
click at [146, 198] on icon "button" at bounding box center [146, 201] width 9 height 9
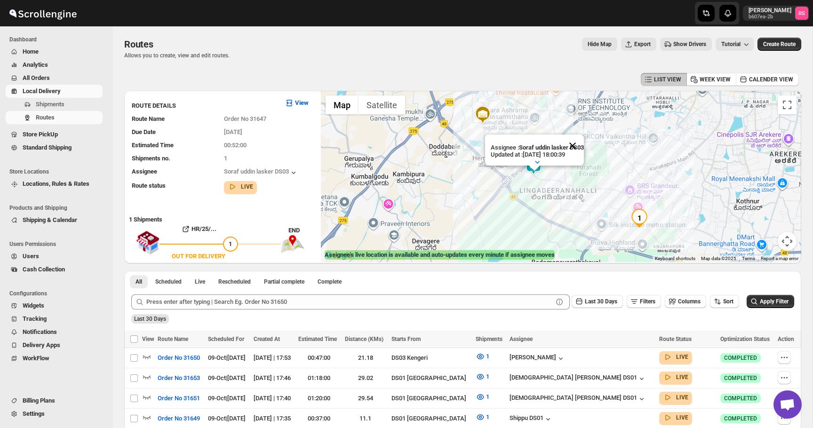
click at [575, 140] on button "Close" at bounding box center [572, 145] width 23 height 23
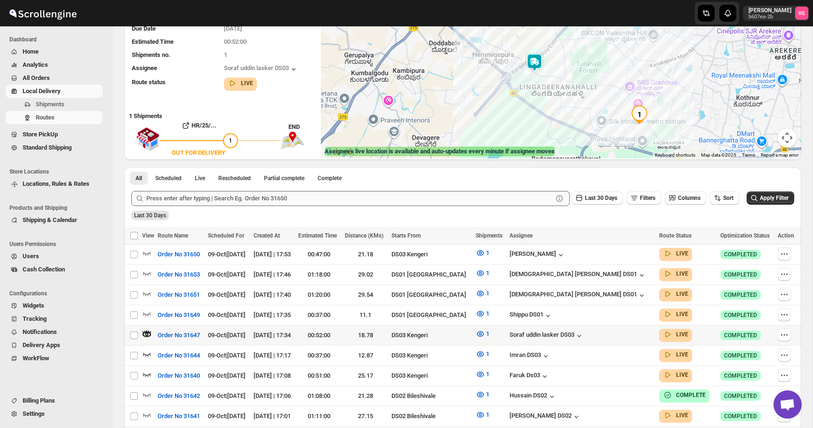
scroll to position [256, 0]
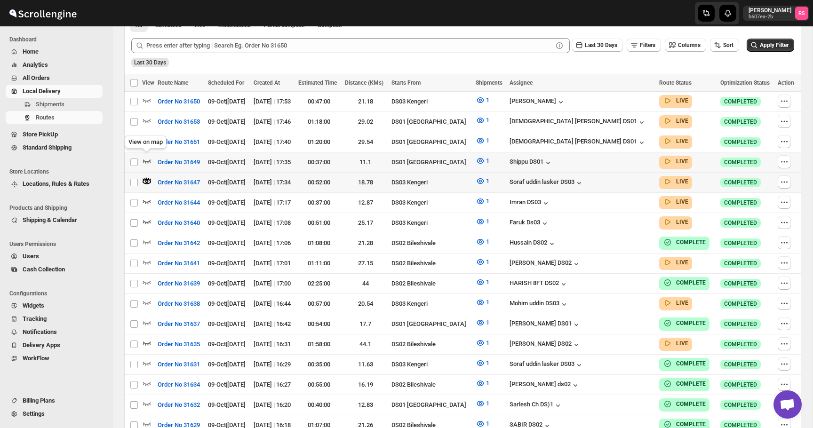
click at [148, 158] on icon "button" at bounding box center [146, 160] width 9 height 9
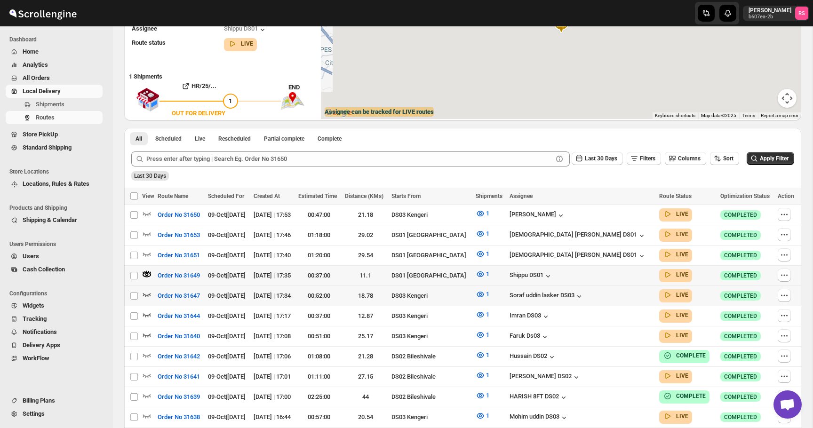
scroll to position [0, 0]
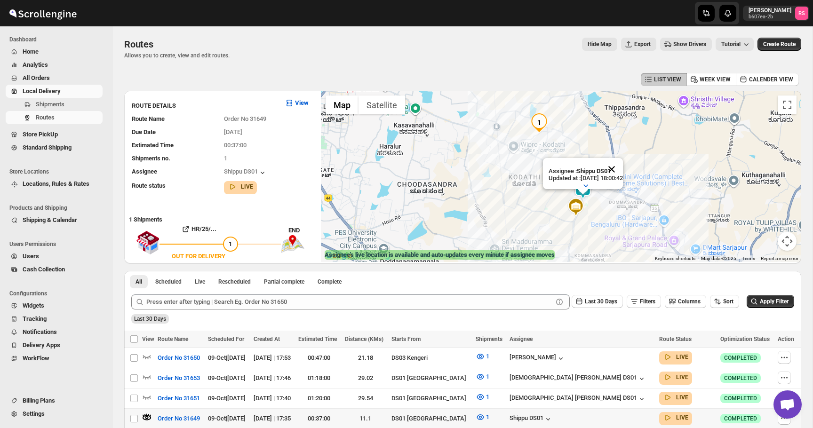
click at [623, 171] on button "Close" at bounding box center [611, 169] width 23 height 23
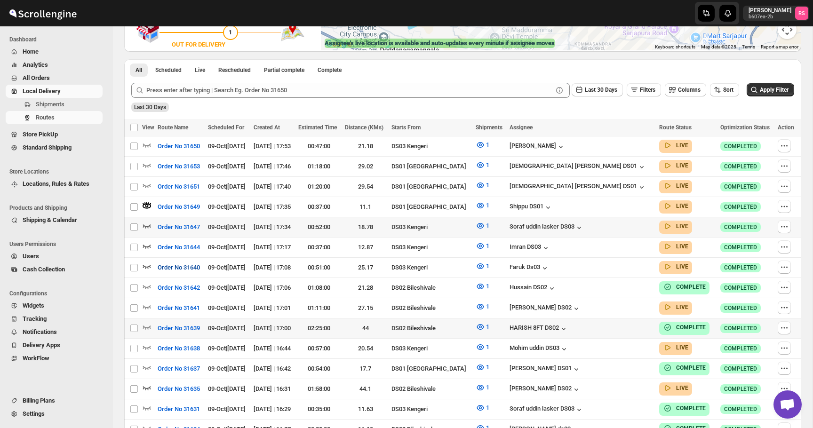
scroll to position [234, 0]
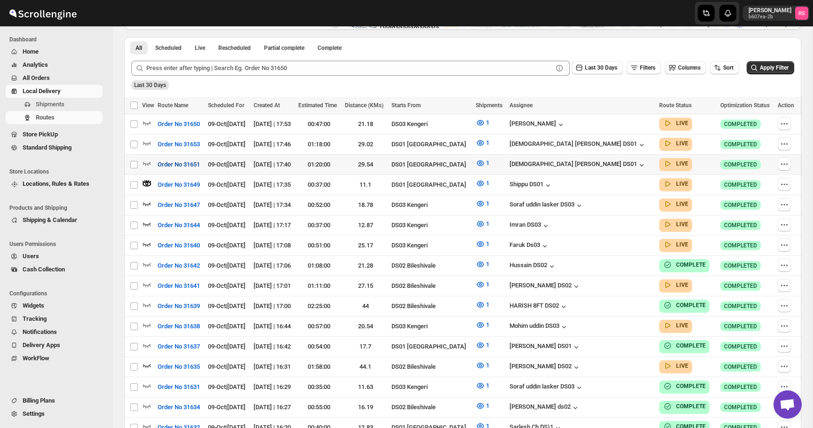
click at [154, 161] on button "Order No 31651" at bounding box center [179, 164] width 54 height 15
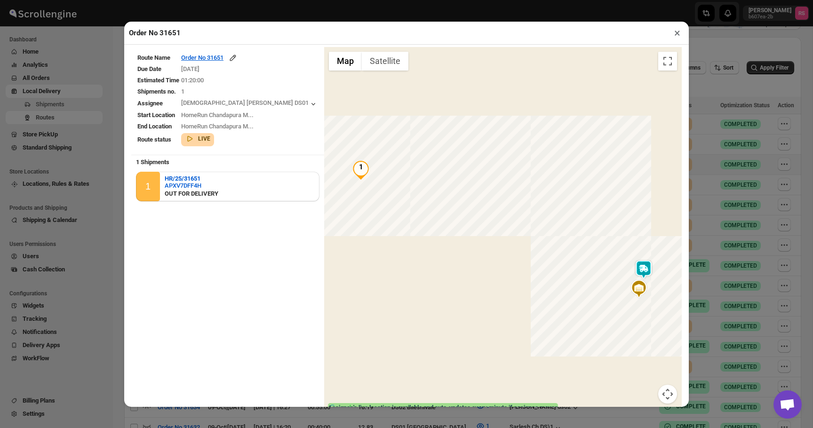
click at [674, 35] on button "×" at bounding box center [677, 32] width 14 height 13
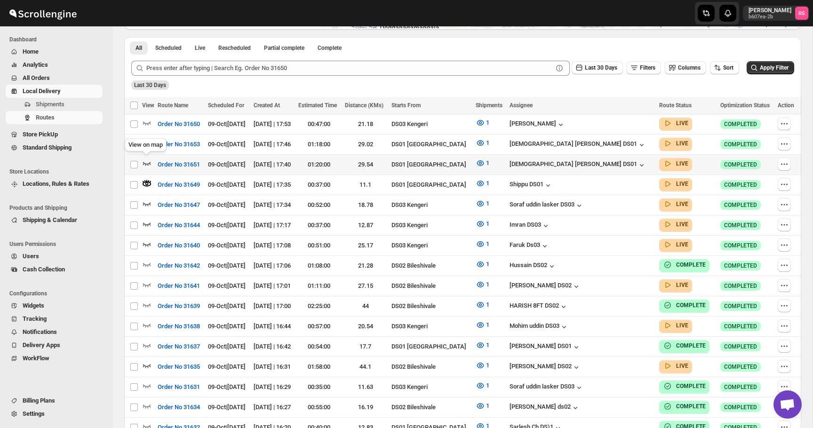
click at [146, 162] on icon "button" at bounding box center [147, 164] width 8 height 4
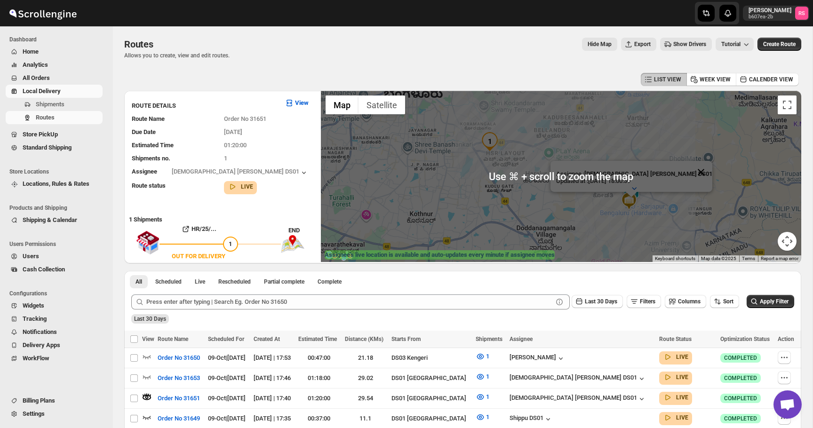
click at [689, 172] on button "Close" at bounding box center [700, 172] width 23 height 23
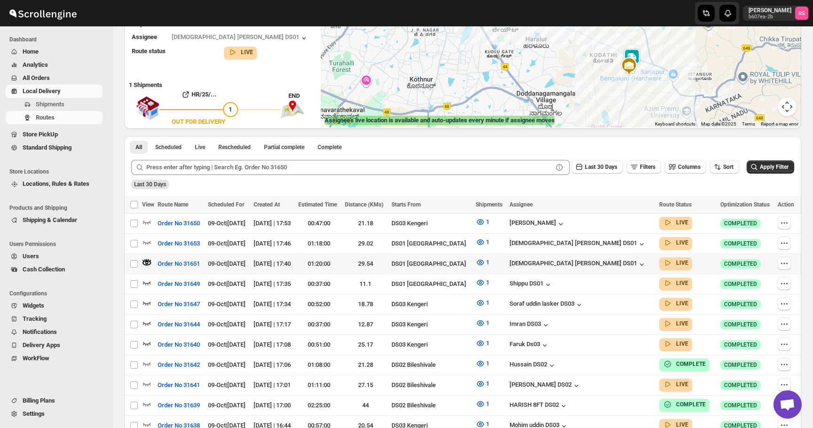
scroll to position [146, 0]
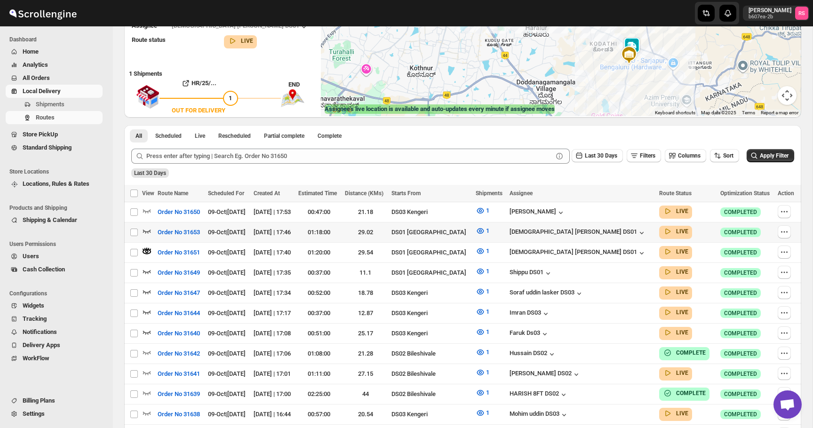
click at [149, 228] on icon "button" at bounding box center [146, 230] width 9 height 9
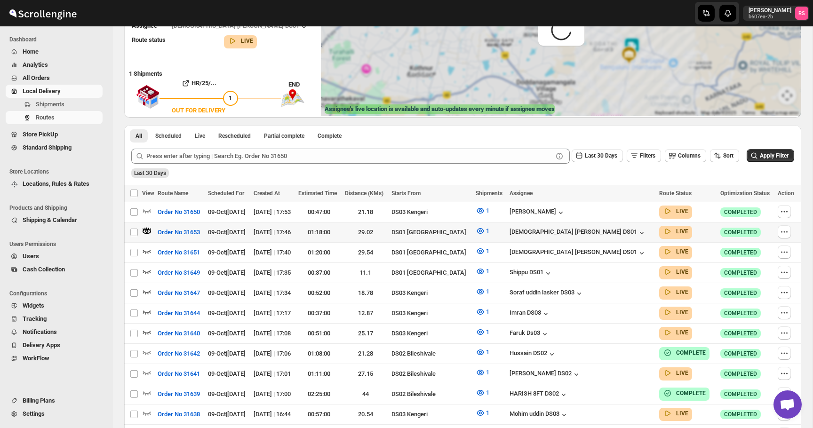
scroll to position [0, 0]
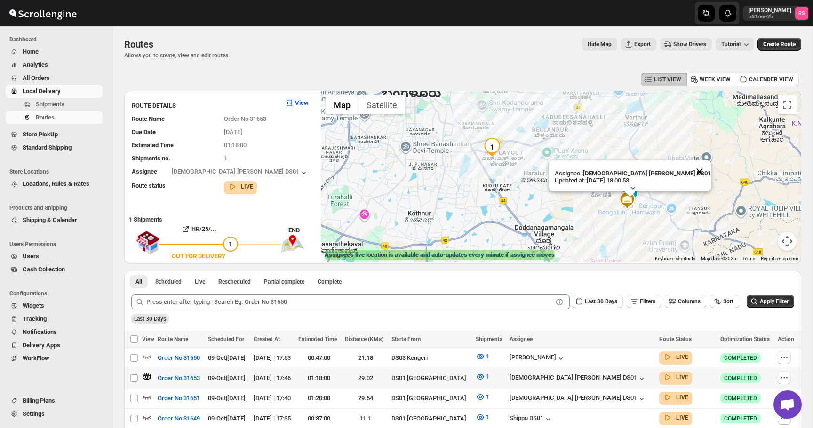
click at [688, 173] on button "Close" at bounding box center [699, 171] width 23 height 23
click at [150, 357] on icon "button" at bounding box center [147, 357] width 8 height 4
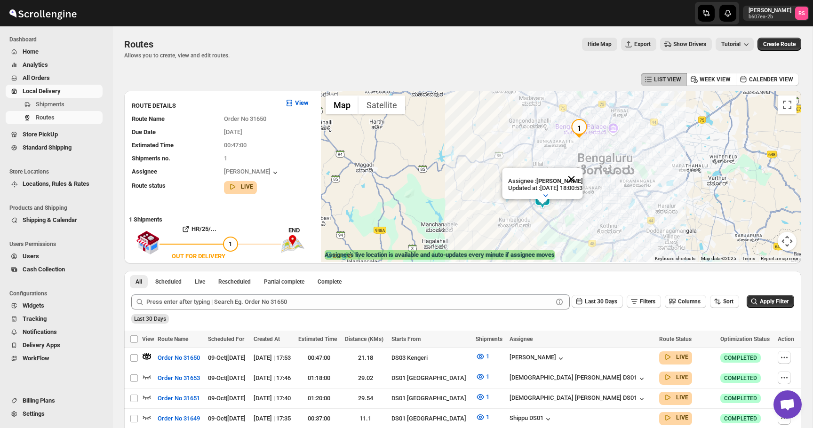
click at [581, 179] on button "Close" at bounding box center [571, 179] width 23 height 23
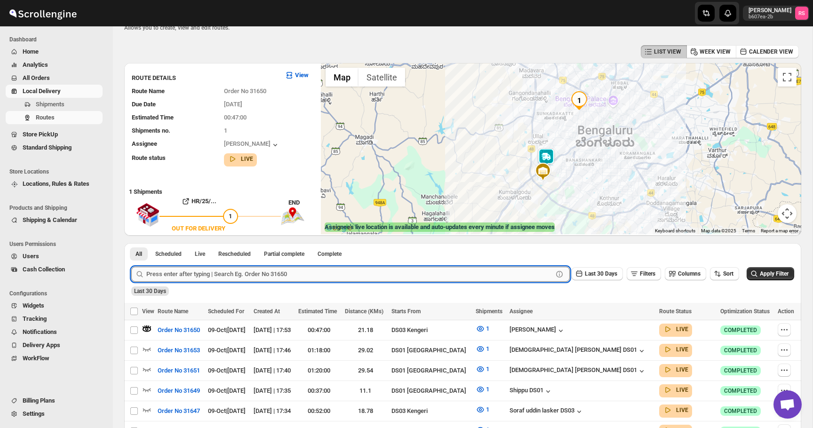
click at [228, 270] on input "text" at bounding box center [349, 274] width 406 height 15
click at [131, 243] on button "Submit" at bounding box center [144, 248] width 27 height 10
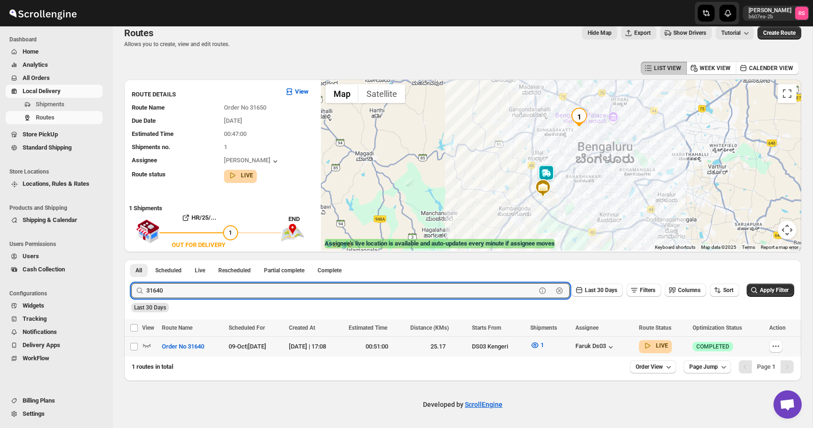
scroll to position [10, 0]
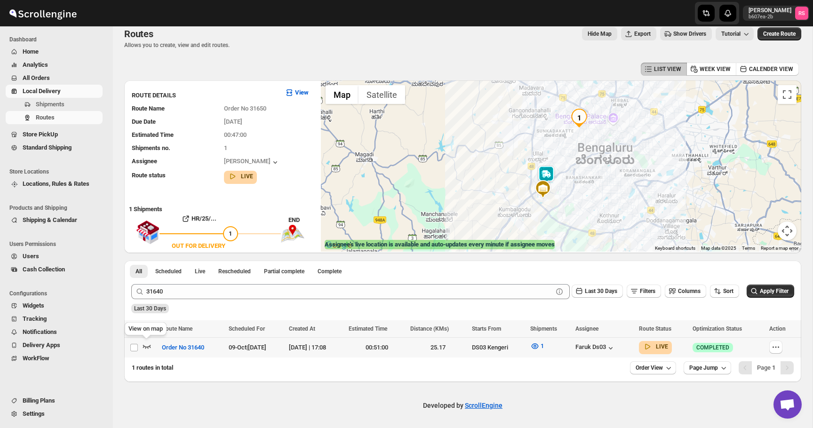
click at [146, 343] on icon "button" at bounding box center [146, 345] width 9 height 9
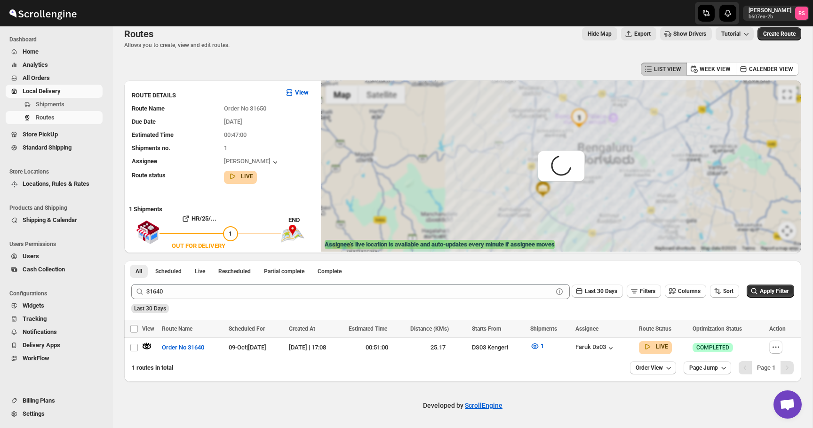
scroll to position [0, 0]
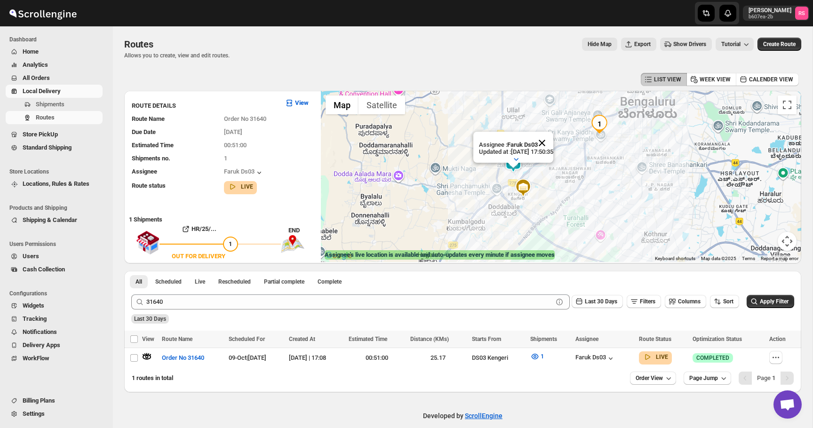
click at [553, 145] on button "Close" at bounding box center [541, 143] width 23 height 23
click at [613, 354] on div "Faruk Ds03" at bounding box center [595, 358] width 40 height 9
click at [147, 355] on icon "button" at bounding box center [146, 356] width 3 height 3
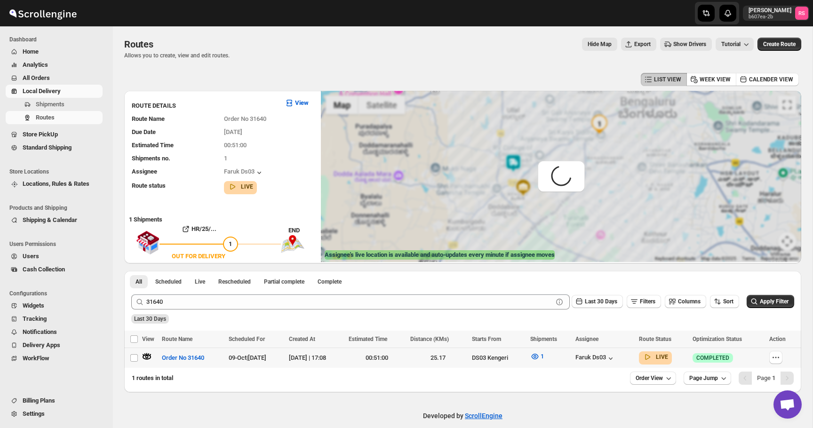
click at [149, 355] on icon "button" at bounding box center [146, 356] width 8 height 5
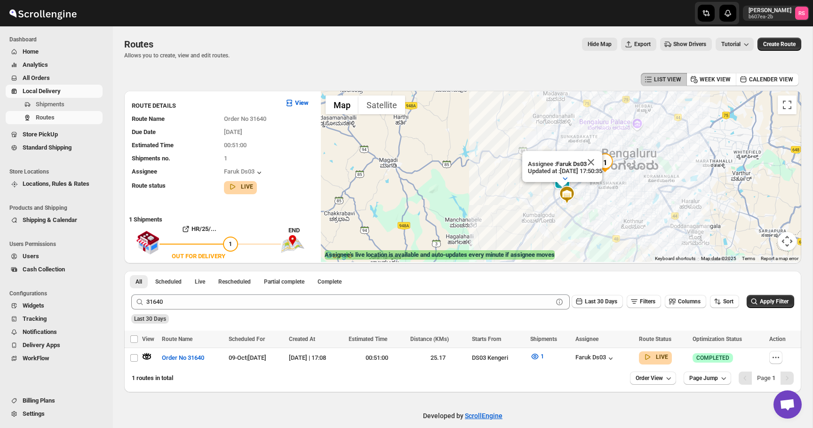
click at [610, 211] on div "Assignee : Faruk Ds03 Updated at : [DATE] 17:50:35 Duty mode Enabled Battery pe…" at bounding box center [561, 176] width 480 height 171
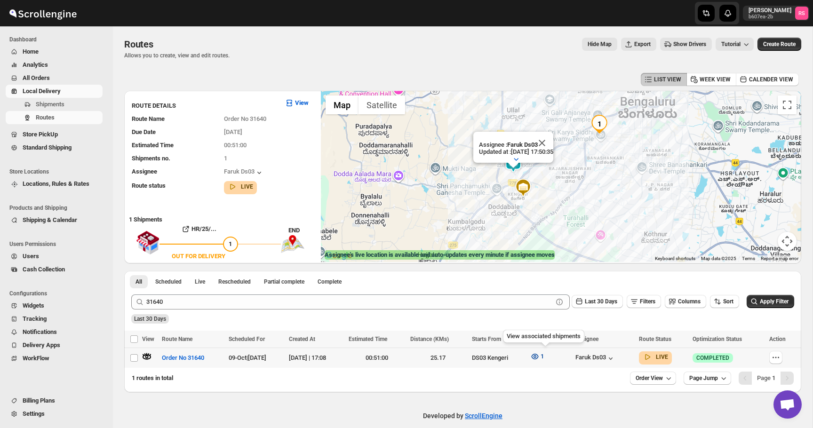
click at [539, 352] on icon "button" at bounding box center [534, 356] width 9 height 9
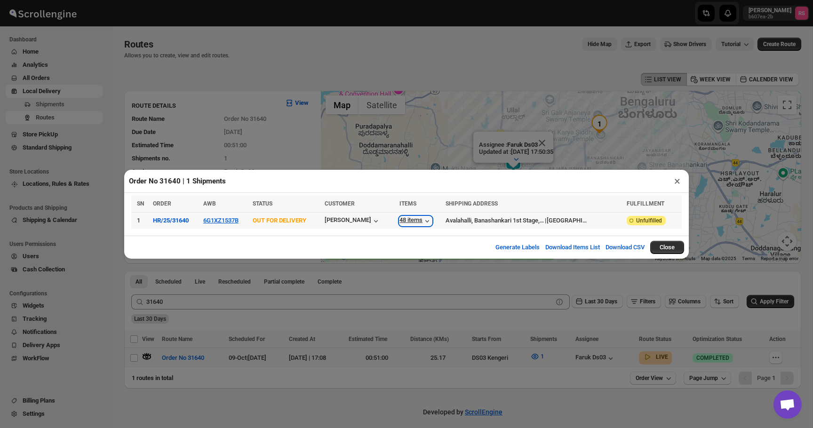
click at [430, 221] on icon "button" at bounding box center [426, 220] width 9 height 9
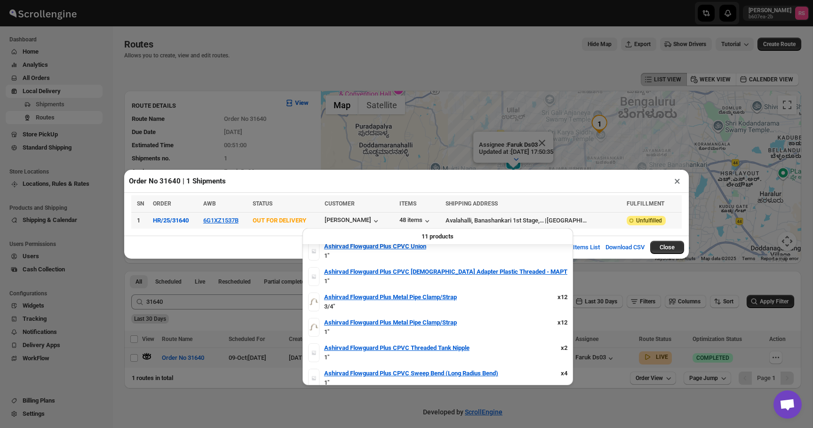
scroll to position [131, 0]
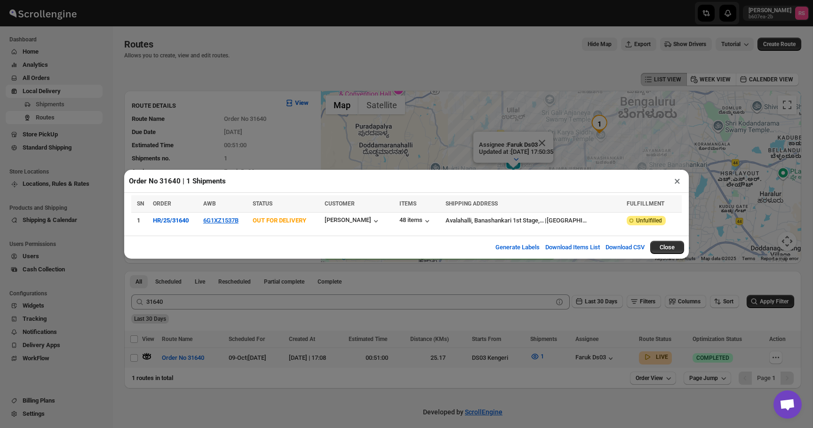
click at [674, 178] on button "×" at bounding box center [677, 180] width 14 height 13
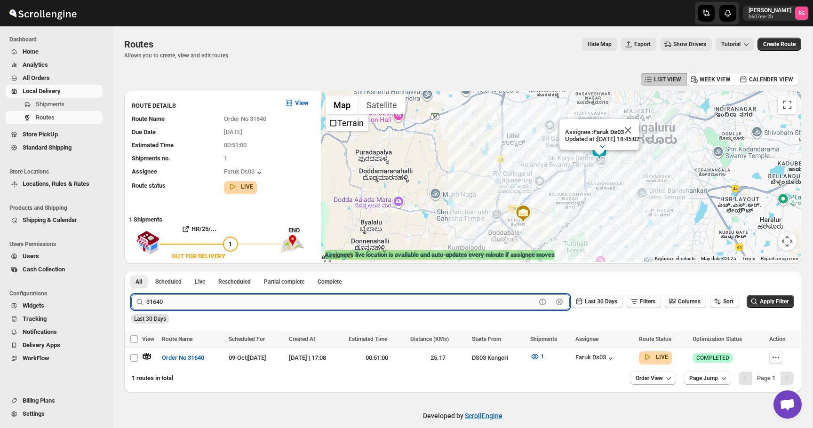
click at [181, 304] on input "31640" at bounding box center [340, 301] width 389 height 15
type input "\"
click at [177, 84] on div "LIST VIEW WEEK VIEW CALENDER VIEW" at bounding box center [462, 80] width 677 height 18
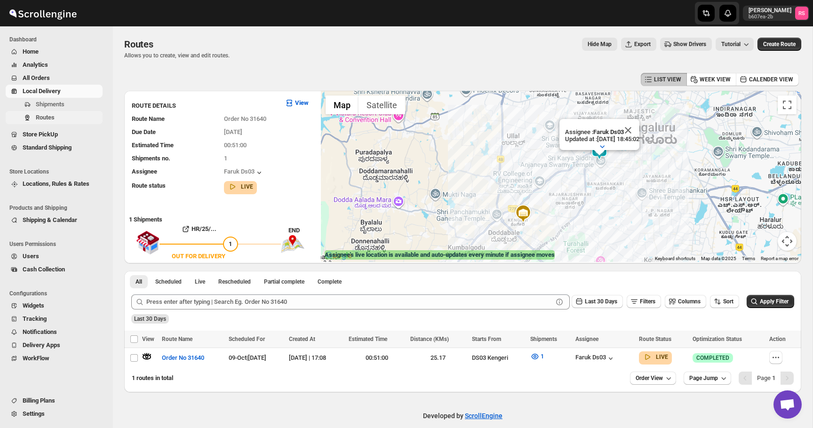
click at [47, 119] on span "Routes" at bounding box center [45, 117] width 19 height 7
click at [38, 76] on span "All Orders" at bounding box center [36, 77] width 27 height 7
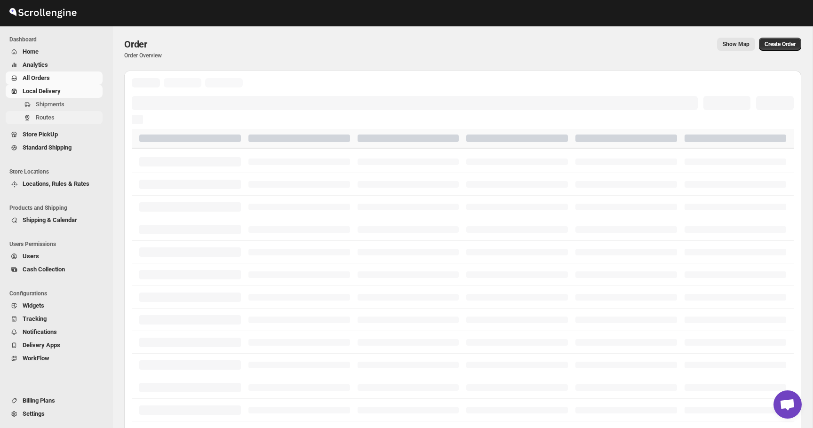
click at [59, 118] on span "Routes" at bounding box center [68, 117] width 65 height 9
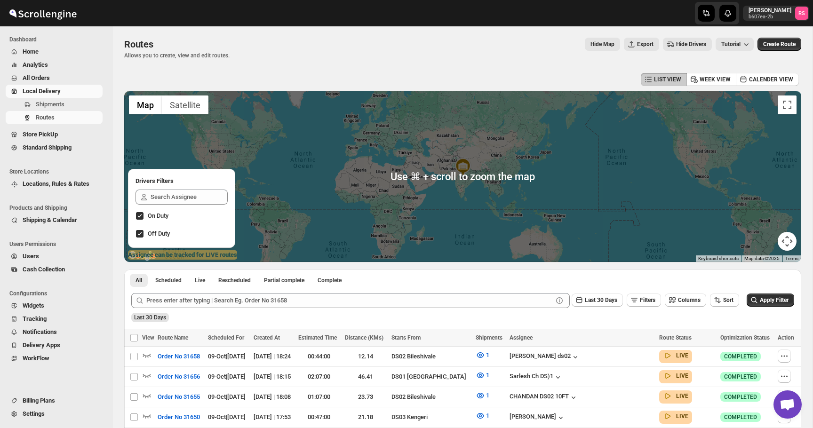
scroll to position [84, 0]
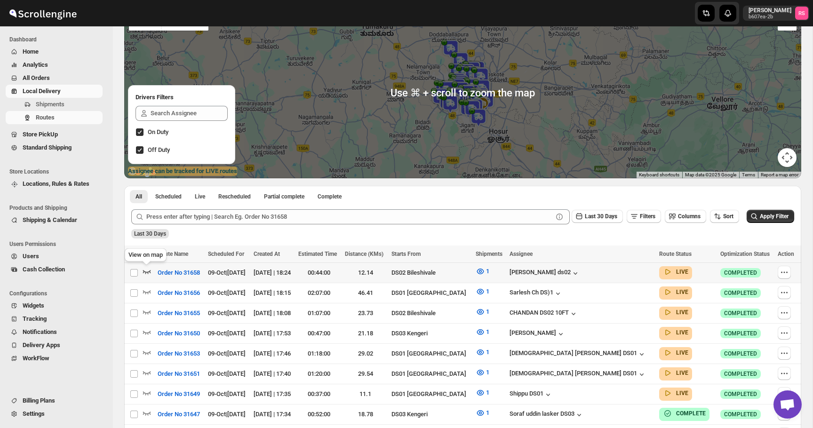
click at [147, 269] on icon "button" at bounding box center [146, 271] width 9 height 9
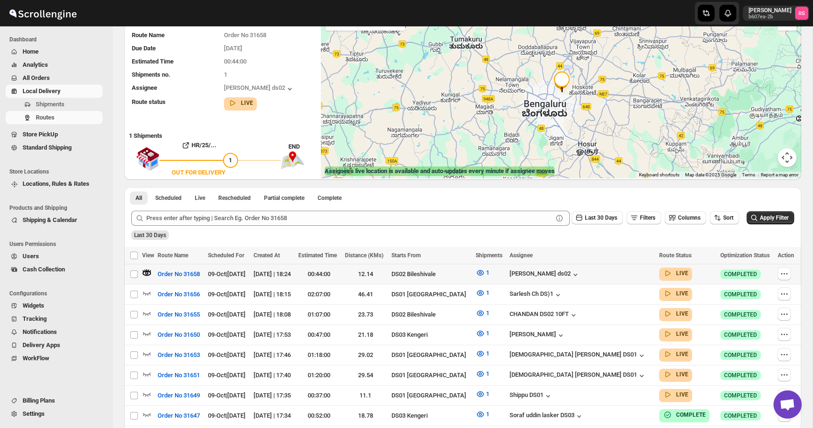
scroll to position [0, 0]
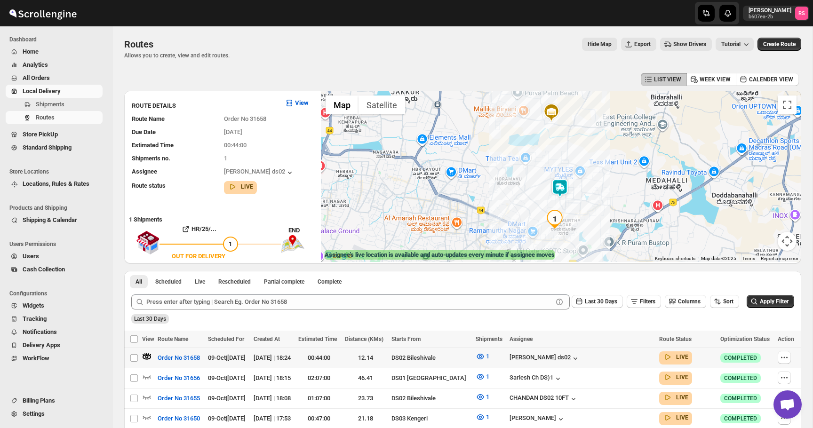
click at [554, 188] on img at bounding box center [559, 188] width 19 height 19
click at [592, 148] on button "Close" at bounding box center [596, 149] width 23 height 23
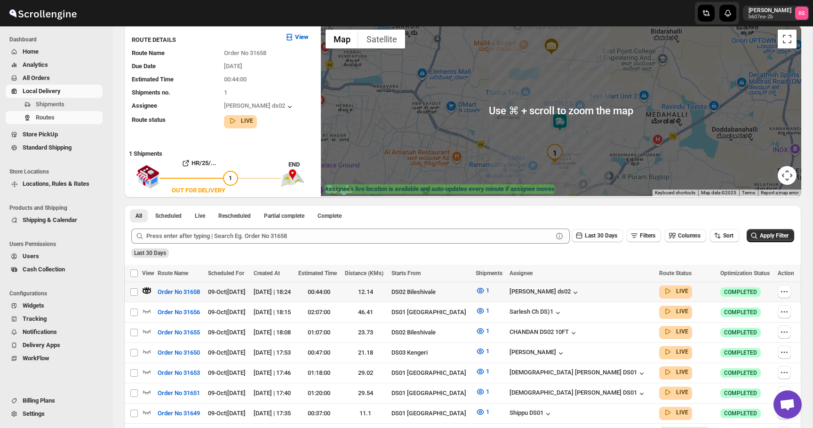
scroll to position [138, 0]
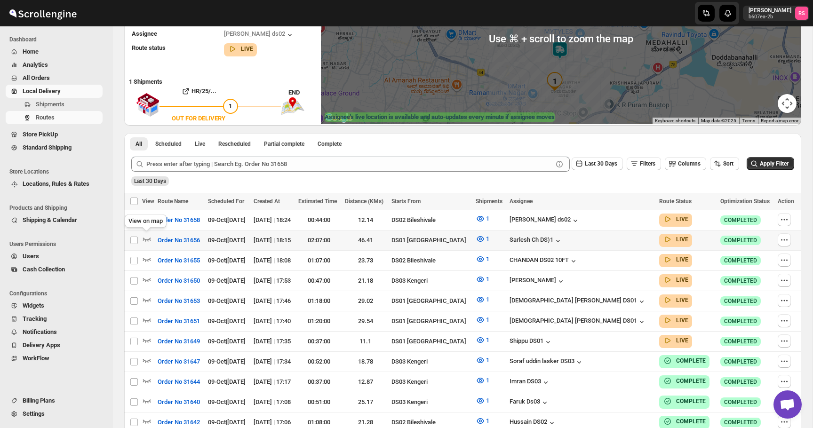
click at [147, 237] on icon "button" at bounding box center [146, 238] width 9 height 9
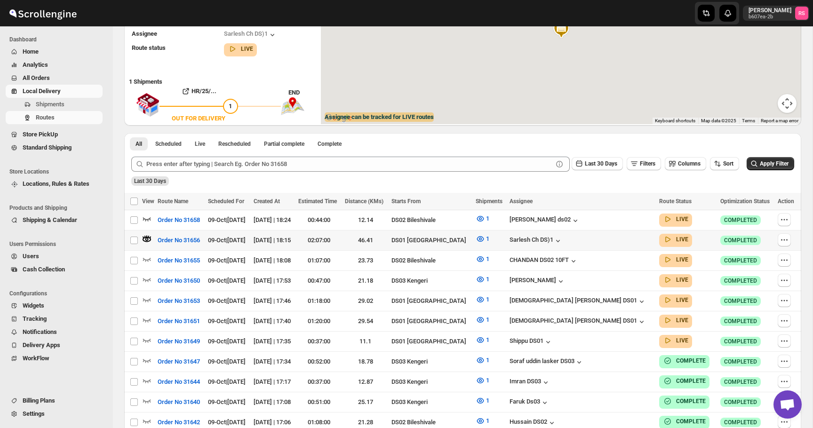
scroll to position [0, 0]
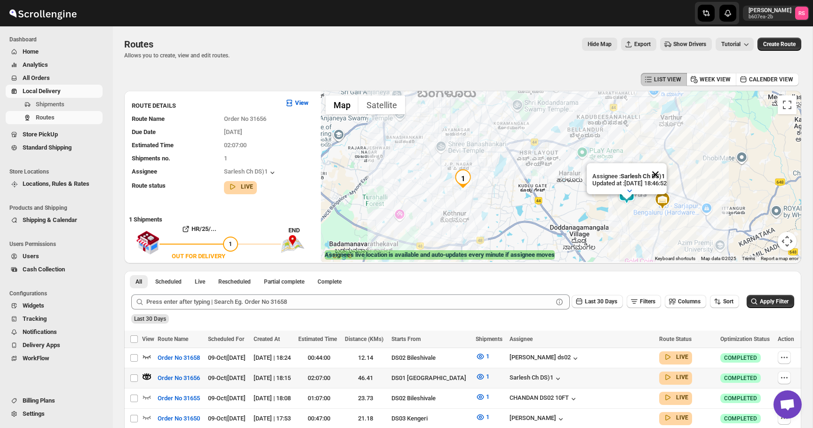
click at [665, 180] on button "Close" at bounding box center [655, 174] width 23 height 23
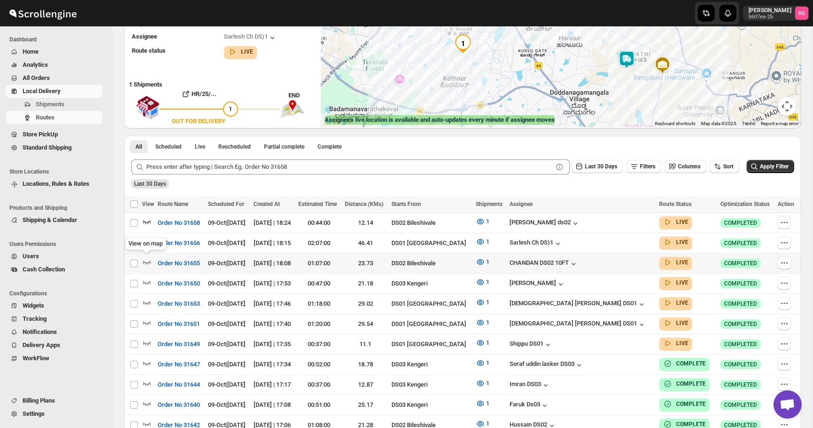
click at [147, 260] on icon "button" at bounding box center [146, 261] width 9 height 9
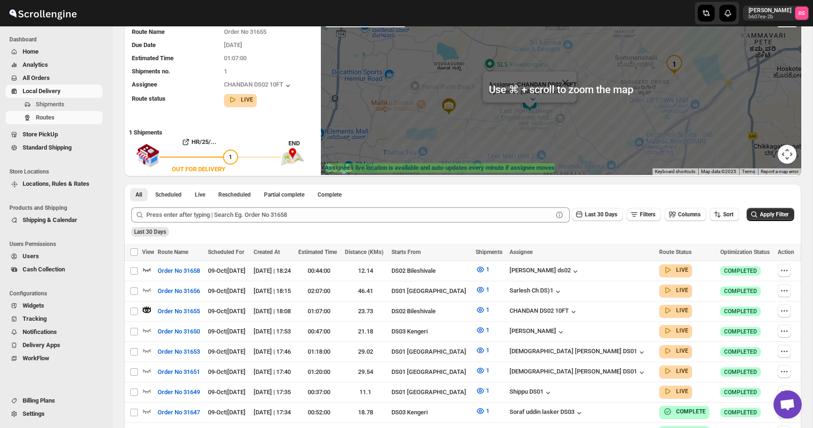
scroll to position [92, 0]
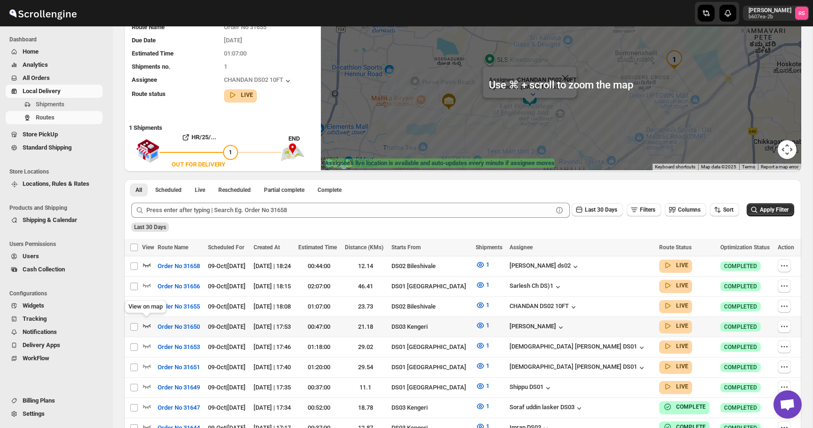
click at [146, 321] on icon "button" at bounding box center [146, 325] width 9 height 9
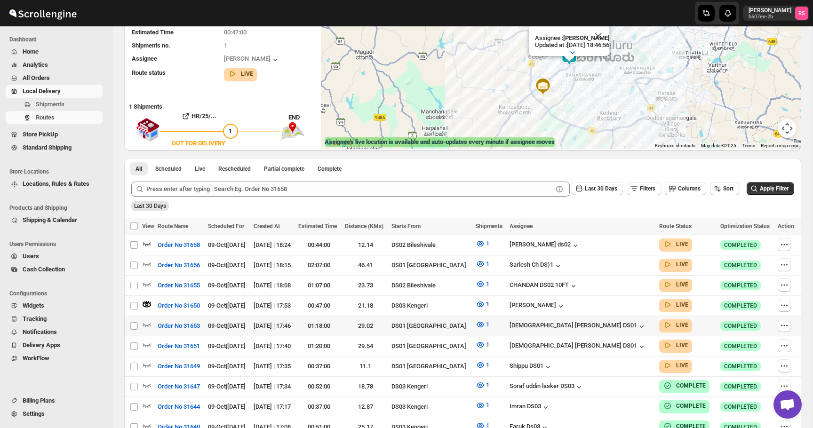
scroll to position [117, 0]
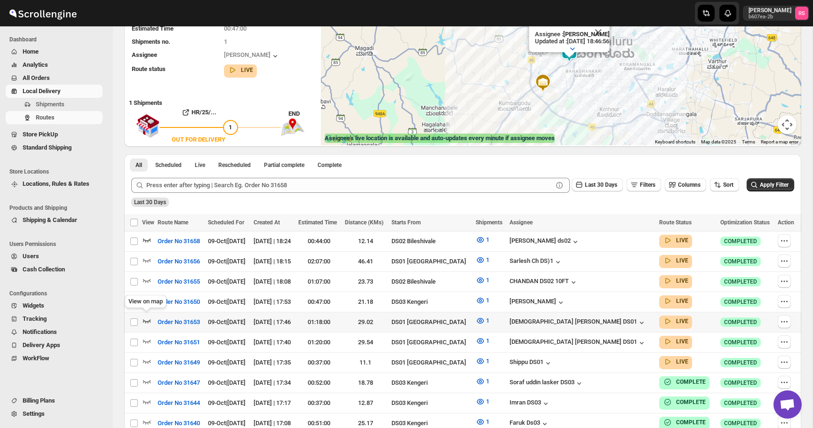
click at [147, 319] on icon "button" at bounding box center [147, 321] width 8 height 4
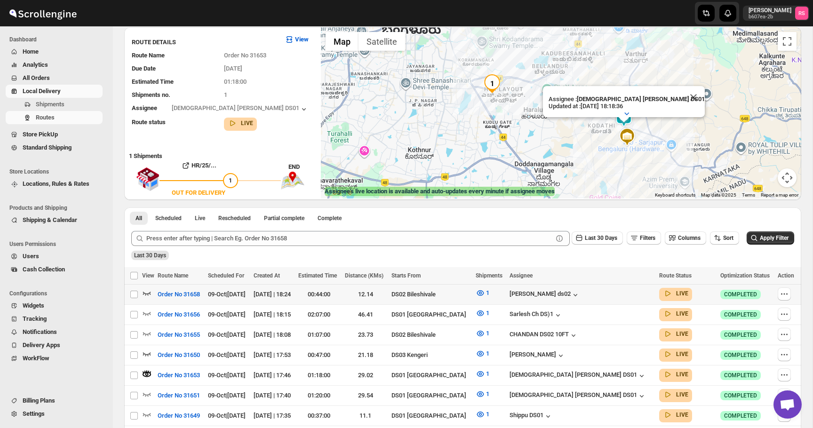
scroll to position [96, 0]
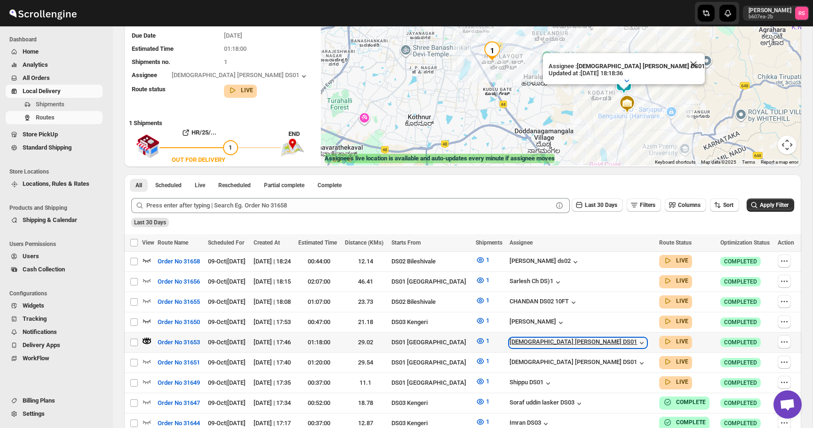
click at [591, 339] on div "[DEMOGRAPHIC_DATA] [PERSON_NAME] DS01" at bounding box center [577, 342] width 137 height 9
click at [592, 340] on div "[DEMOGRAPHIC_DATA] [PERSON_NAME] DS01" at bounding box center [577, 342] width 137 height 9
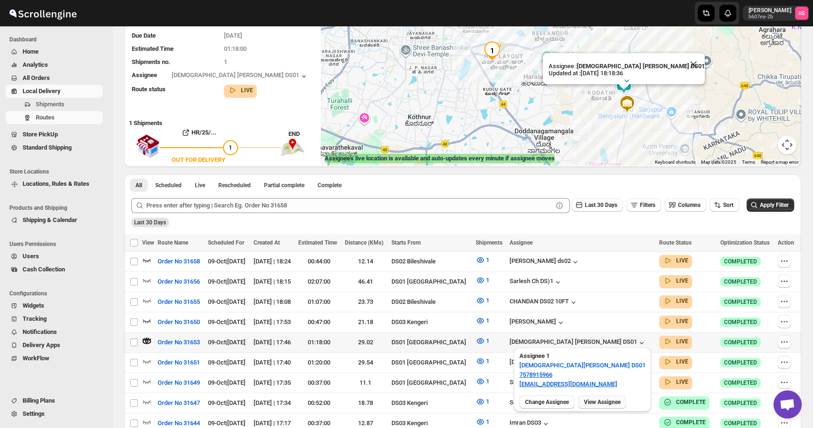
click at [597, 397] on button "View Assignee" at bounding box center [602, 401] width 48 height 13
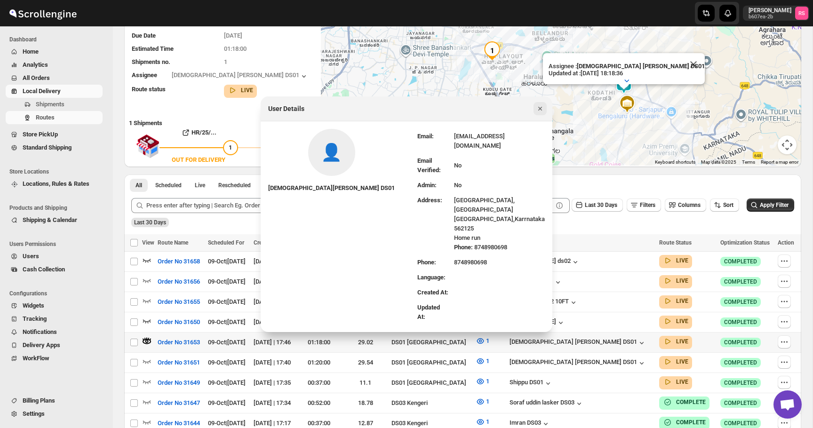
click at [539, 113] on icon "Close" at bounding box center [539, 108] width 9 height 9
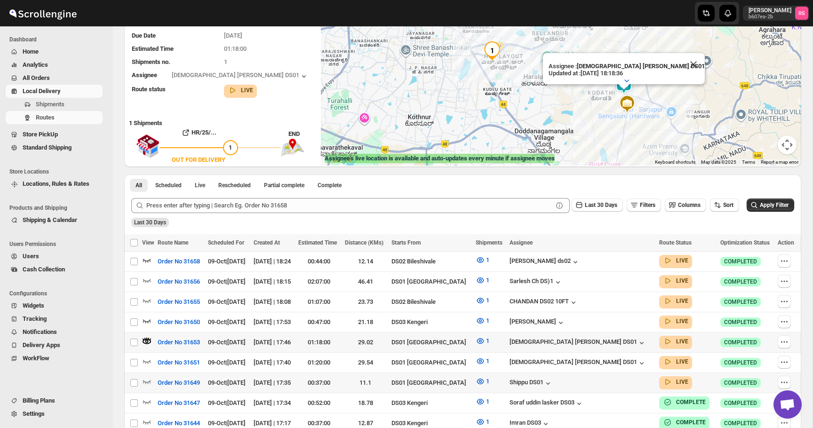
scroll to position [124, 0]
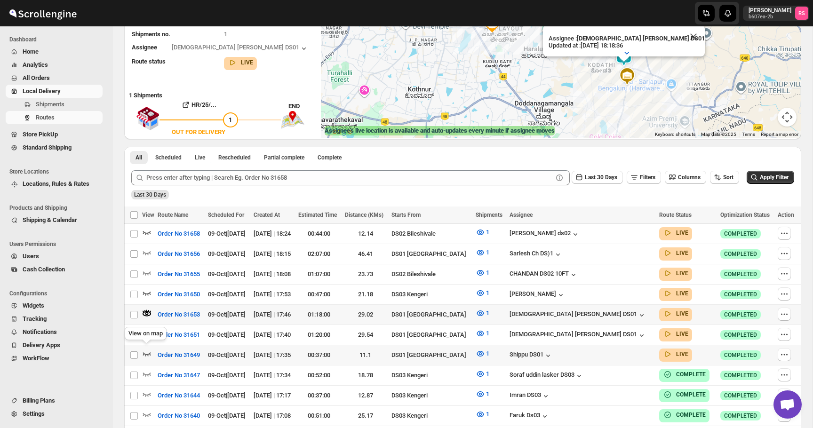
click at [146, 349] on icon "button" at bounding box center [146, 353] width 9 height 9
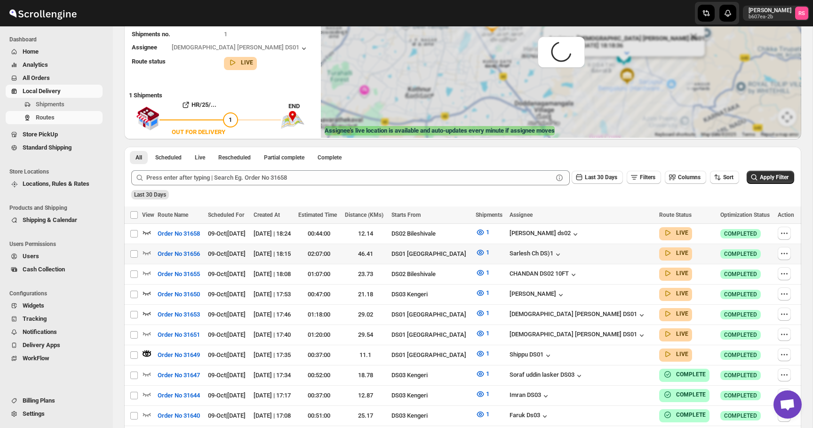
scroll to position [0, 0]
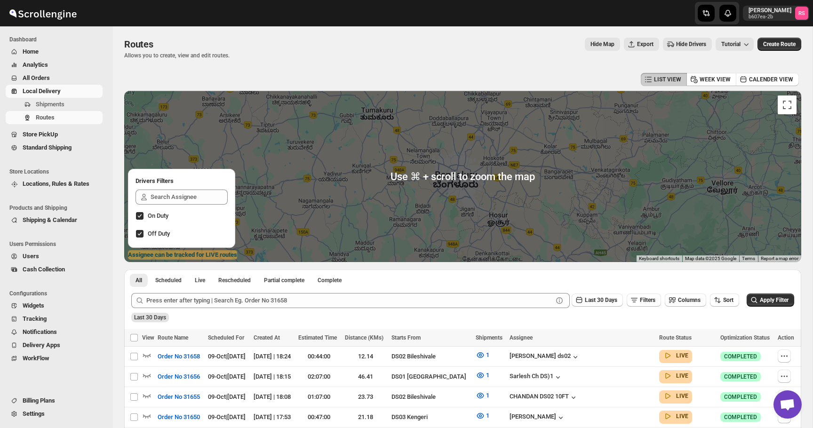
scroll to position [71, 0]
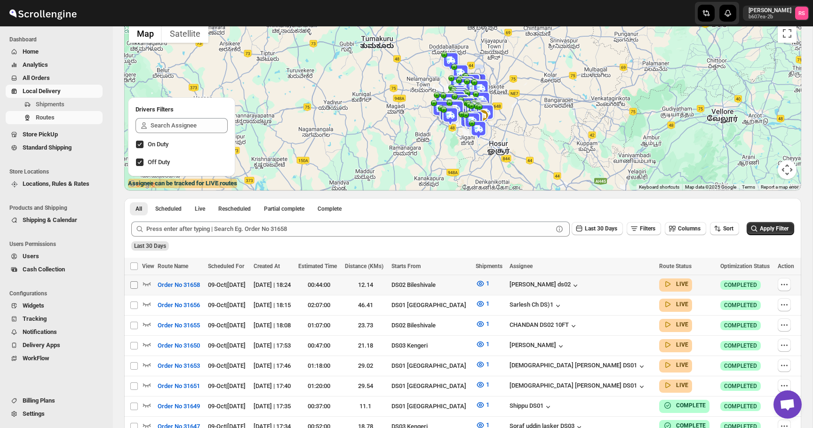
click at [135, 284] on input "Select route" at bounding box center [134, 285] width 8 height 8
checkbox input "true"
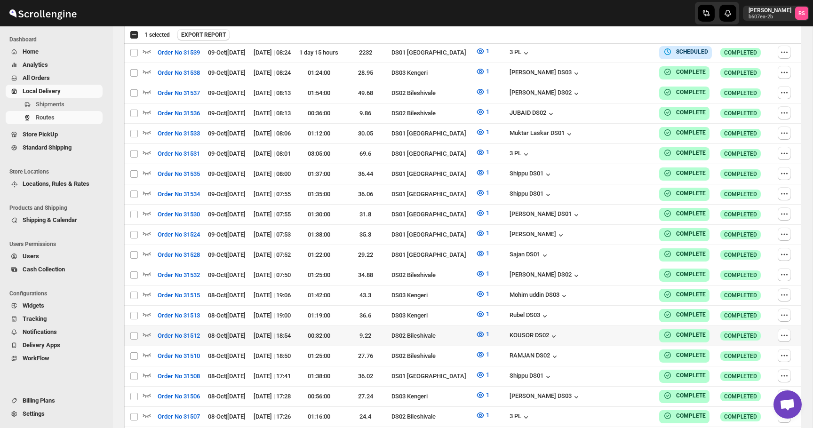
scroll to position [2319, 0]
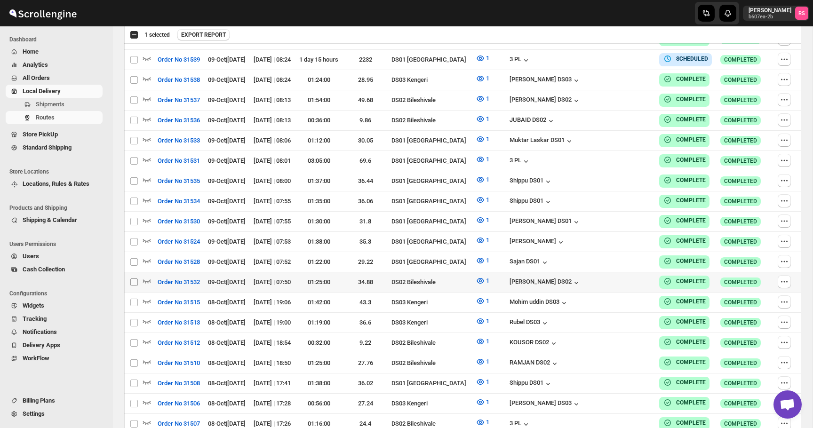
click at [138, 278] on span at bounding box center [134, 282] width 8 height 8
click at [138, 278] on input "Select route" at bounding box center [134, 282] width 8 height 8
checkbox input "false"
checkbox input "true"
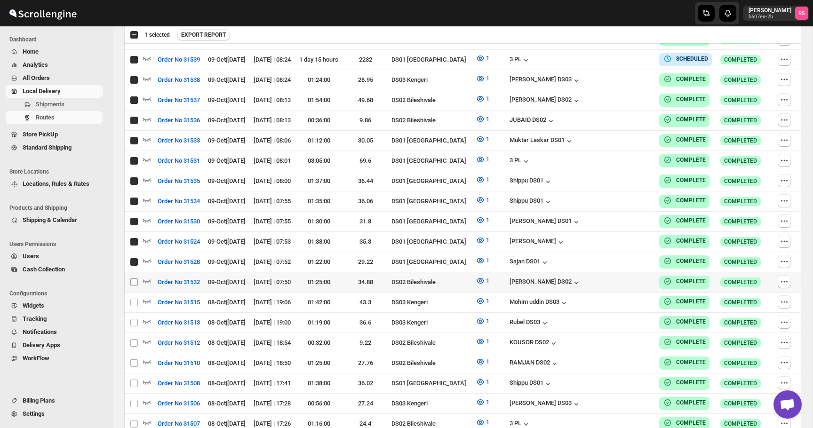
checkbox input "true"
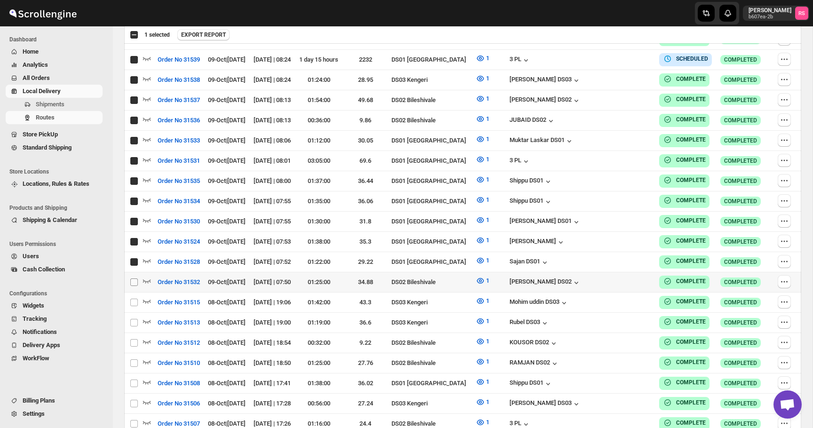
checkbox input "true"
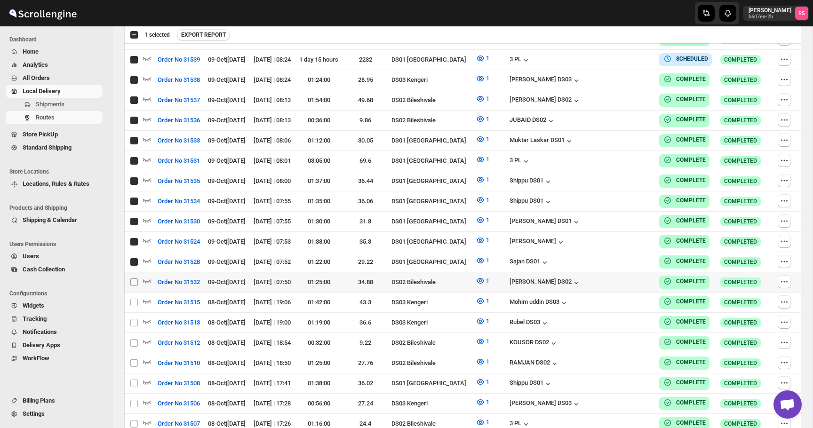
checkbox input "true"
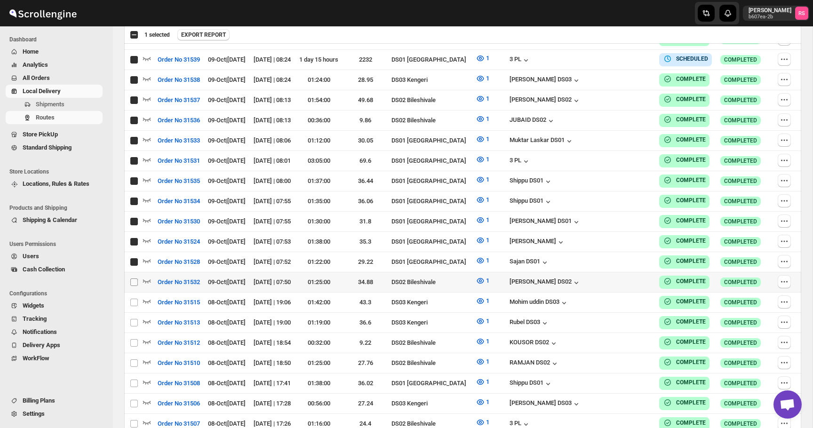
checkbox input "true"
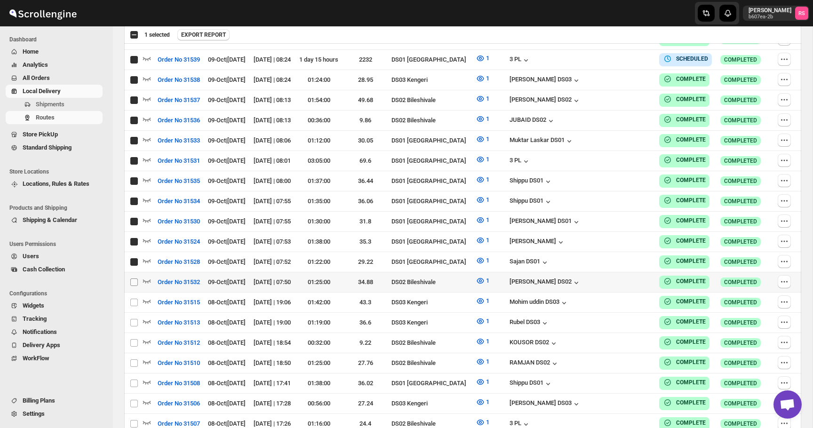
checkbox input "true"
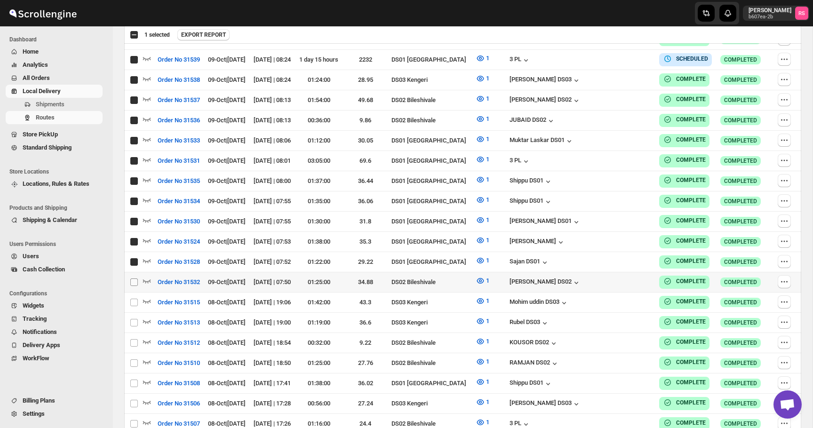
checkbox input "true"
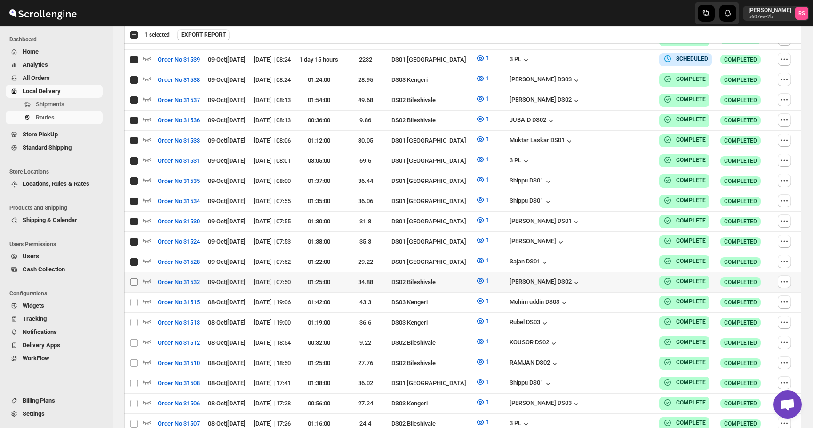
checkbox input "true"
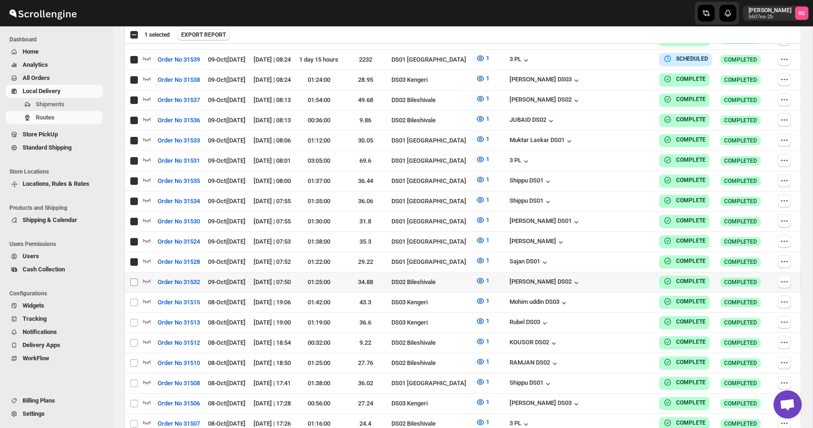
checkbox input "true"
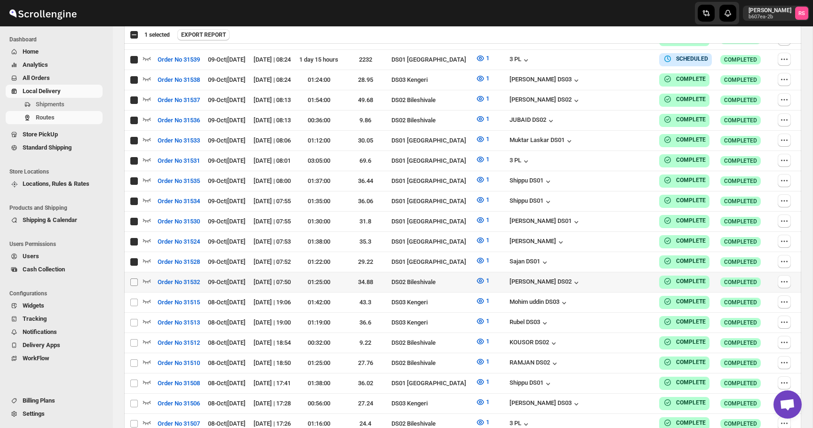
checkbox input "true"
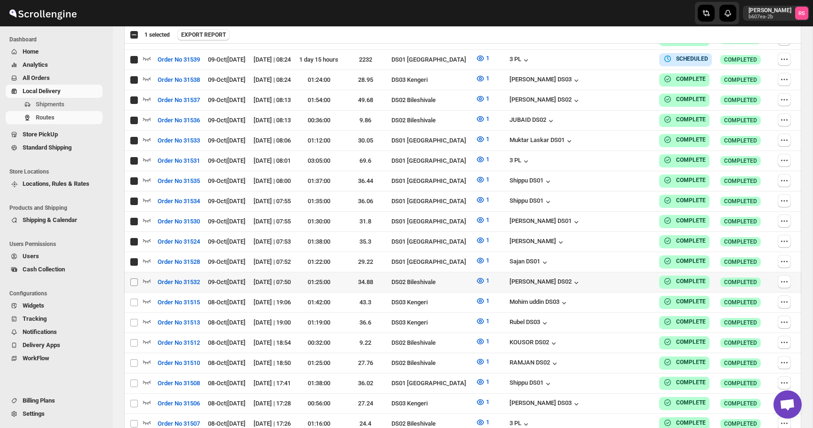
checkbox input "true"
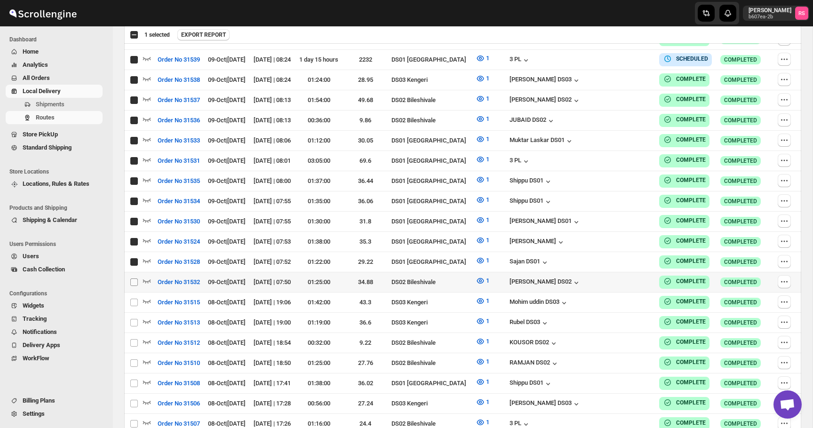
checkbox input "true"
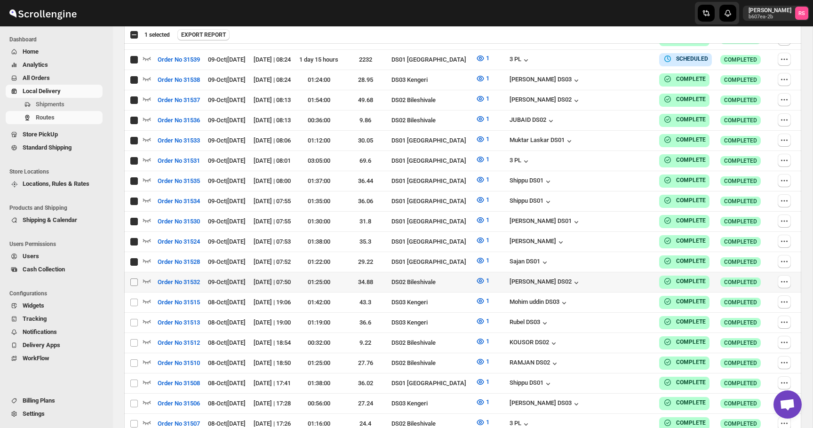
checkbox input "true"
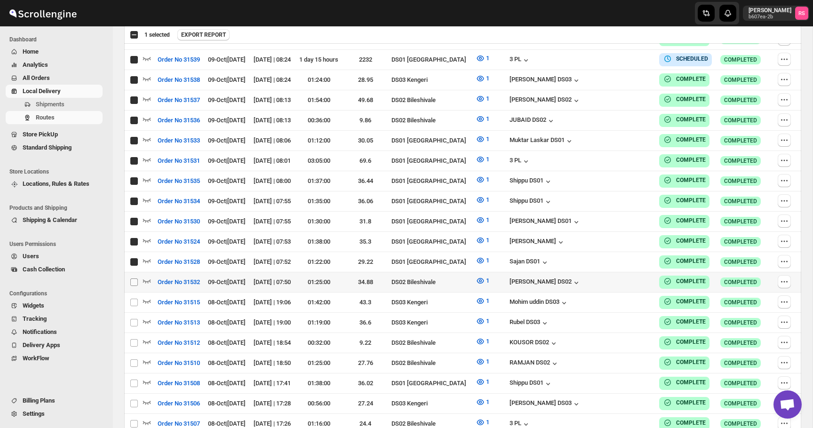
checkbox input "true"
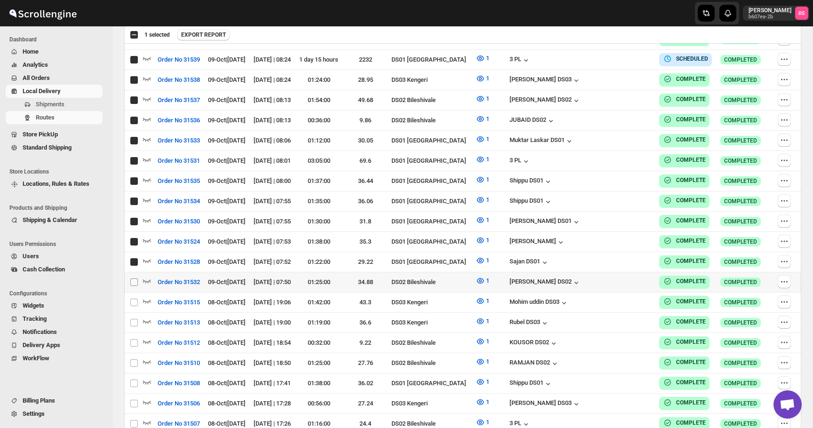
checkbox input "true"
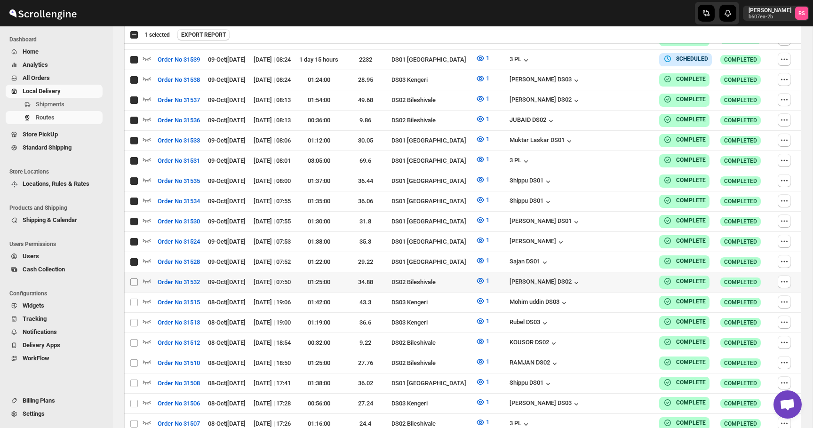
checkbox input "true"
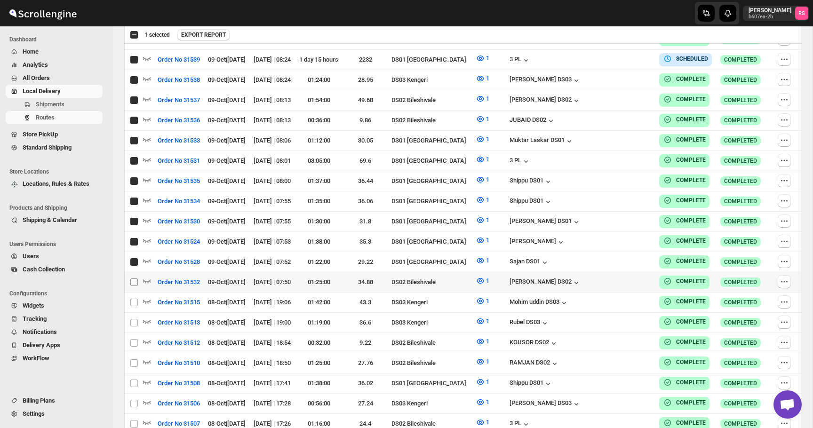
checkbox input "true"
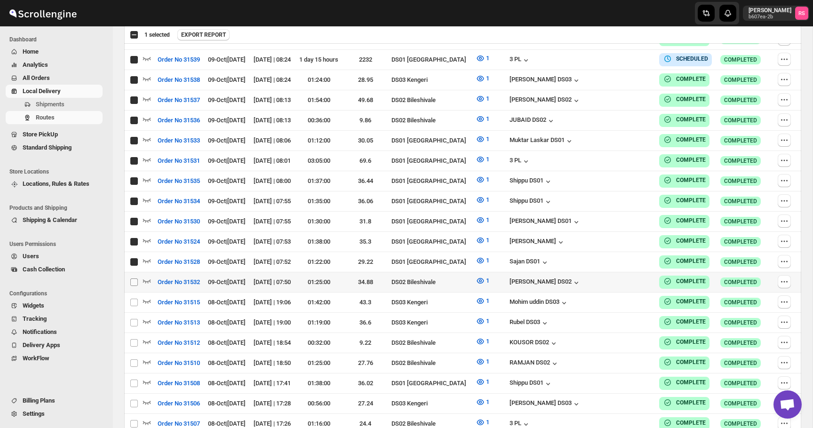
checkbox input "true"
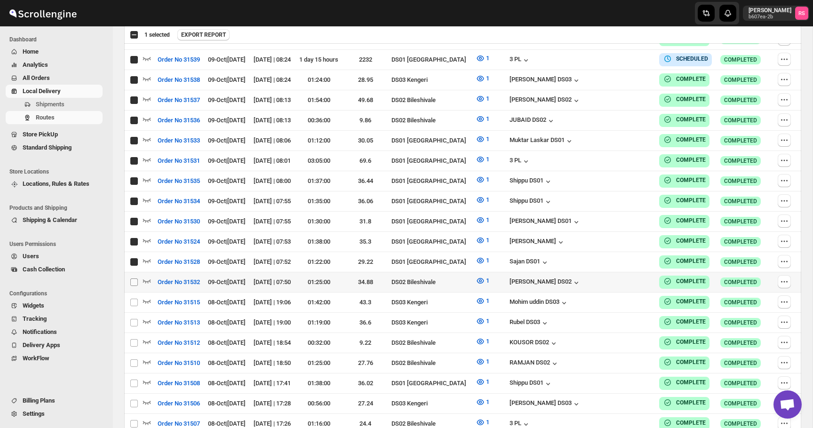
checkbox input "true"
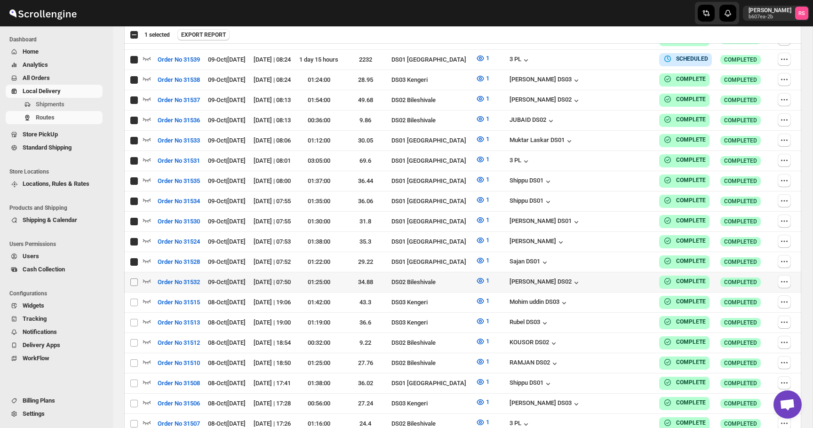
checkbox input "true"
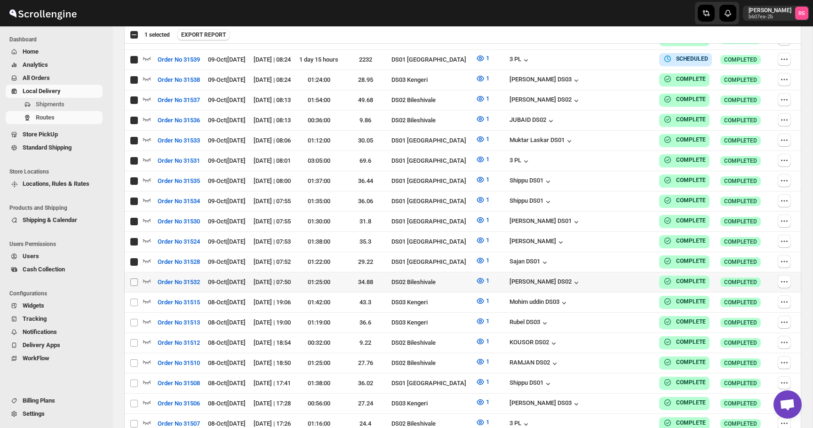
checkbox input "true"
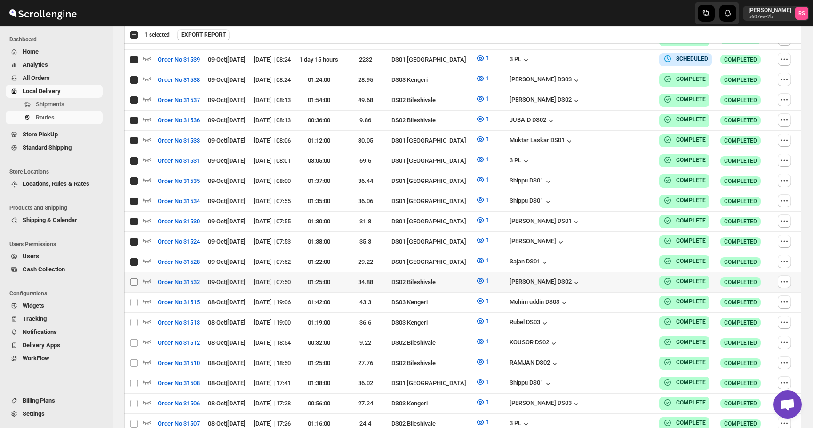
checkbox input "true"
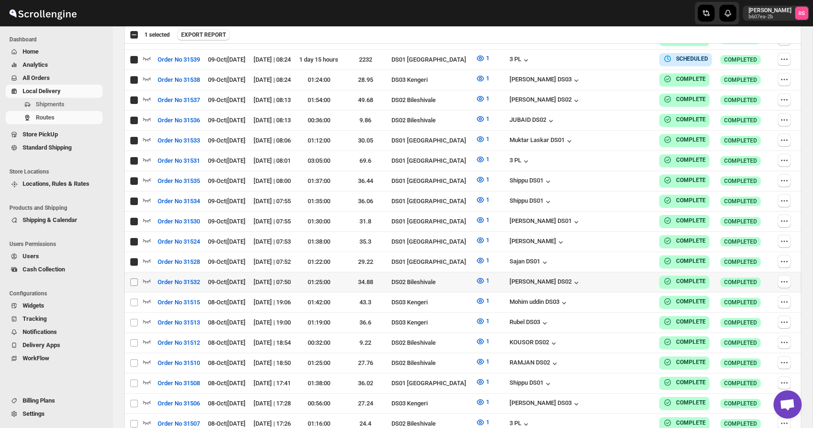
checkbox input "true"
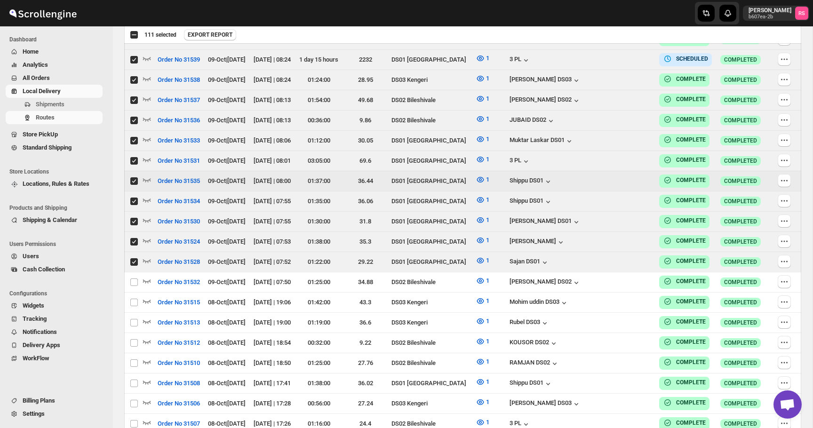
scroll to position [2263, 0]
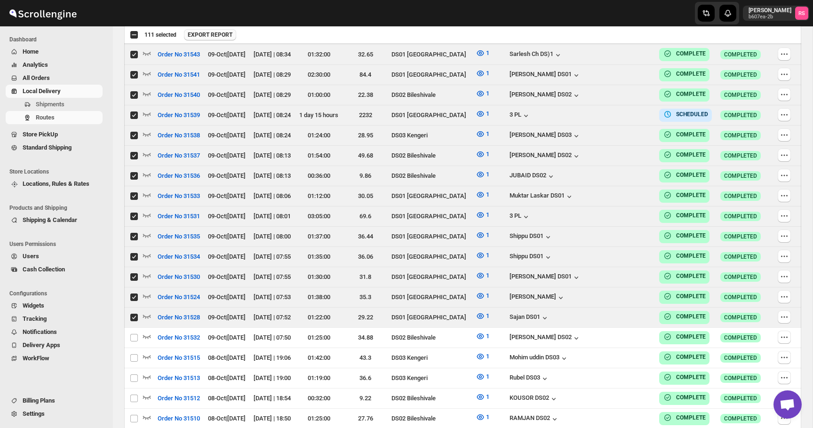
click at [207, 33] on span "EXPORT REPORT" at bounding box center [210, 35] width 45 height 8
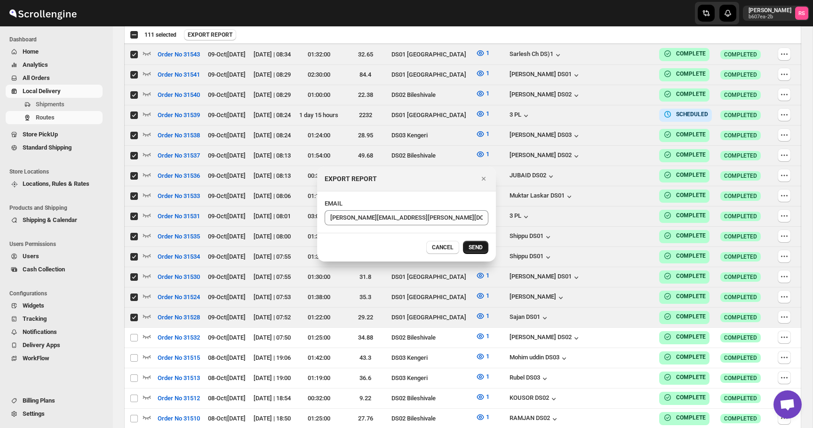
click at [470, 246] on span "SEND" at bounding box center [475, 248] width 14 height 8
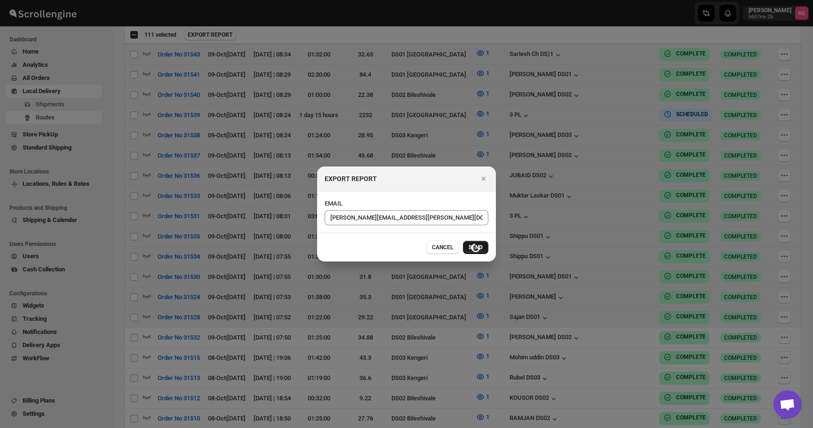
checkbox input "false"
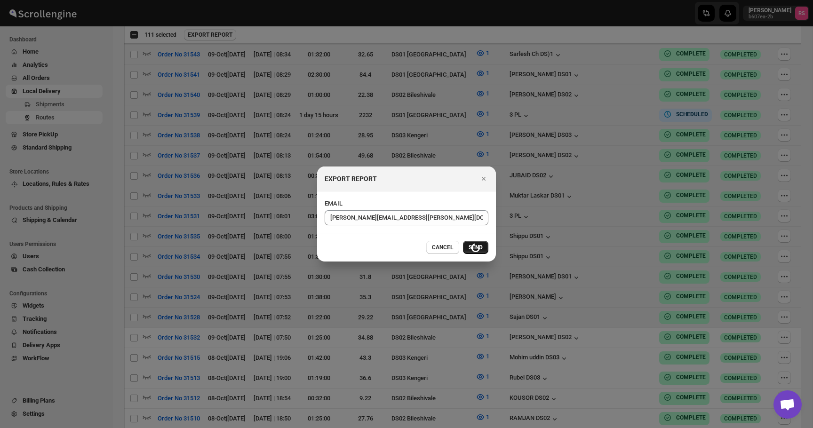
checkbox input "false"
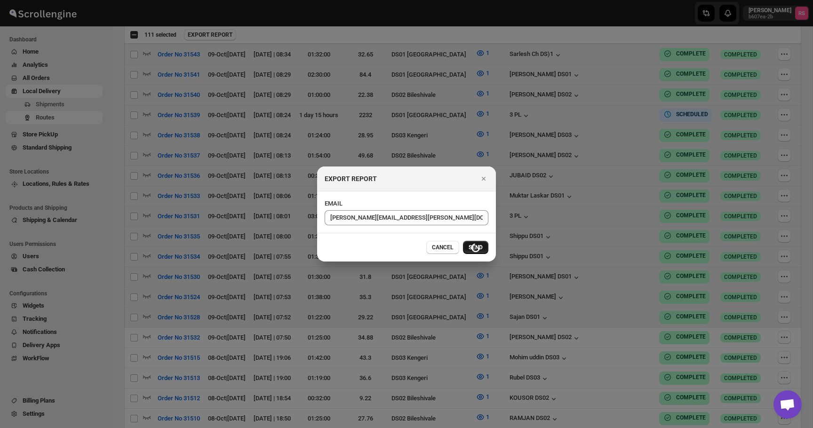
checkbox input "false"
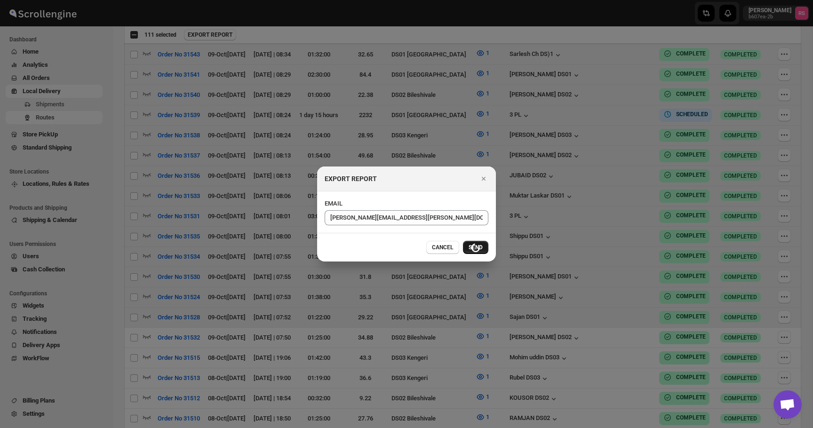
checkbox input "false"
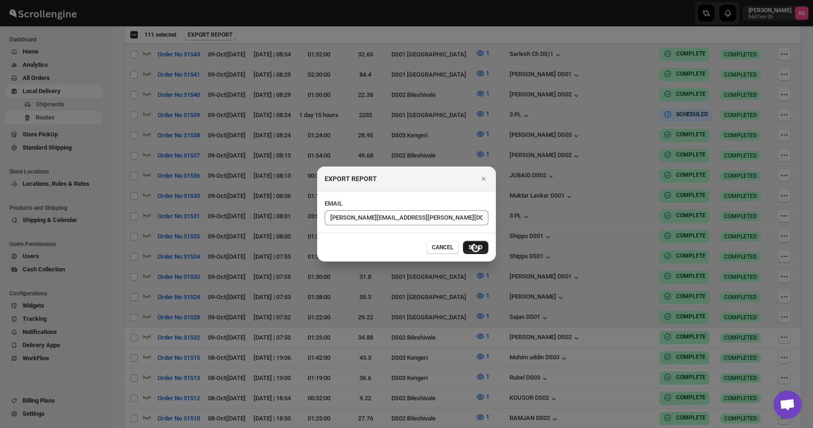
checkbox input "false"
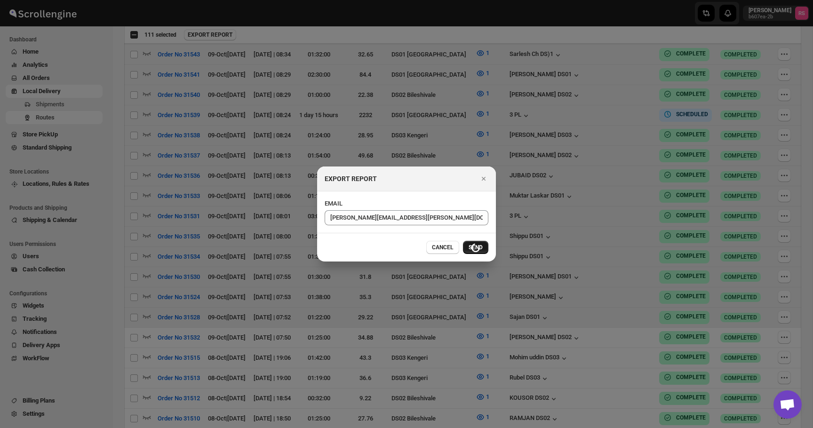
checkbox input "false"
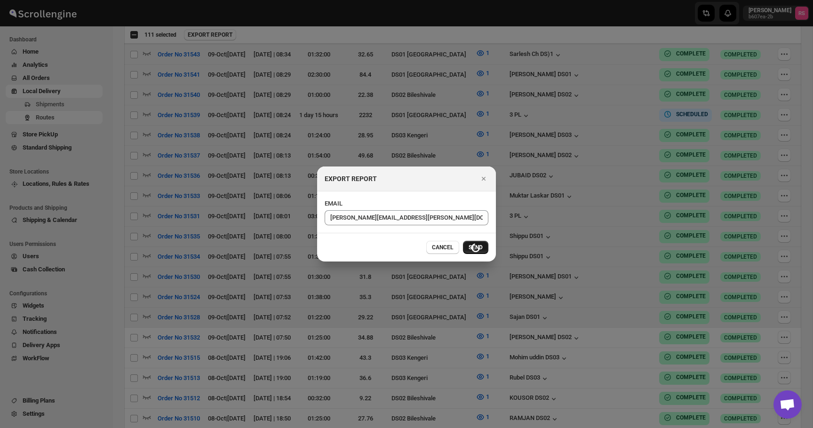
checkbox input "false"
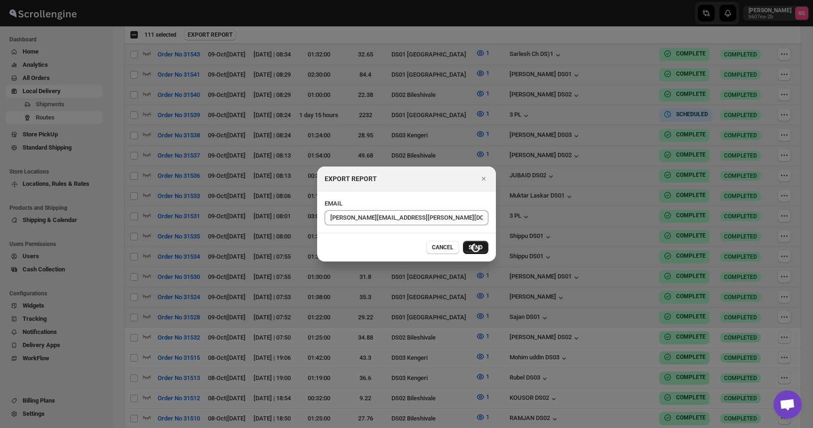
checkbox input "false"
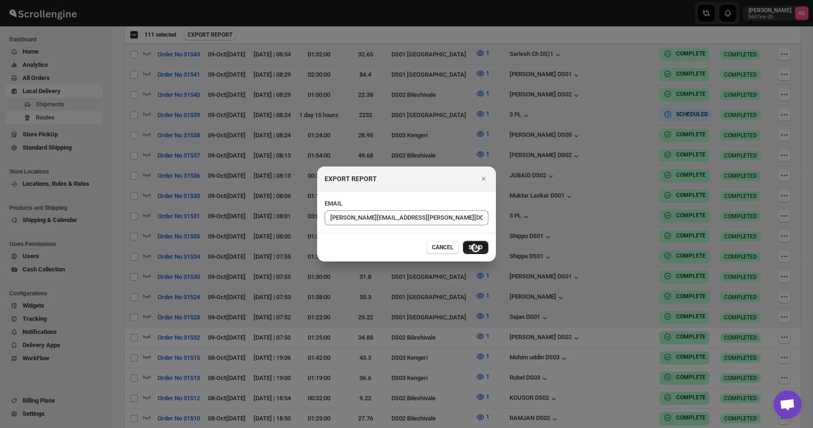
checkbox input "false"
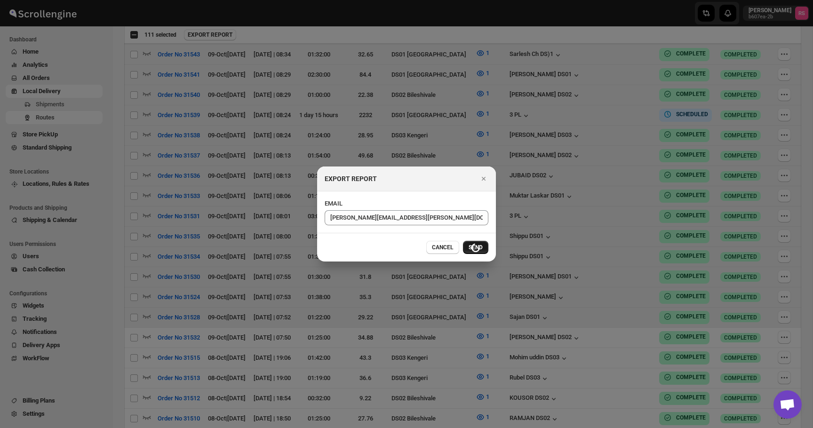
checkbox input "false"
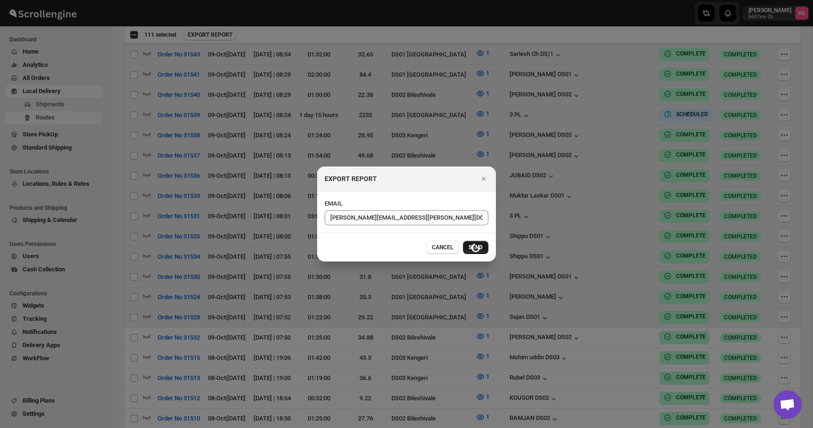
checkbox input "false"
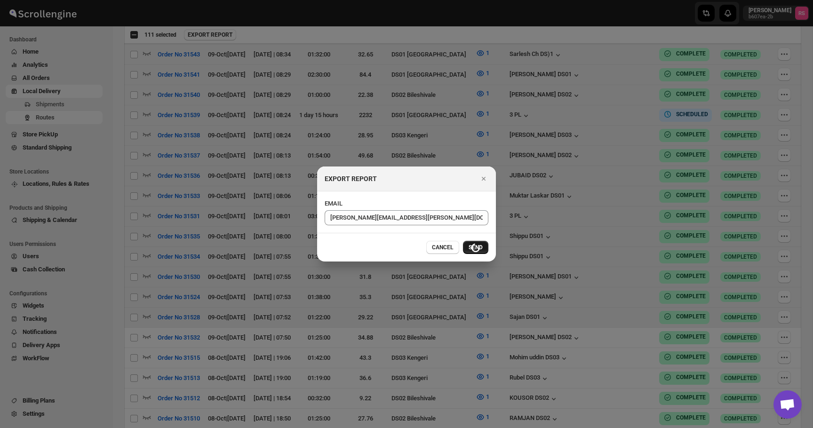
checkbox input "false"
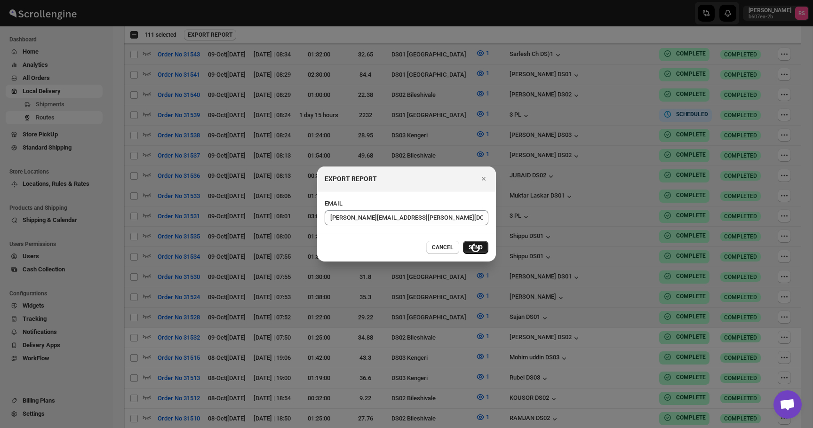
checkbox input "false"
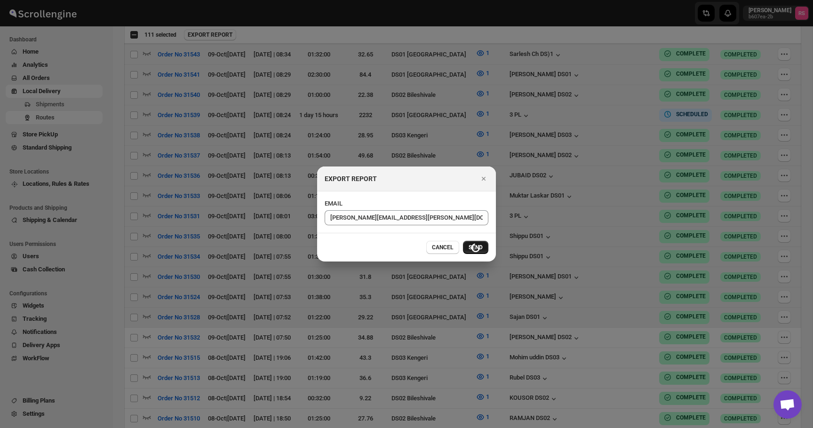
checkbox input "false"
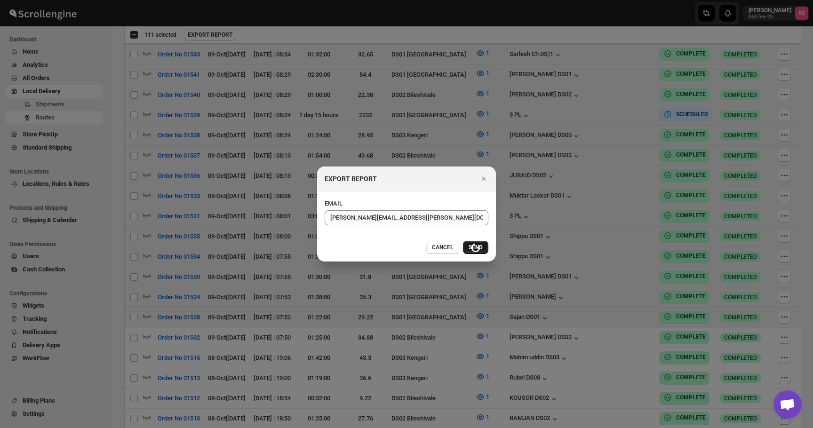
checkbox input "false"
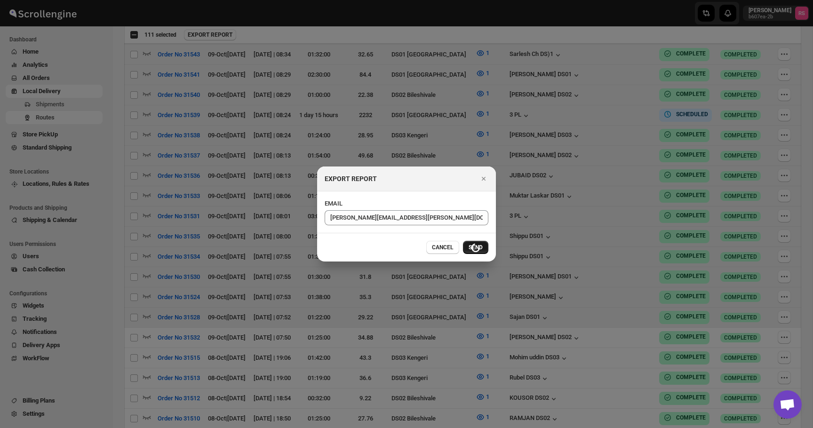
checkbox input "false"
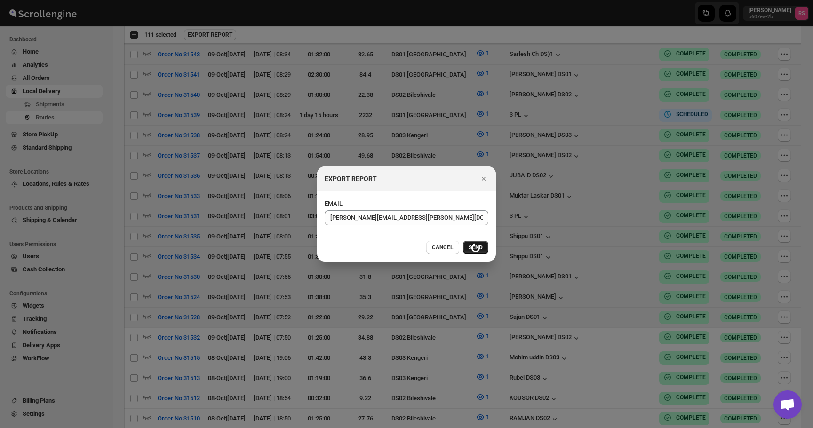
checkbox input "false"
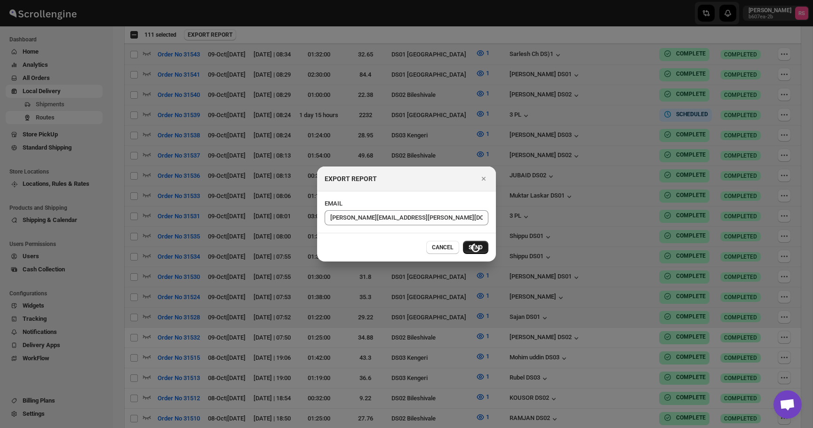
checkbox input "false"
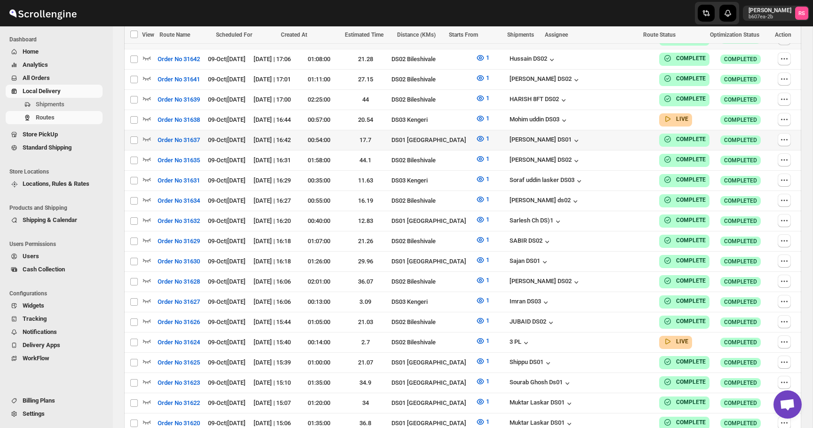
scroll to position [0, 0]
